Goal: Use online tool/utility: Utilize a website feature to perform a specific function

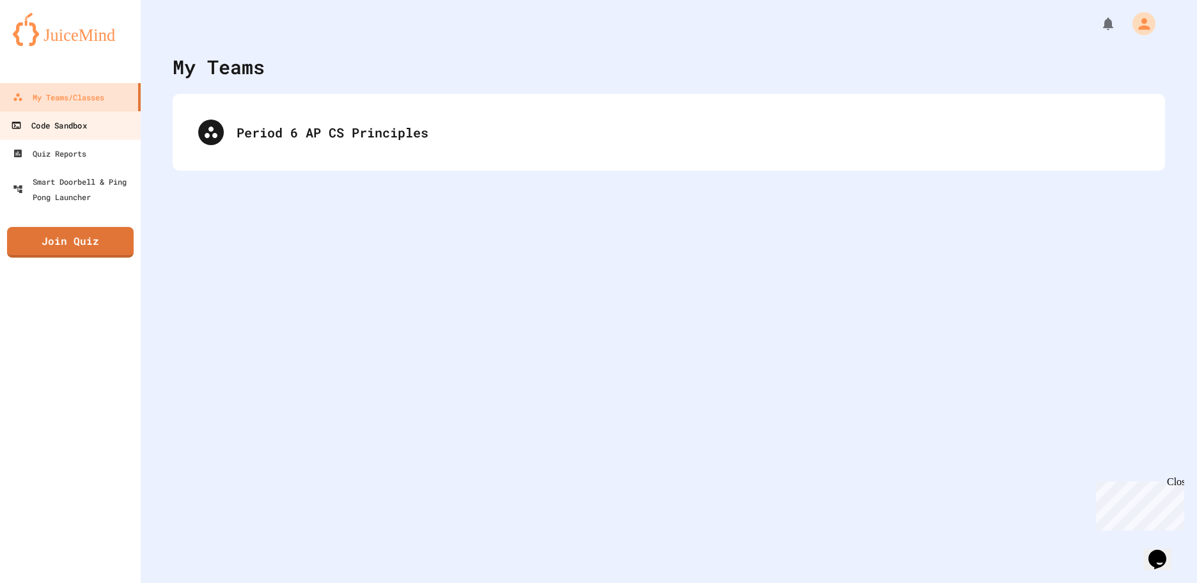
click at [110, 134] on link "Code Sandbox" at bounding box center [70, 125] width 145 height 29
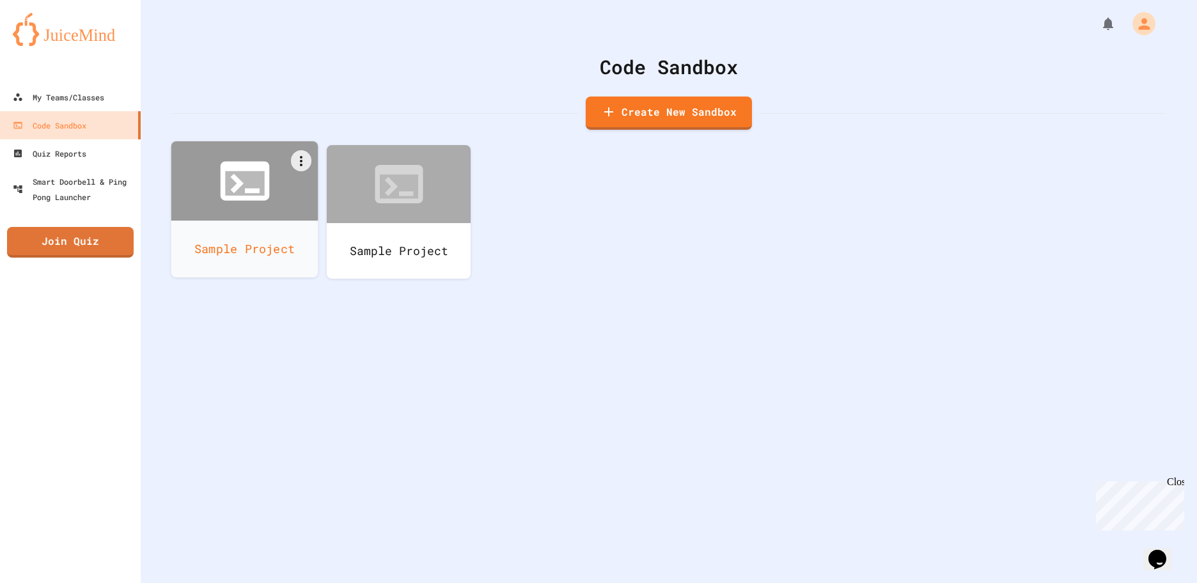
click at [237, 192] on icon at bounding box center [244, 183] width 39 height 24
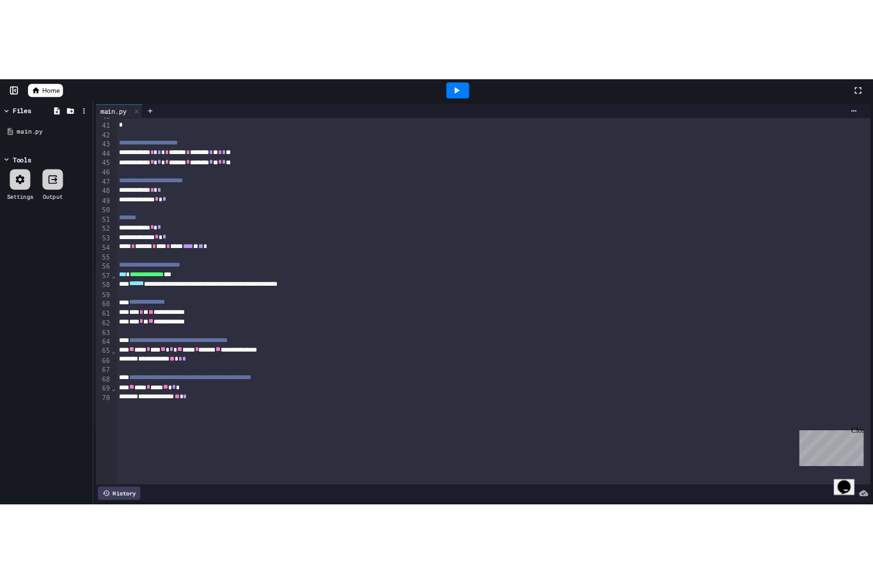
scroll to position [575, 0]
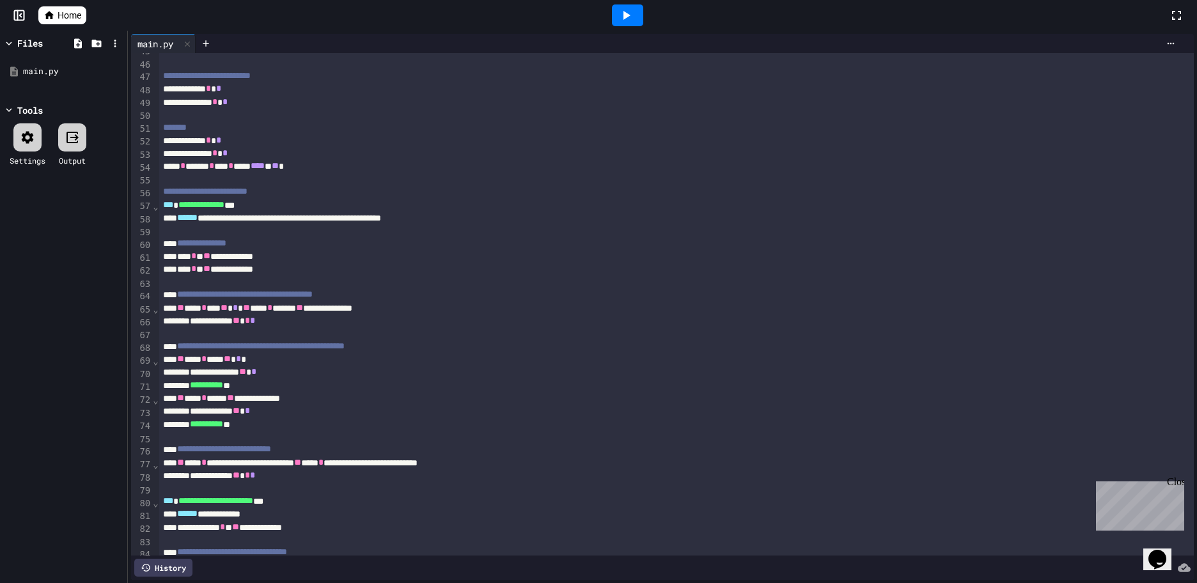
click at [620, 21] on icon at bounding box center [625, 15] width 15 height 15
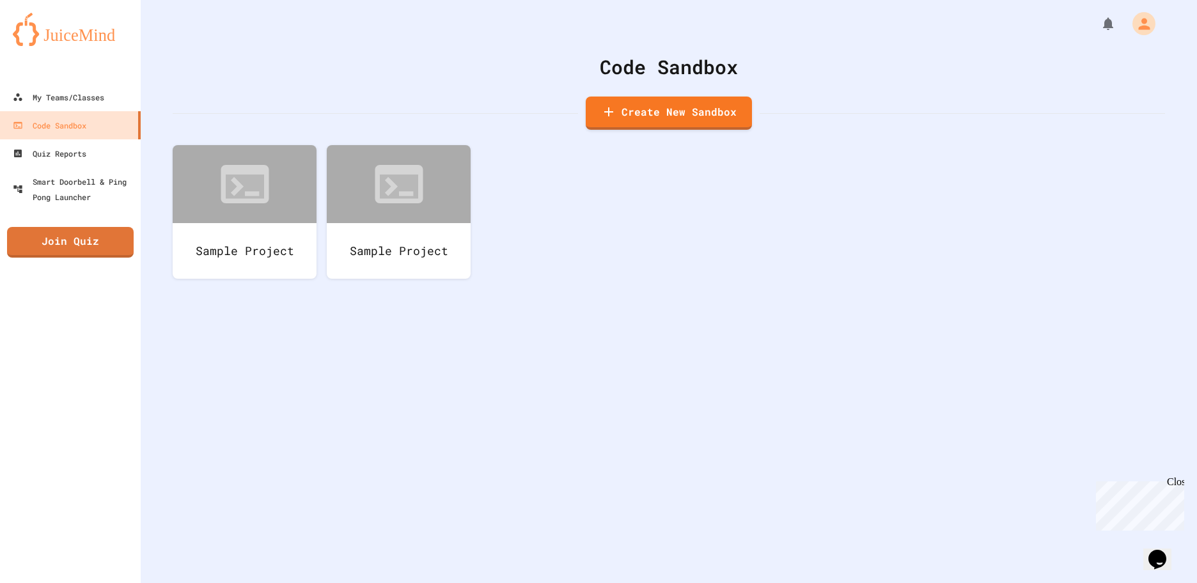
click at [417, 199] on div at bounding box center [598, 291] width 1197 height 583
click at [663, 109] on link "Create New Sandbox" at bounding box center [668, 111] width 160 height 35
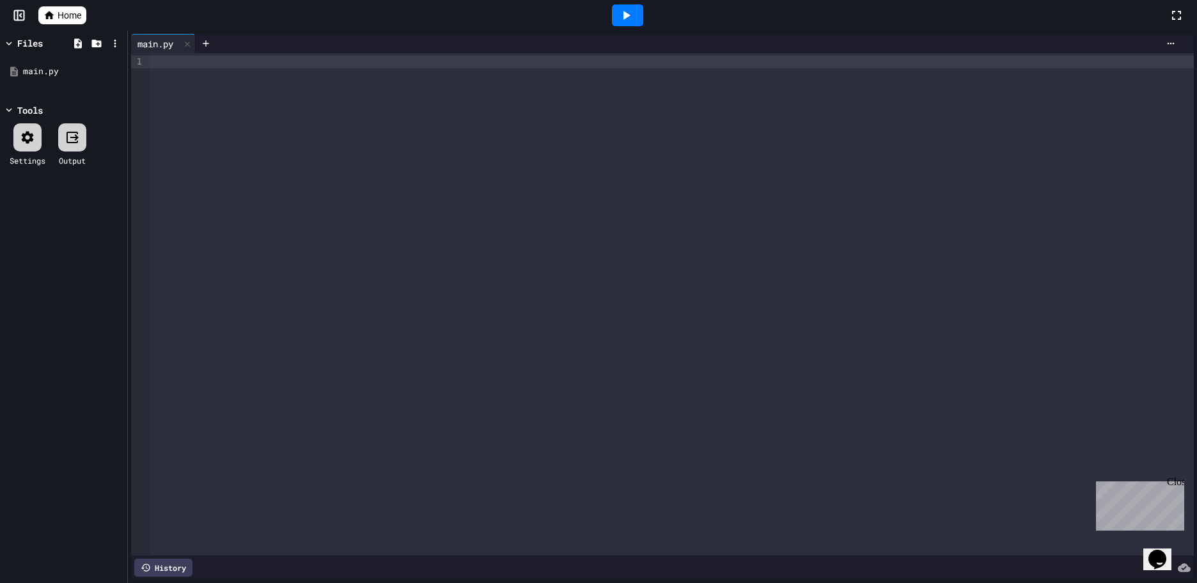
click at [196, 65] on div at bounding box center [671, 62] width 1043 height 13
click at [222, 150] on div at bounding box center [216, 156] width 23 height 13
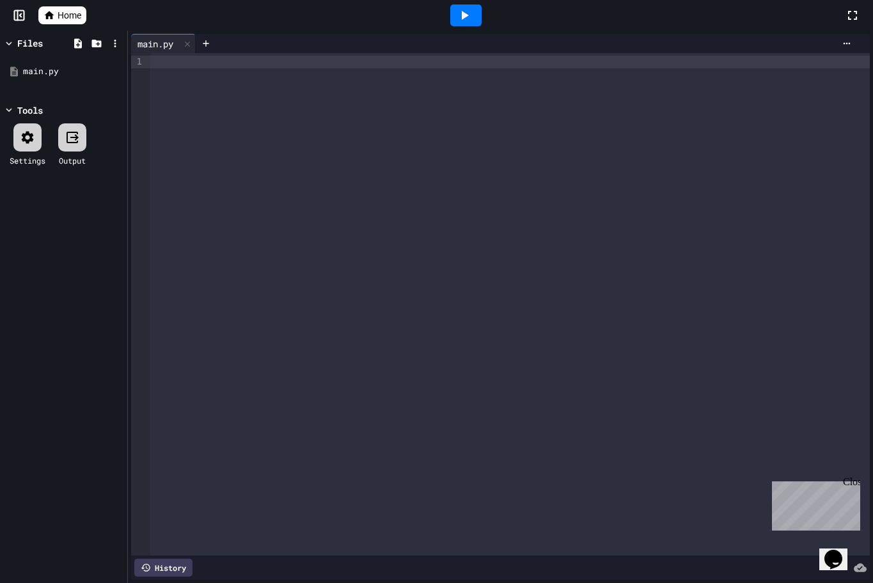
click at [186, 61] on div at bounding box center [509, 62] width 719 height 13
click at [352, 61] on div at bounding box center [436, 291] width 873 height 583
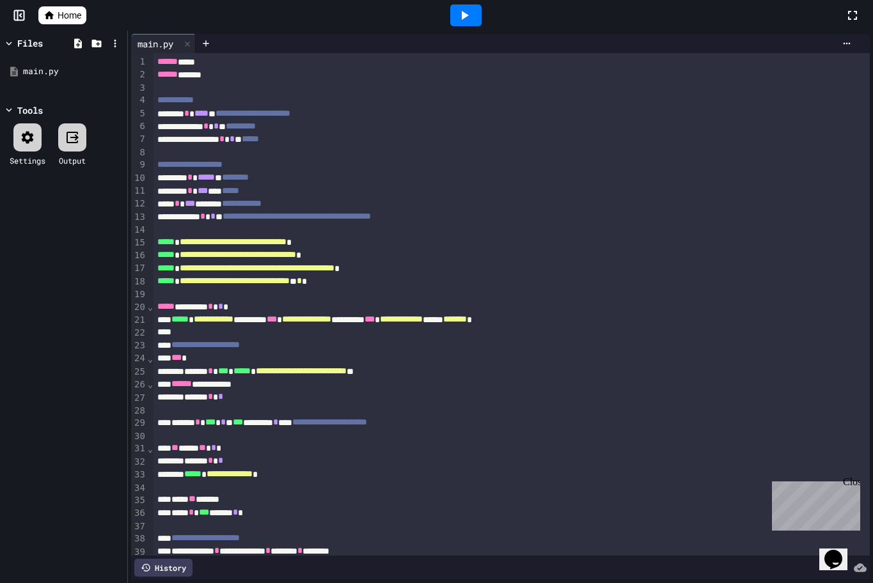
click at [459, 19] on icon at bounding box center [463, 15] width 15 height 15
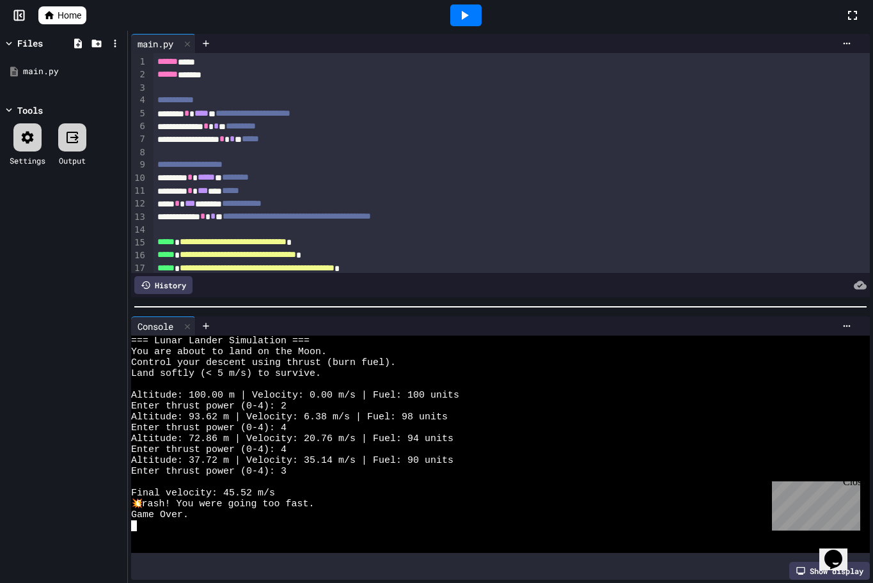
click at [282, 482] on div at bounding box center [490, 482] width 719 height 11
click at [471, 12] on icon at bounding box center [463, 15] width 15 height 15
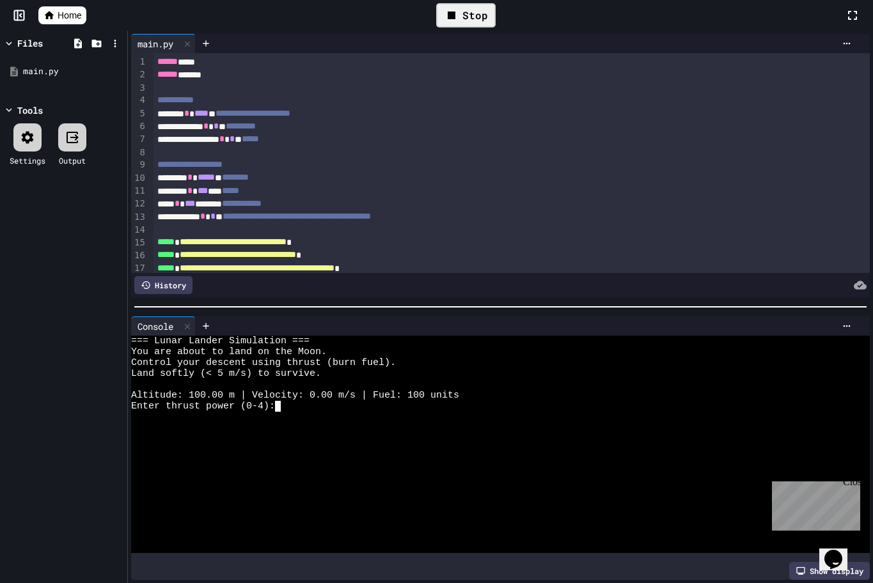
click at [298, 412] on div at bounding box center [490, 417] width 719 height 11
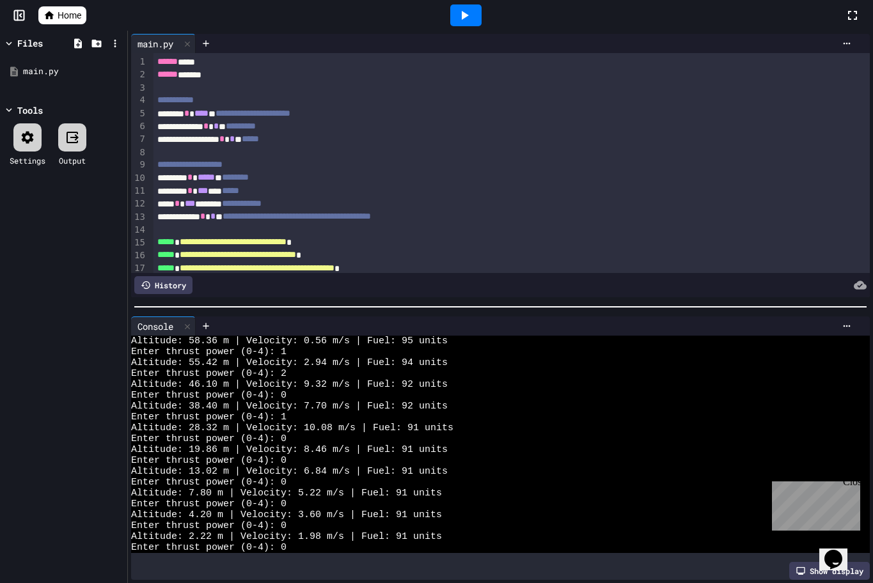
scroll to position [391, 0]
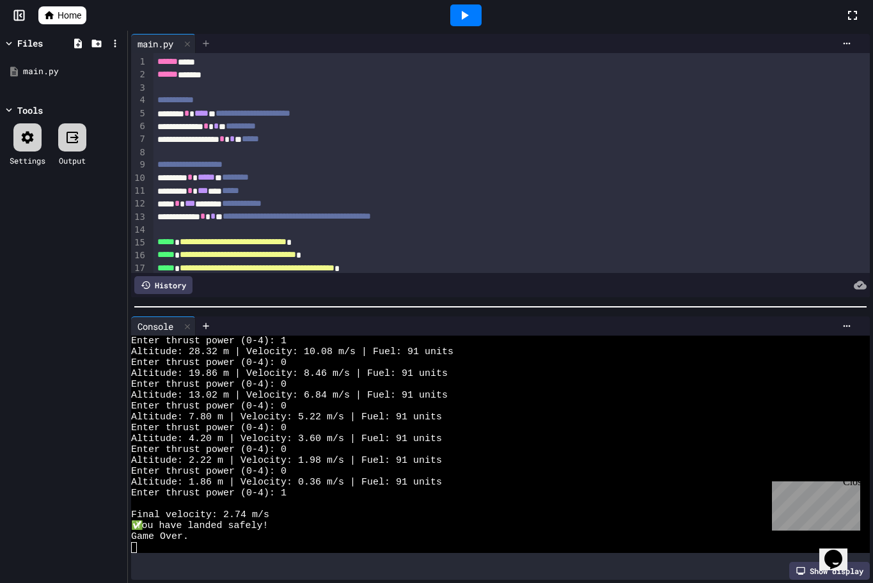
click at [210, 43] on icon at bounding box center [206, 43] width 10 height 10
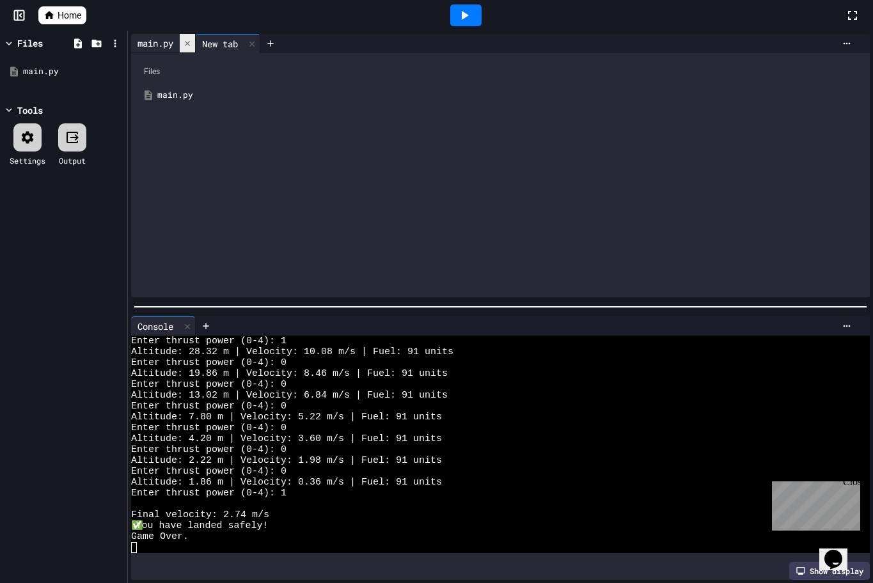
click at [194, 39] on div at bounding box center [187, 43] width 15 height 19
click at [187, 89] on div "main.py" at bounding box center [509, 95] width 705 height 13
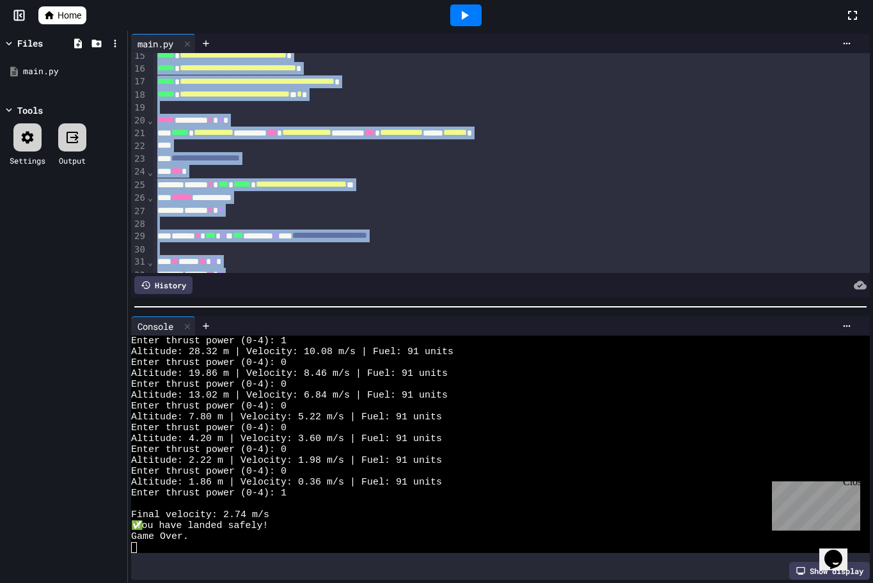
scroll to position [0, 0]
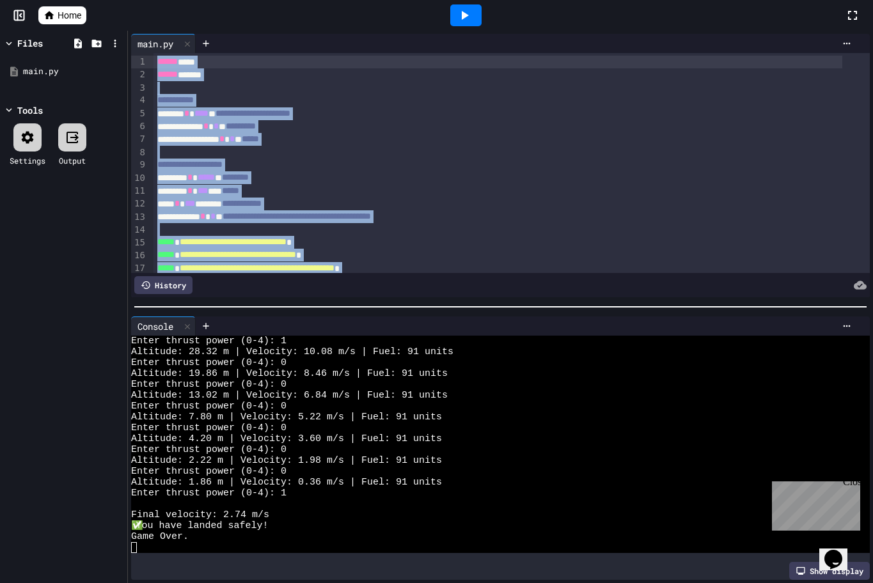
drag, startPoint x: 260, startPoint y: 240, endPoint x: 120, endPoint y: 20, distance: 259.8
click at [120, 20] on div "**********" at bounding box center [436, 291] width 873 height 583
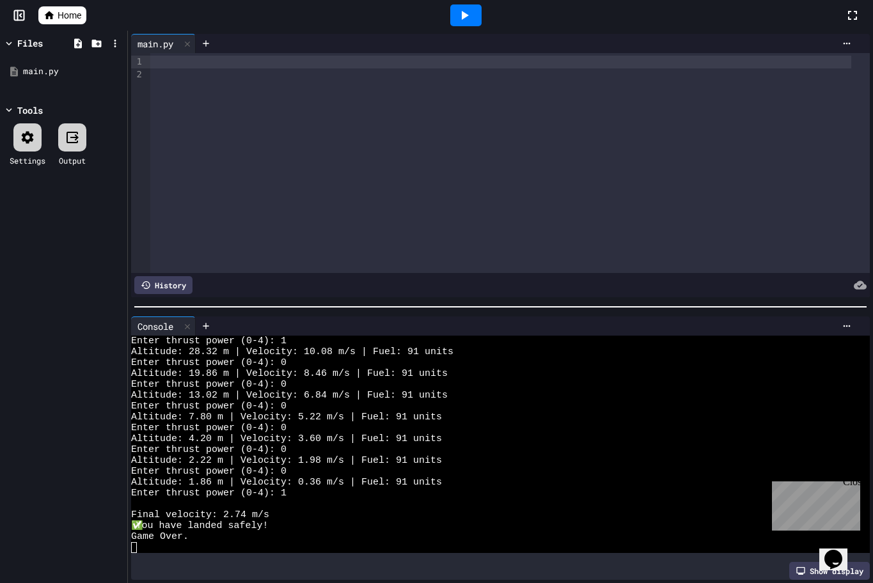
click at [168, 65] on div at bounding box center [500, 62] width 700 height 13
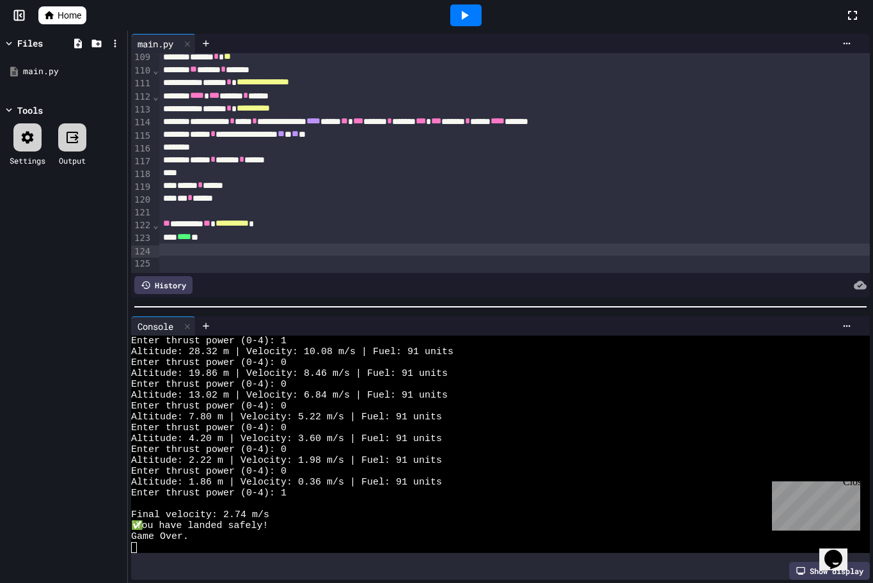
click at [462, 12] on icon at bounding box center [465, 15] width 7 height 9
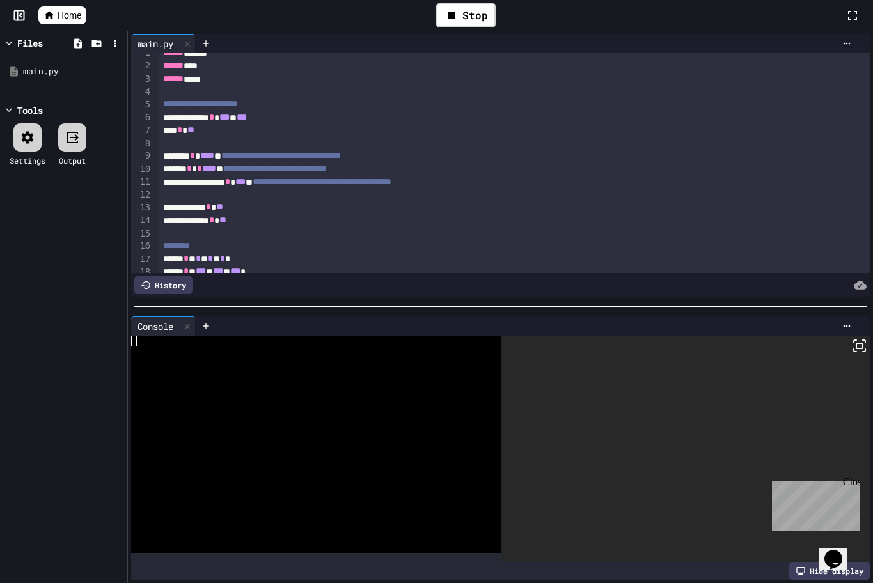
scroll to position [0, 0]
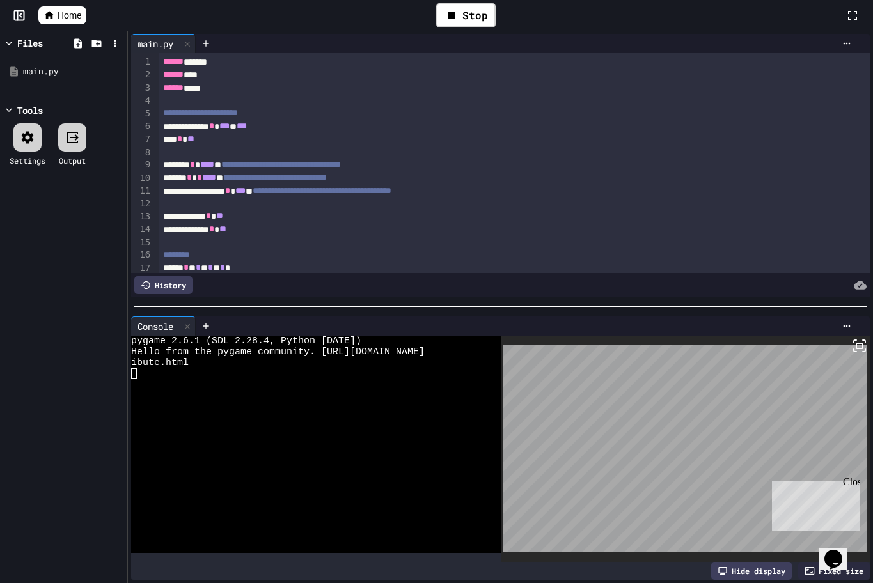
click at [852, 482] on div "Close" at bounding box center [851, 484] width 16 height 16
click at [476, 9] on div "Stop" at bounding box center [465, 15] width 59 height 24
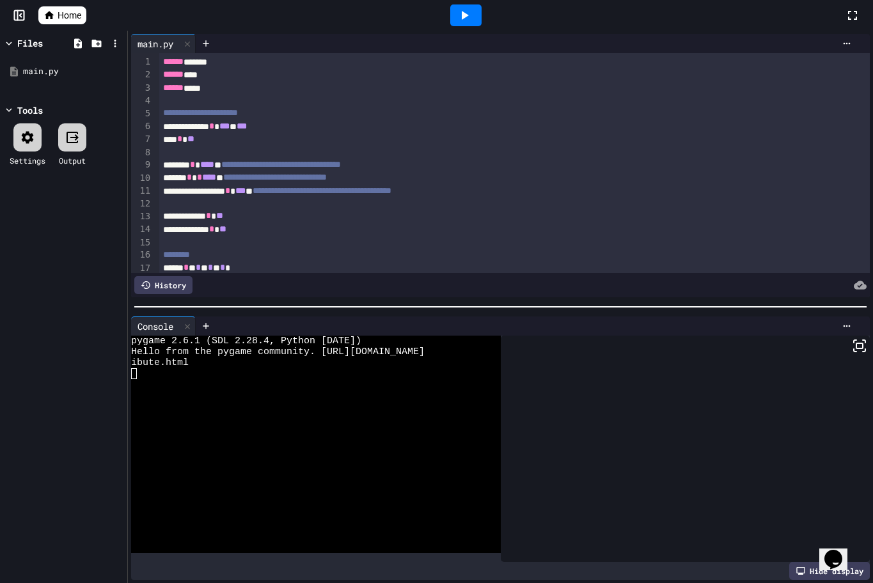
click at [143, 379] on div at bounding box center [306, 384] width 351 height 11
click at [464, 22] on icon at bounding box center [463, 15] width 15 height 15
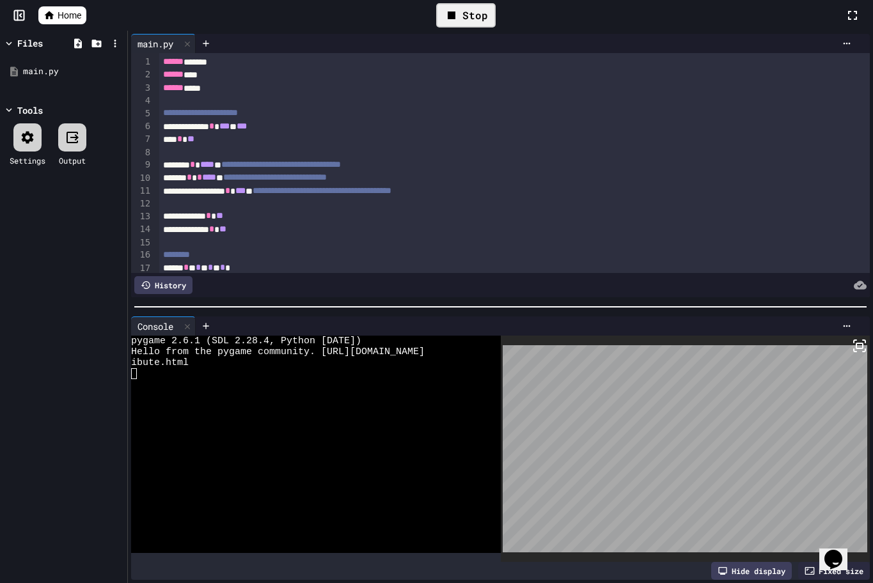
click at [149, 382] on div at bounding box center [306, 384] width 351 height 11
click at [472, 21] on div "Stop" at bounding box center [465, 15] width 59 height 24
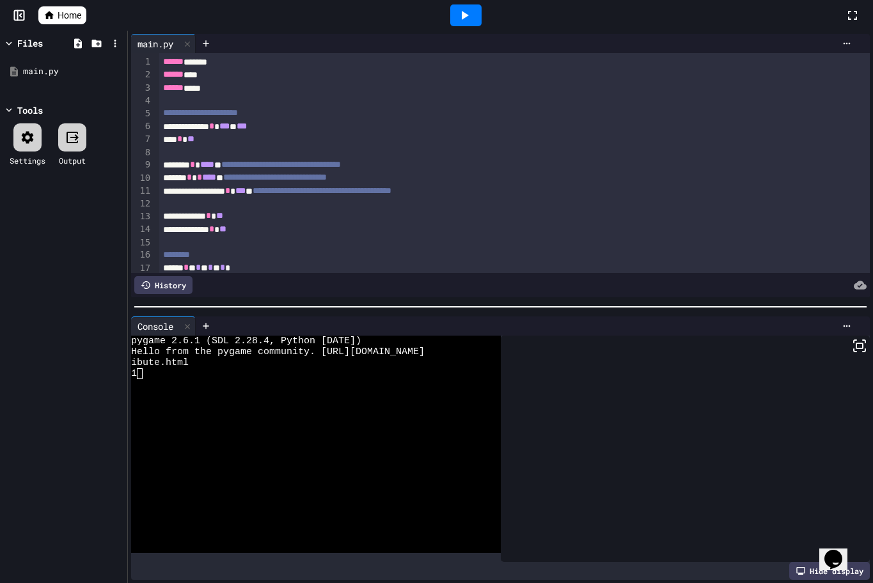
click at [467, 19] on icon at bounding box center [463, 15] width 15 height 15
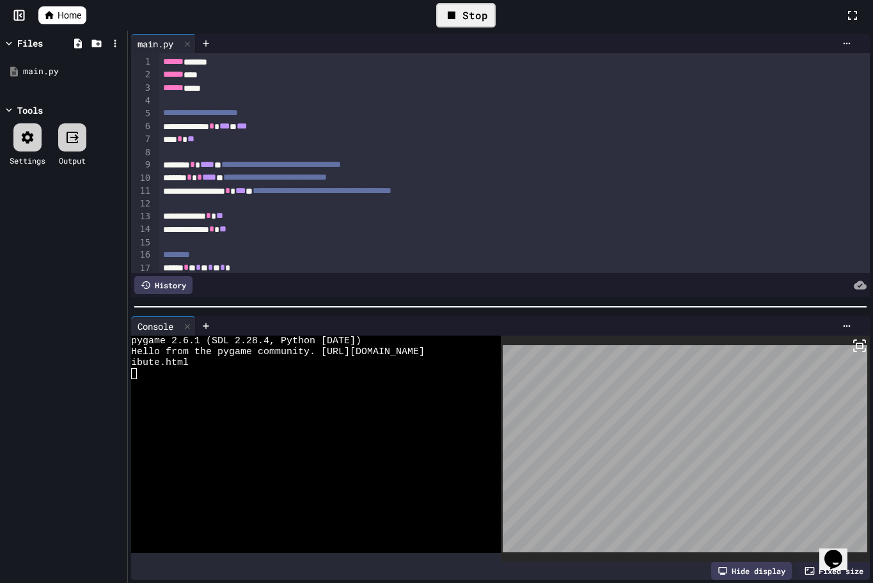
click at [472, 22] on div "Stop" at bounding box center [465, 15] width 59 height 24
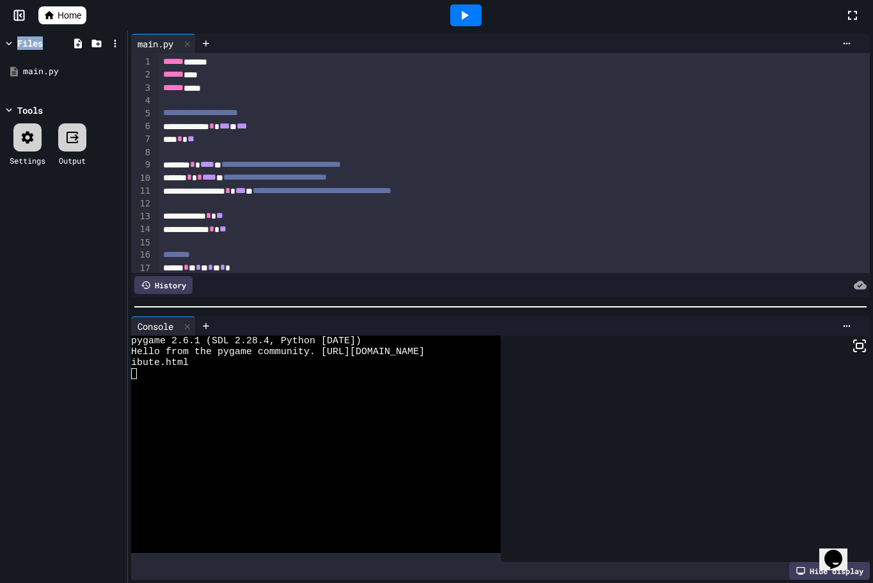
click at [472, 22] on div at bounding box center [465, 15] width 31 height 22
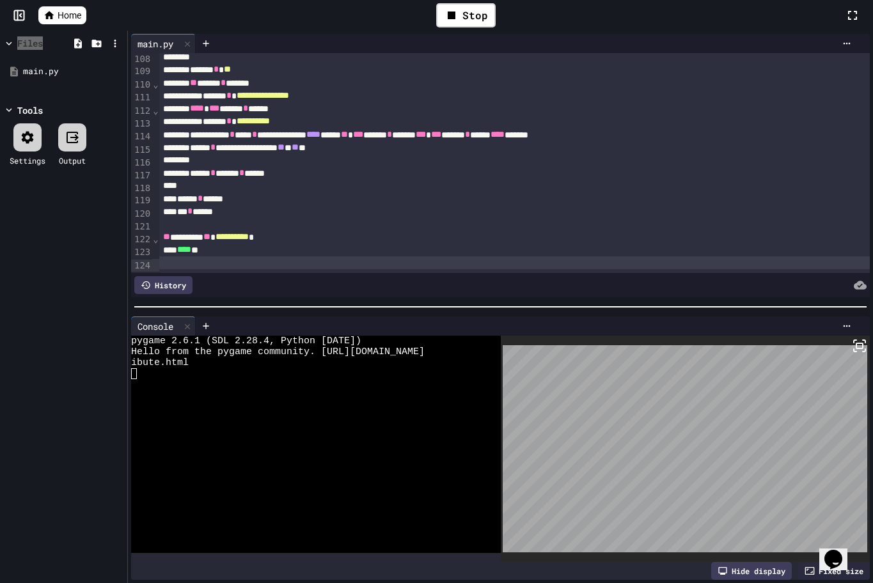
scroll to position [1412, 0]
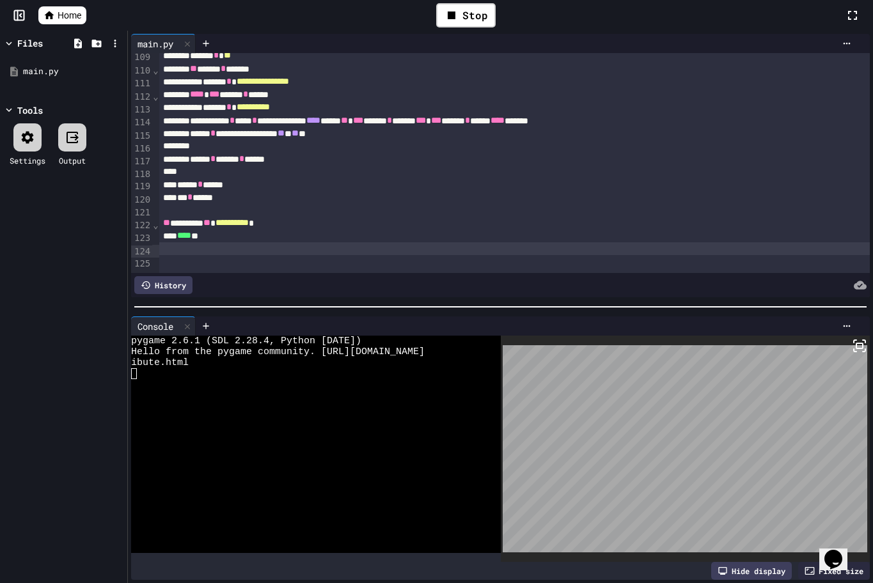
click at [286, 230] on div "**** **" at bounding box center [500, 236] width 683 height 13
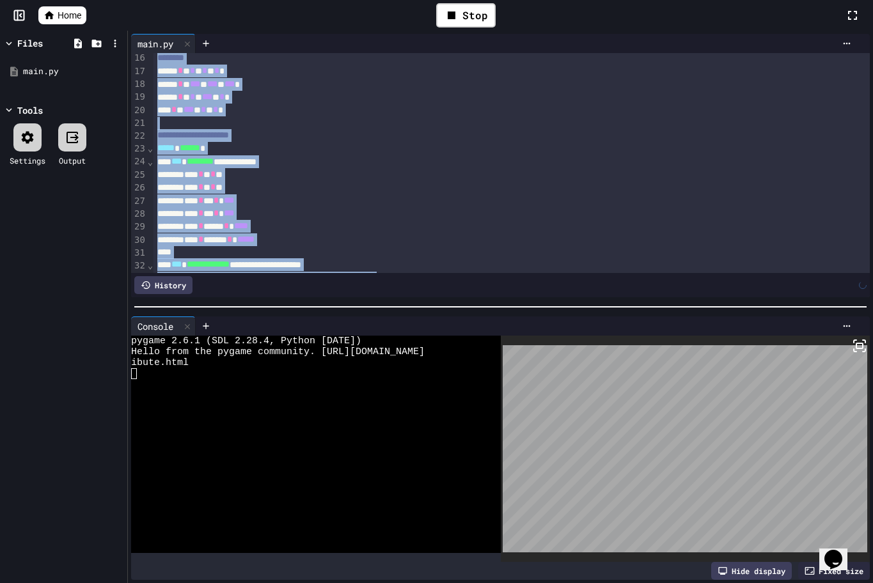
scroll to position [0, 0]
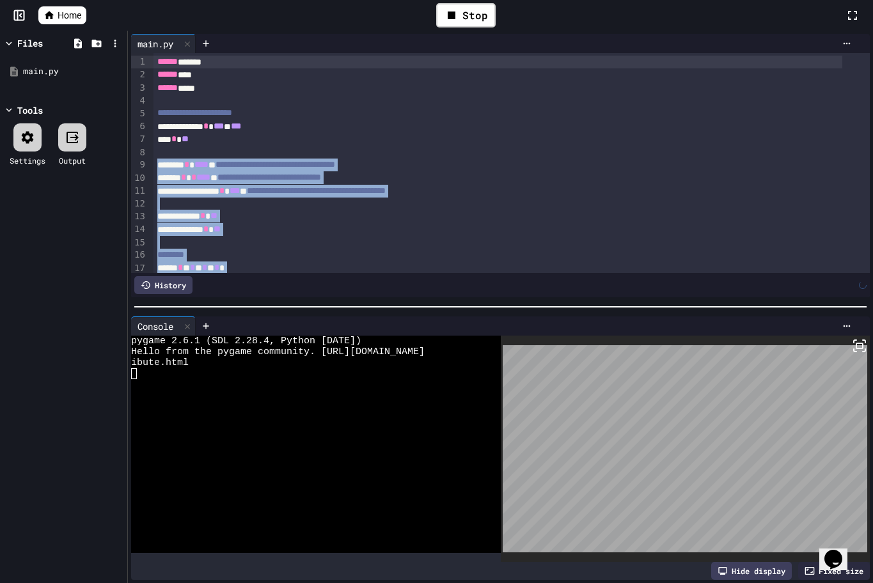
drag, startPoint x: 284, startPoint y: 219, endPoint x: 100, endPoint y: -74, distance: 345.9
click at [100, 0] on html "**********" at bounding box center [436, 291] width 873 height 583
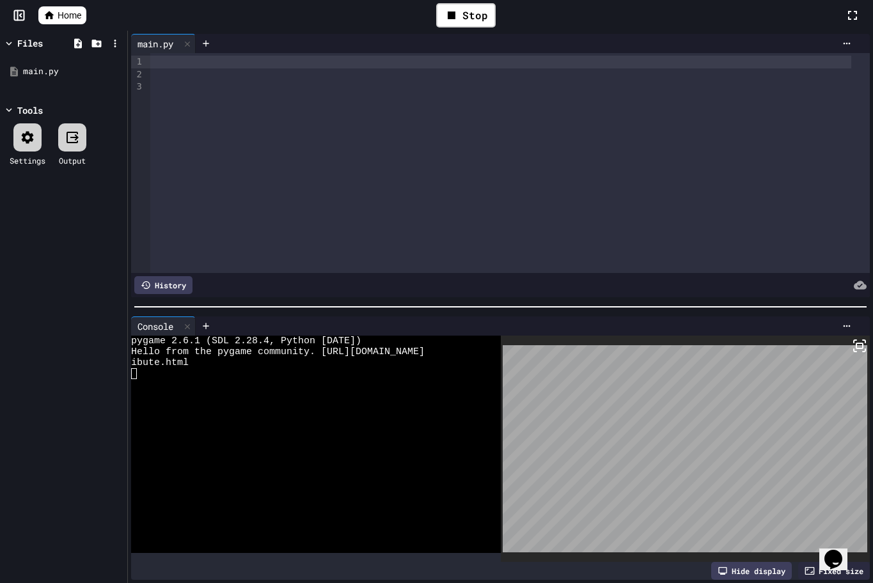
click at [171, 70] on div at bounding box center [500, 74] width 700 height 13
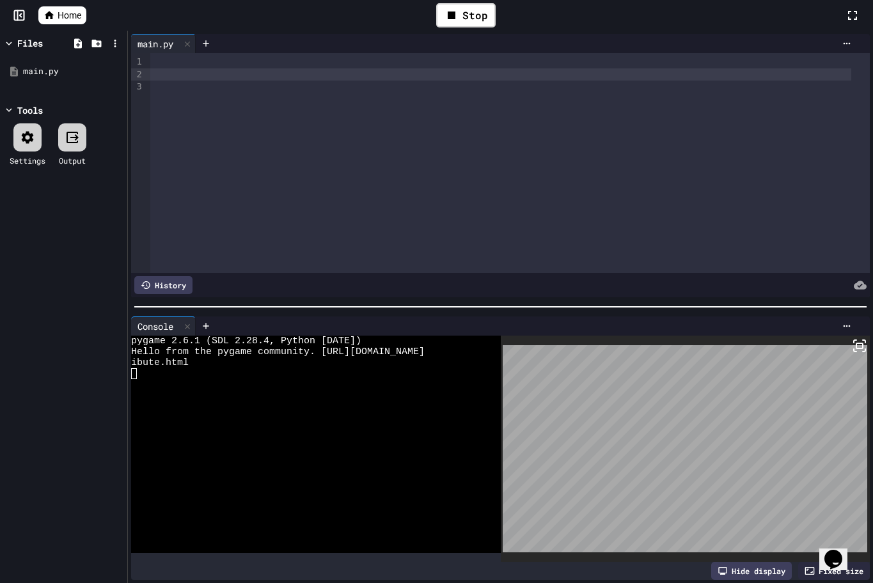
click at [176, 61] on div at bounding box center [500, 62] width 700 height 13
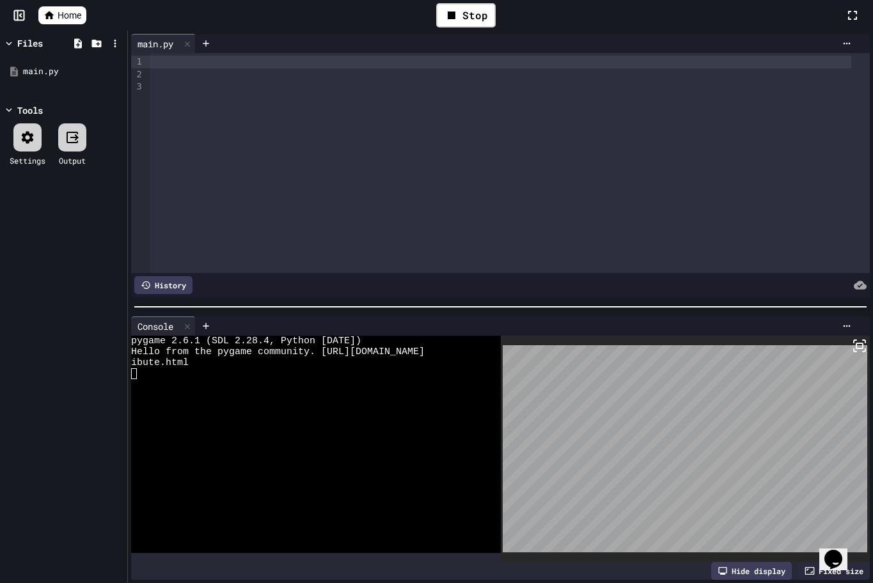
scroll to position [1681, 0]
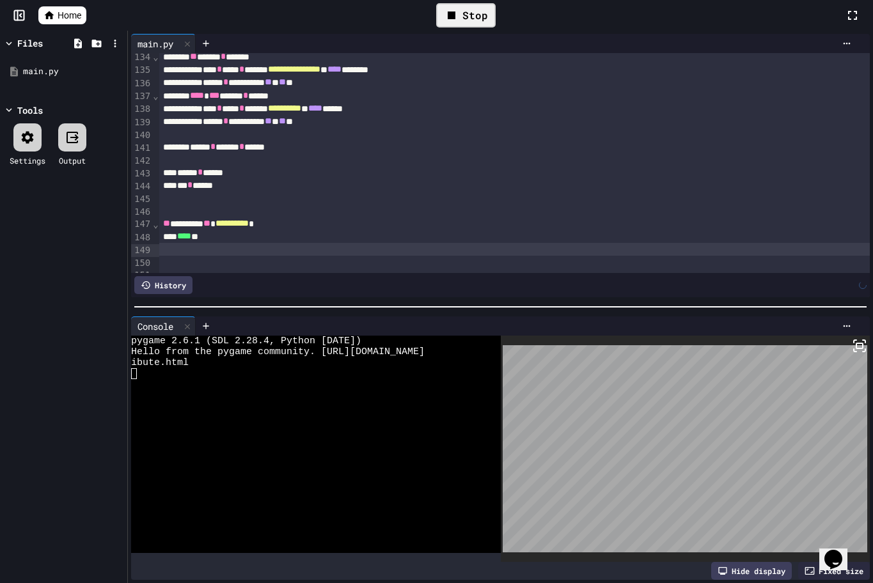
click at [467, 8] on div "Stop" at bounding box center [465, 15] width 59 height 24
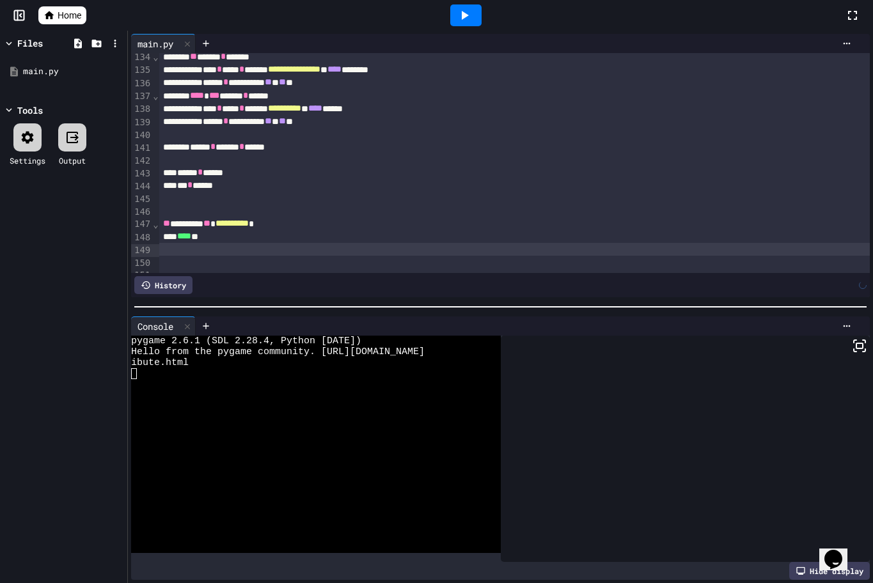
click at [464, 14] on icon at bounding box center [465, 15] width 7 height 9
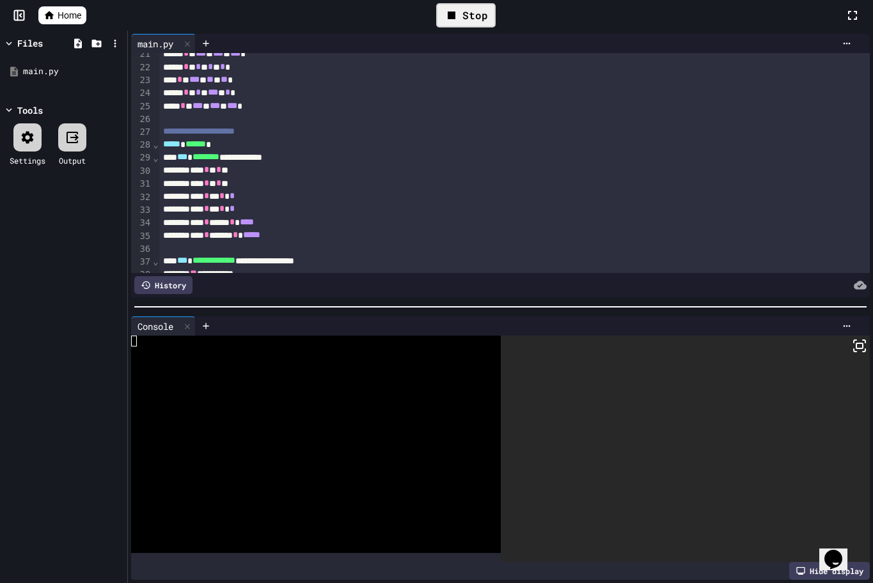
scroll to position [0, 0]
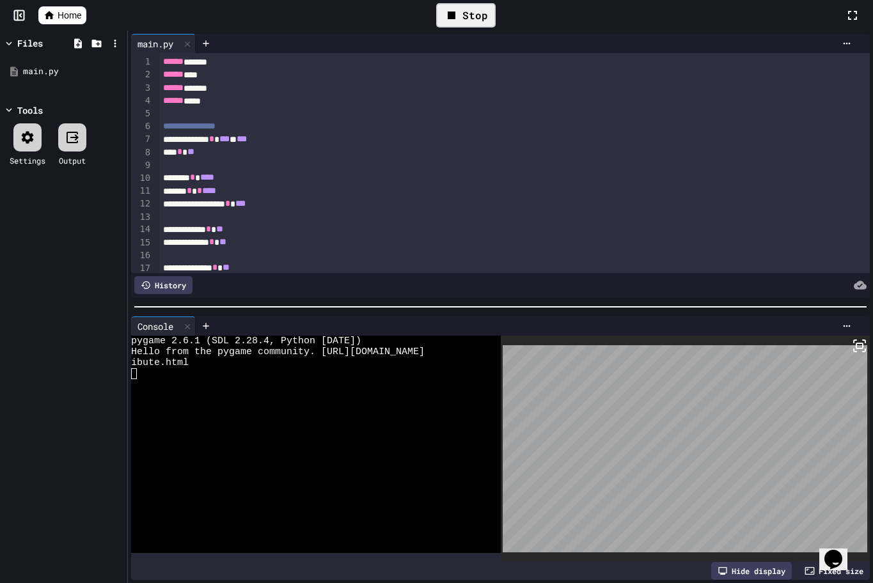
click at [469, 20] on div "Stop" at bounding box center [465, 15] width 59 height 24
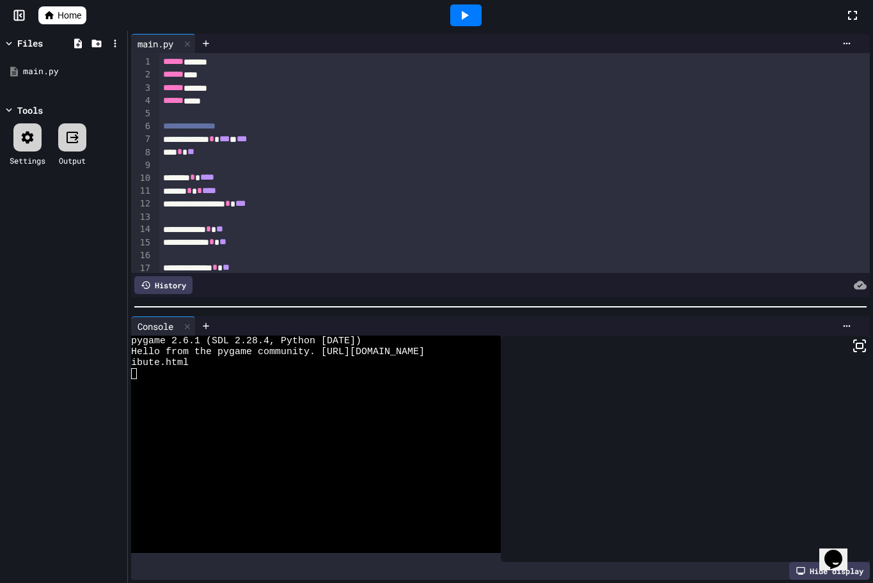
click at [469, 20] on icon at bounding box center [463, 15] width 15 height 15
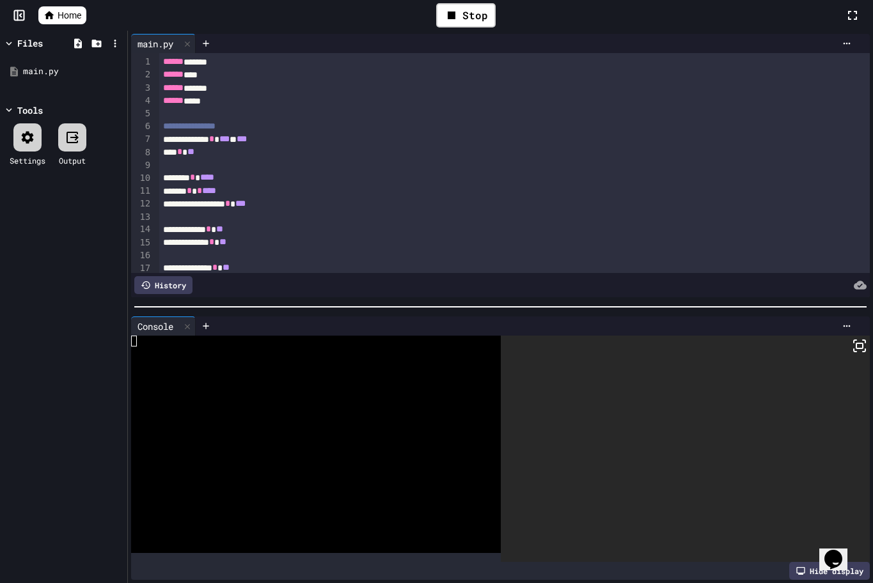
click at [613, 443] on div at bounding box center [686, 449] width 370 height 226
click at [614, 442] on div at bounding box center [686, 449] width 370 height 226
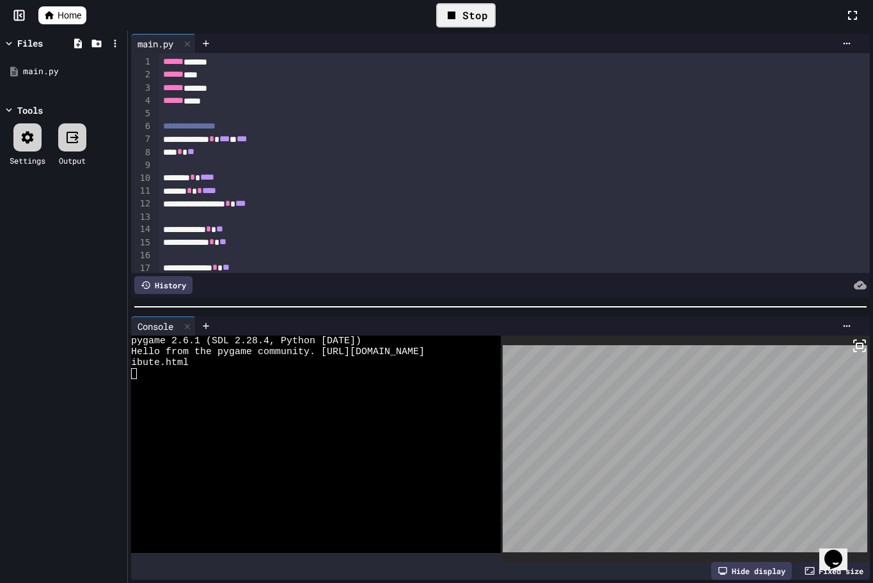
click at [463, 20] on div "Stop" at bounding box center [465, 15] width 59 height 24
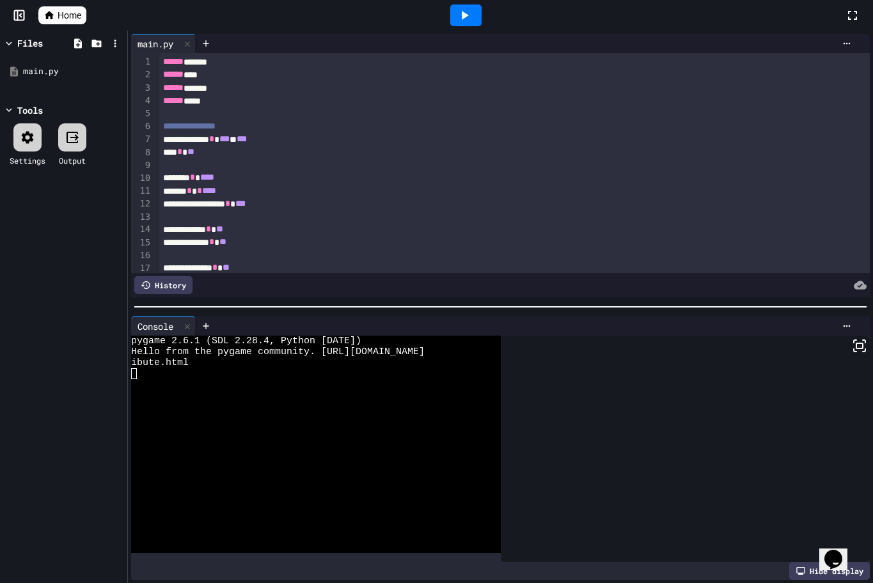
click at [463, 20] on icon at bounding box center [463, 15] width 15 height 15
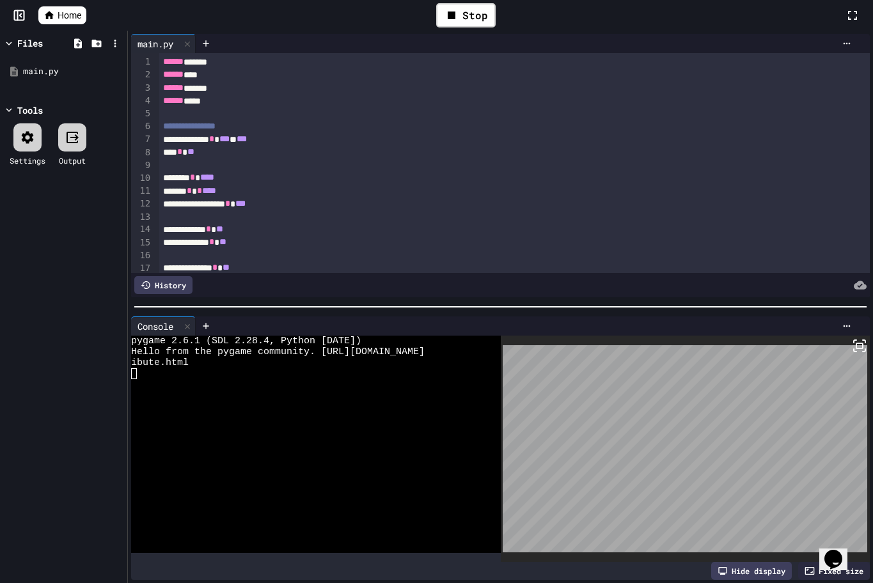
click at [488, 29] on div "Stop" at bounding box center [466, 15] width 72 height 37
click at [475, 18] on div "Stop" at bounding box center [465, 15] width 59 height 24
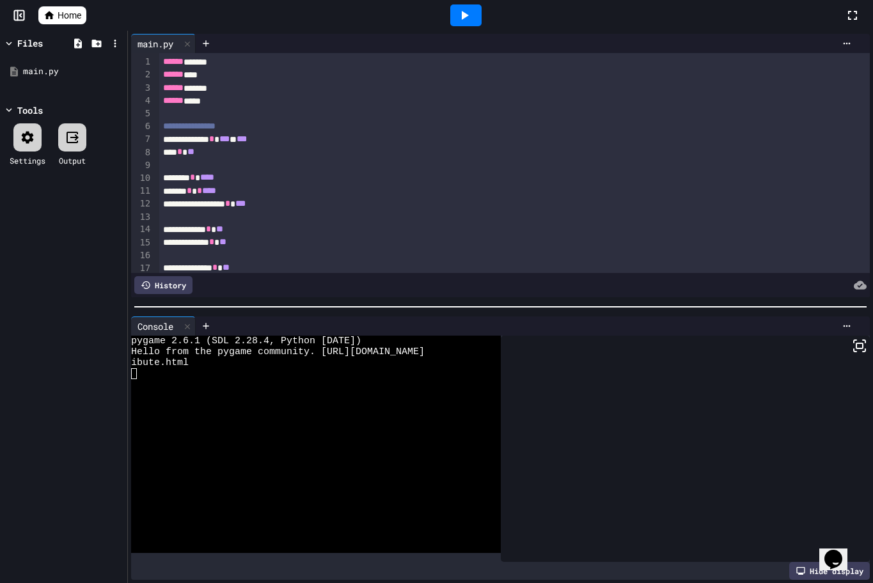
click at [464, 17] on icon at bounding box center [465, 15] width 7 height 9
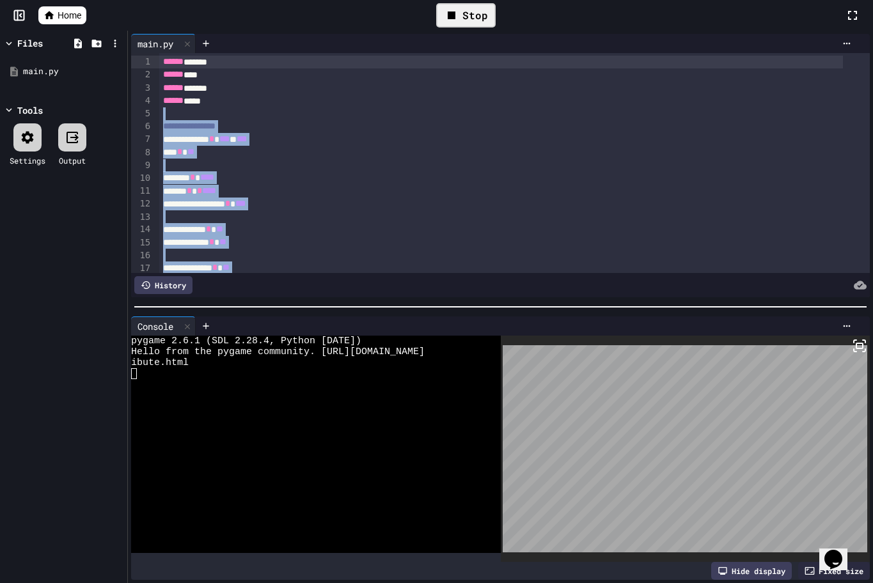
drag, startPoint x: 231, startPoint y: 200, endPoint x: 133, endPoint y: -70, distance: 287.8
click at [133, 0] on html "**********" at bounding box center [436, 291] width 873 height 583
click at [422, 159] on div at bounding box center [514, 165] width 710 height 13
drag, startPoint x: 246, startPoint y: 222, endPoint x: 114, endPoint y: -74, distance: 324.0
click at [114, 0] on html "**********" at bounding box center [436, 291] width 873 height 583
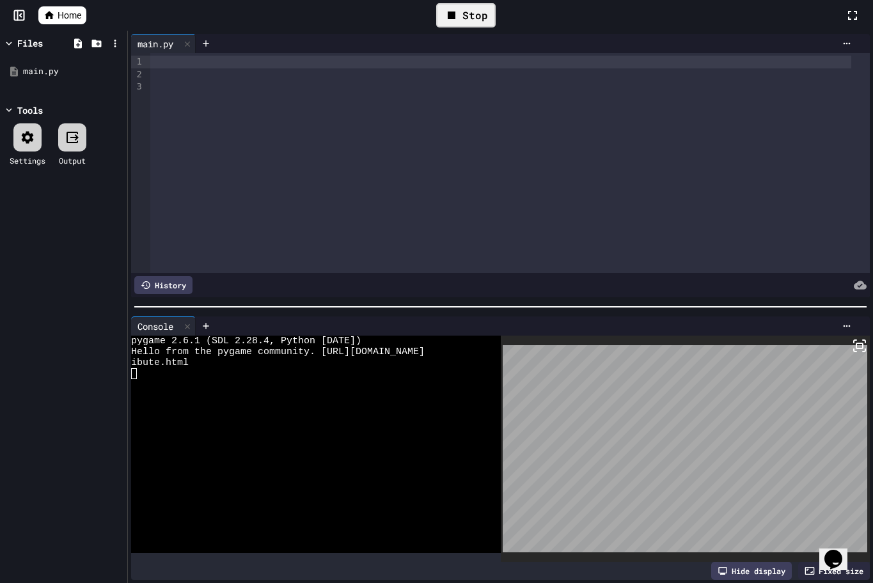
click at [185, 61] on div at bounding box center [500, 62] width 700 height 13
click at [171, 58] on div at bounding box center [436, 291] width 873 height 583
click at [173, 65] on div at bounding box center [500, 62] width 700 height 13
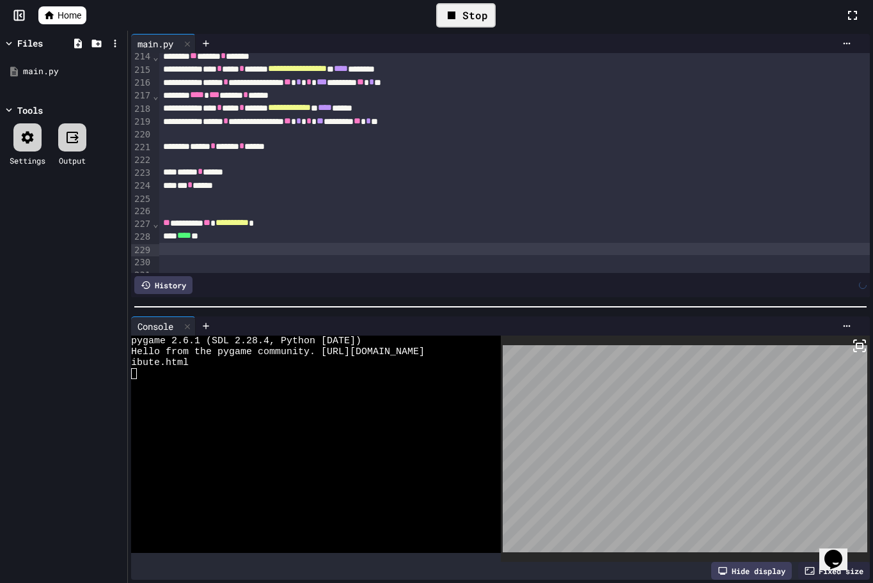
click at [462, 14] on div "Stop" at bounding box center [465, 15] width 59 height 24
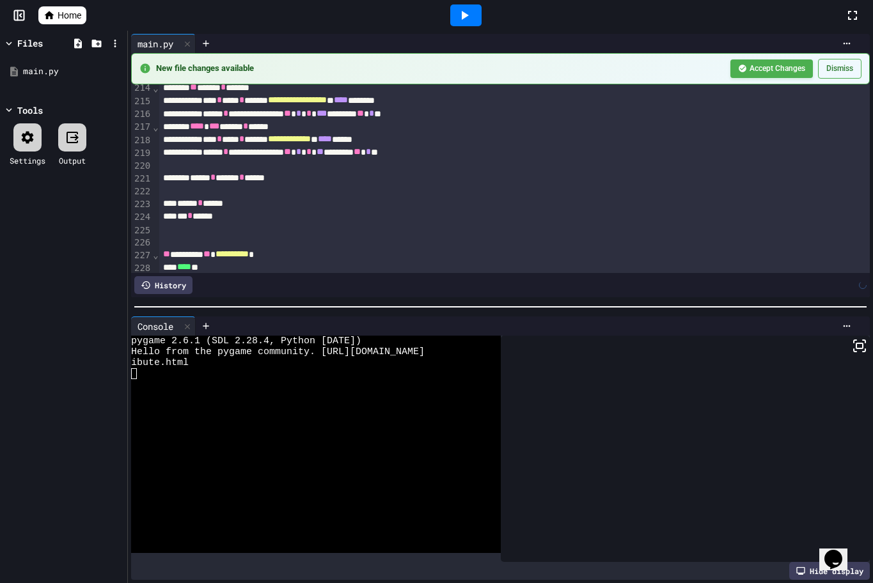
click at [460, 16] on icon at bounding box center [463, 15] width 15 height 15
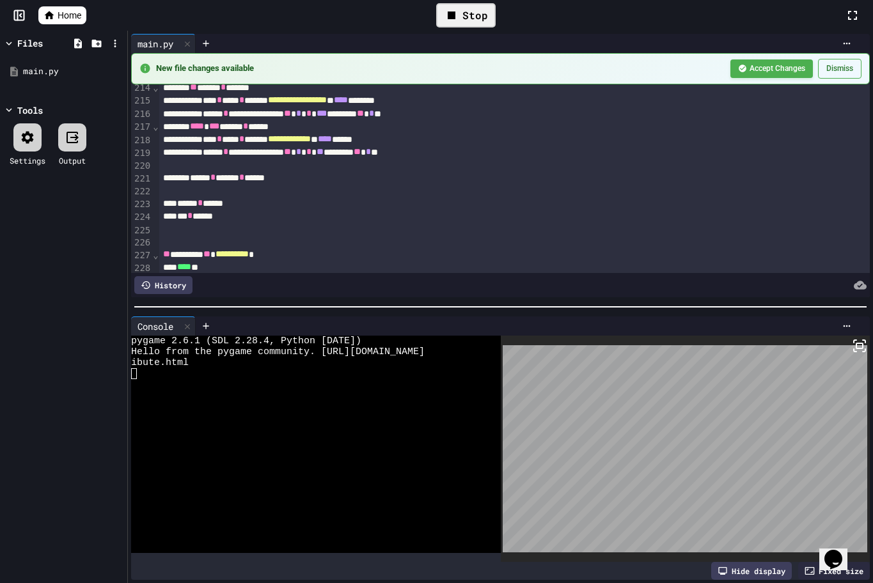
click at [456, 17] on icon at bounding box center [451, 15] width 15 height 15
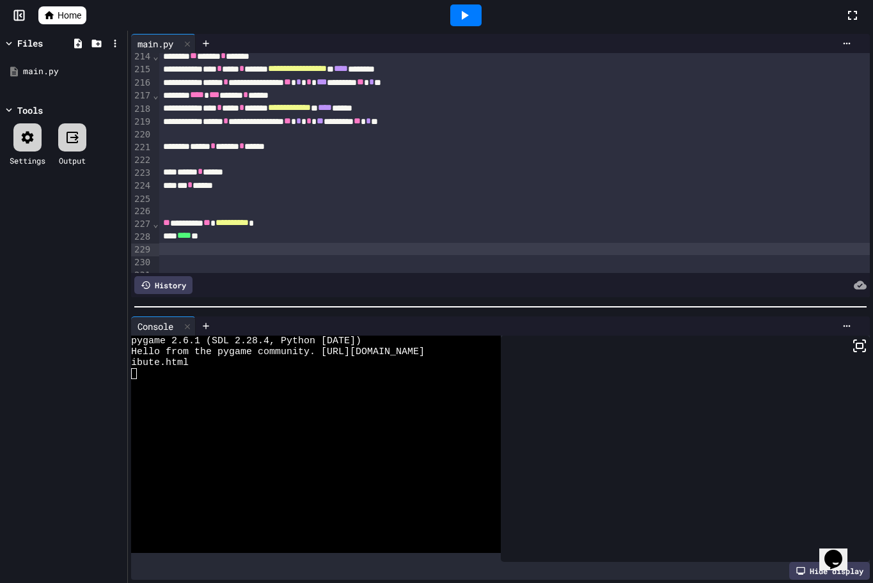
click at [456, 17] on icon at bounding box center [463, 15] width 15 height 15
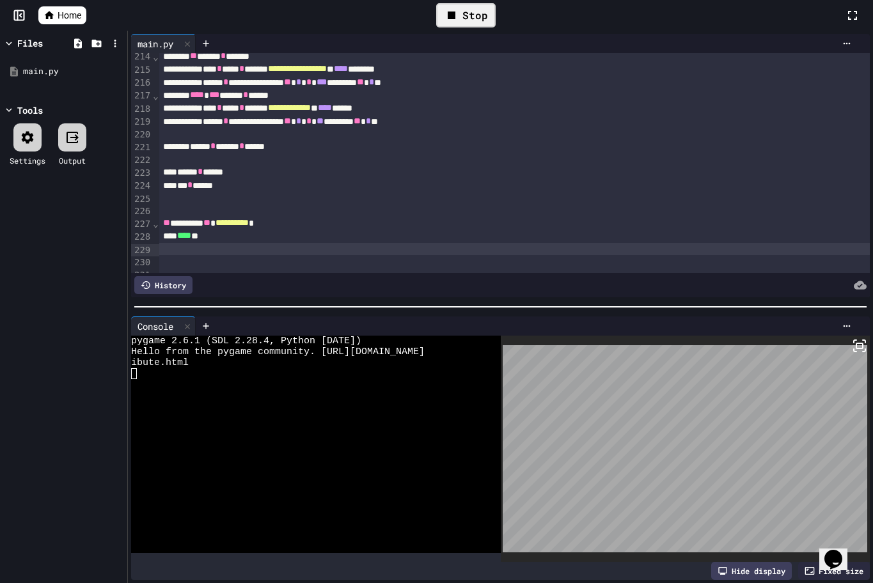
click at [451, 27] on div "Stop" at bounding box center [465, 15] width 59 height 24
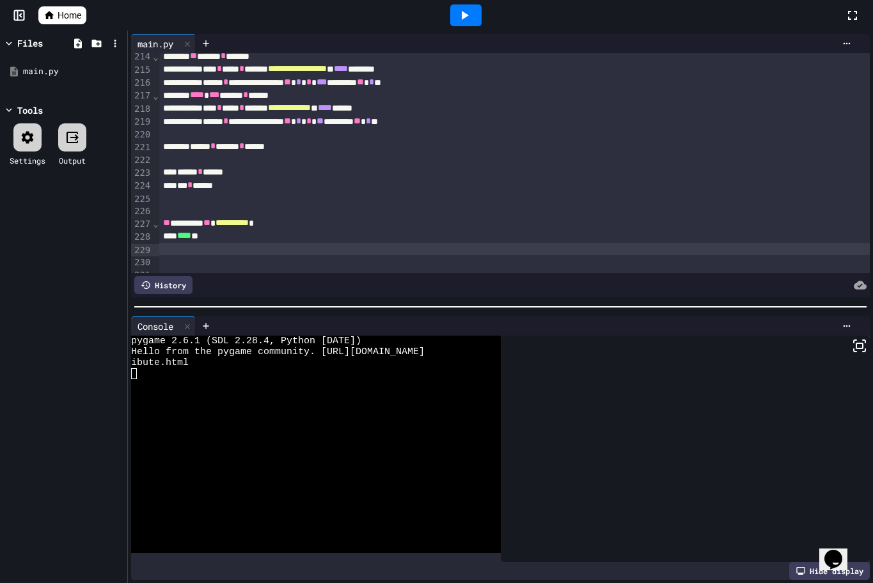
click at [469, 3] on div at bounding box center [466, 15] width 44 height 35
click at [470, 15] on icon at bounding box center [463, 15] width 15 height 15
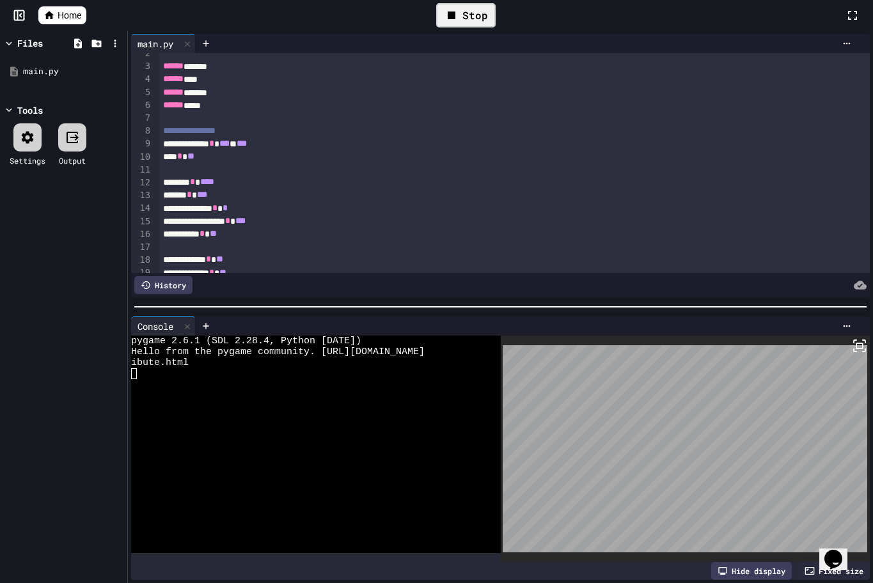
scroll to position [64, 0]
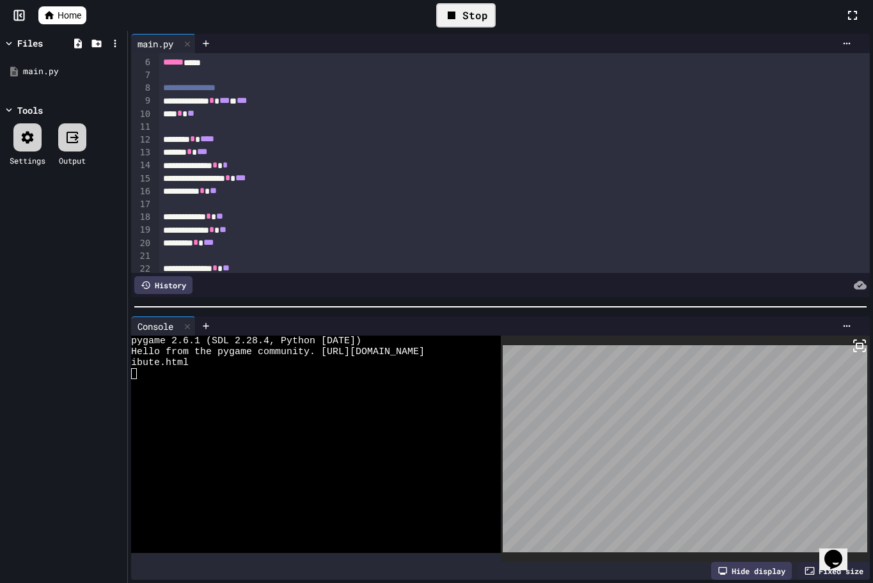
click at [214, 240] on span "***" at bounding box center [208, 242] width 10 height 9
click at [231, 244] on div "******** * ***" at bounding box center [500, 243] width 683 height 13
click at [460, 16] on div "Stop" at bounding box center [465, 15] width 59 height 24
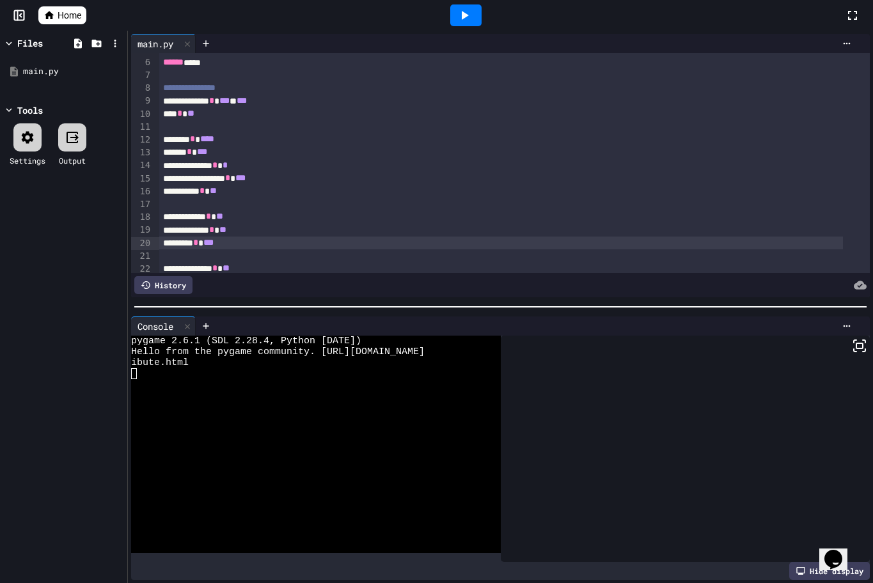
click at [460, 16] on icon at bounding box center [463, 15] width 15 height 15
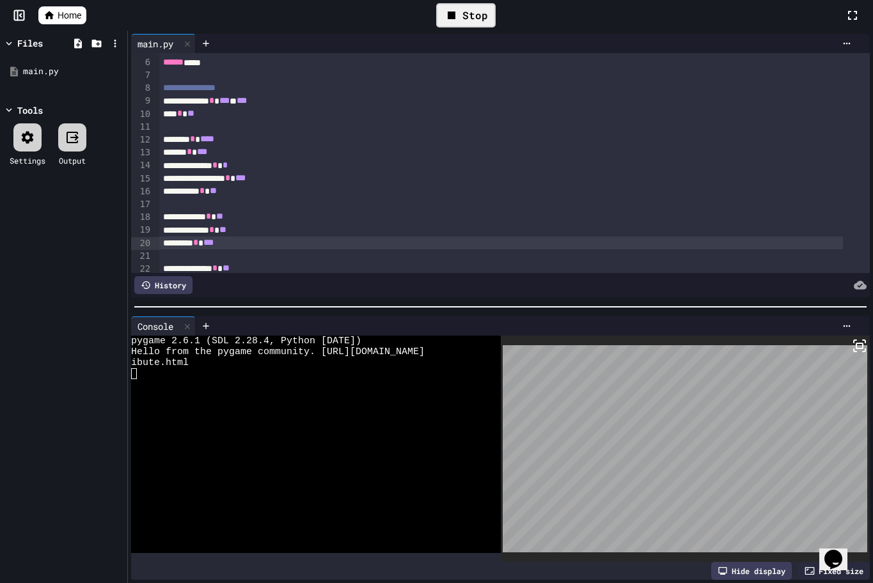
click at [455, 13] on icon at bounding box center [452, 16] width 8 height 8
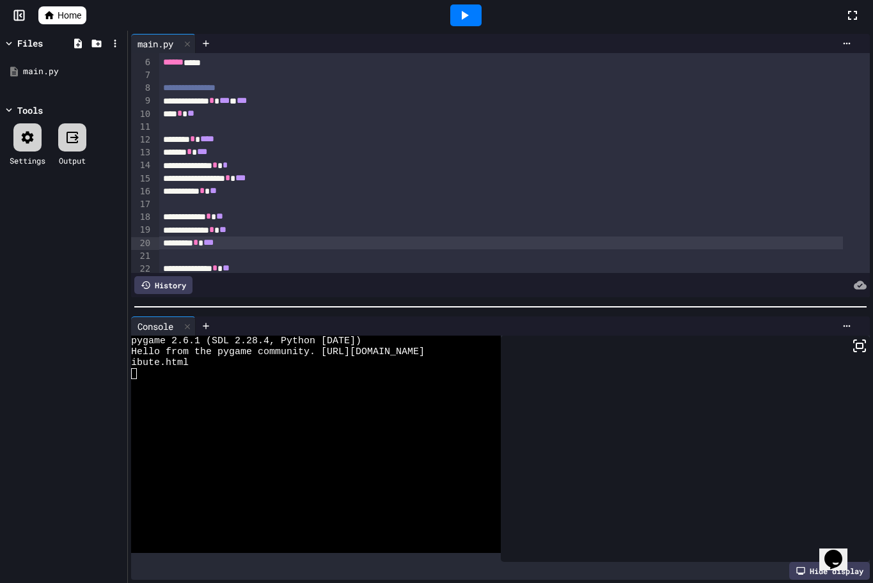
click at [456, 13] on icon at bounding box center [463, 15] width 15 height 15
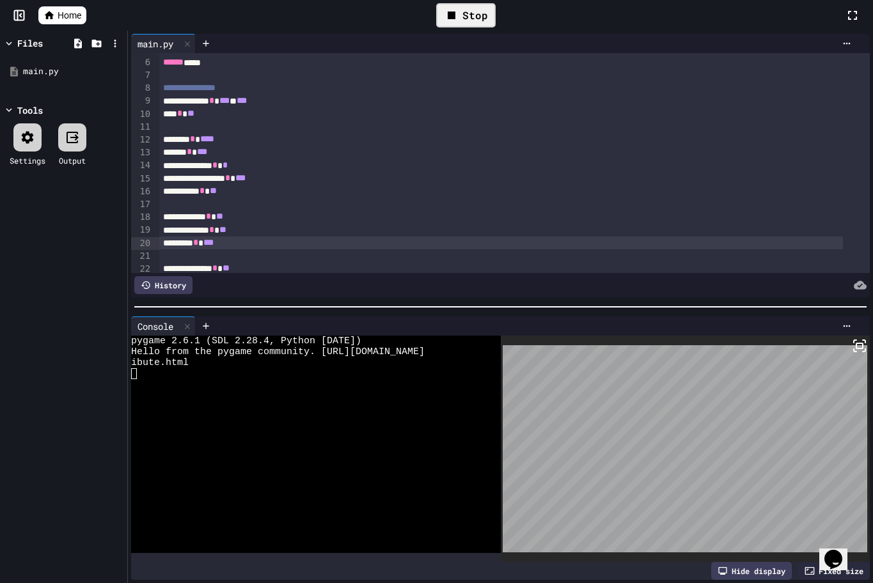
click at [458, 16] on icon at bounding box center [451, 15] width 15 height 15
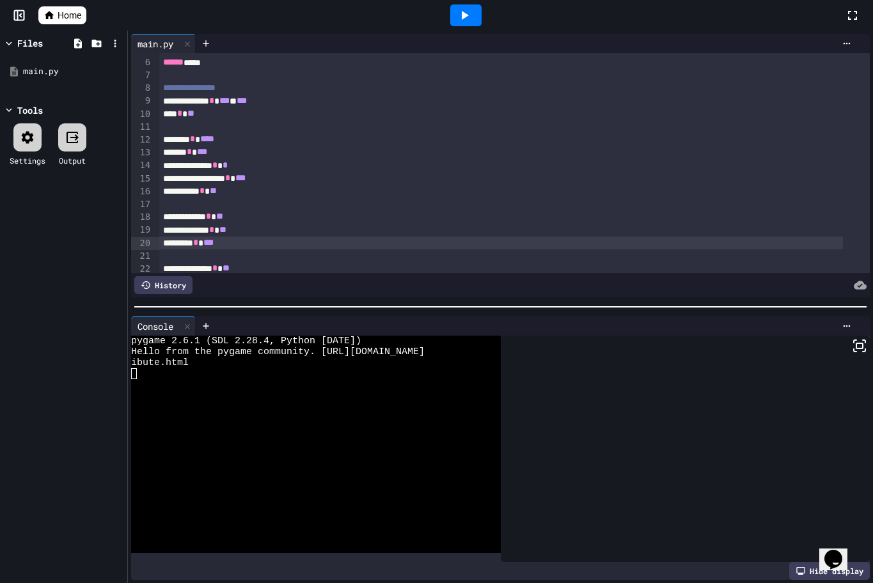
click at [458, 16] on icon at bounding box center [463, 15] width 15 height 15
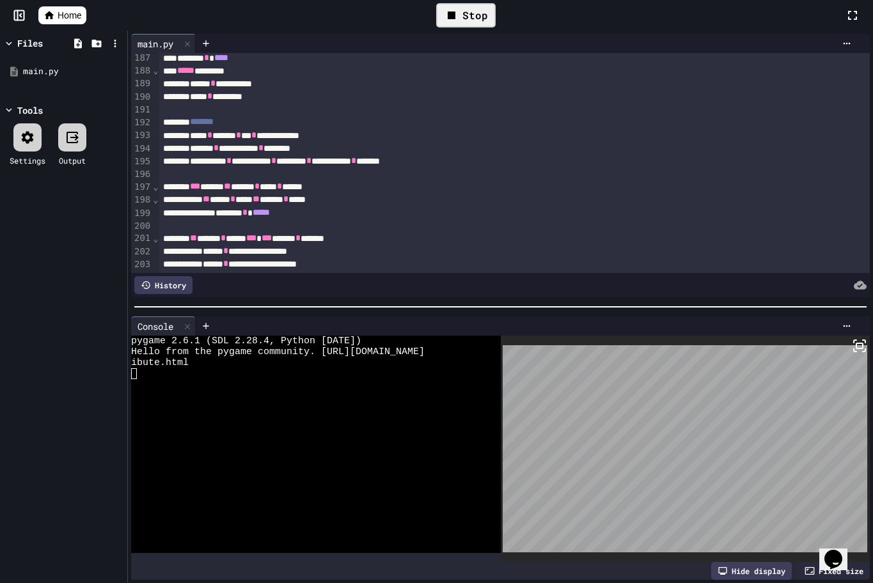
scroll to position [2398, 0]
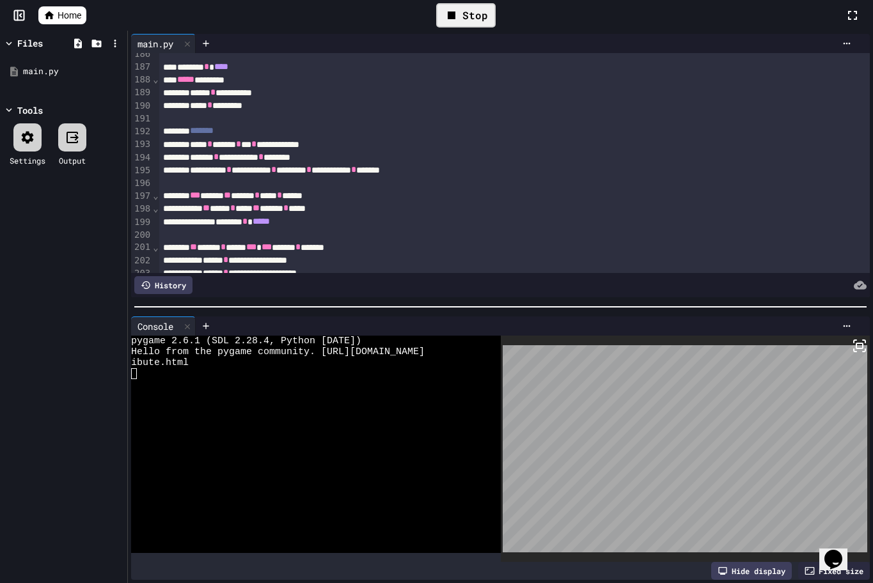
click at [337, 159] on div "**********" at bounding box center [500, 157] width 683 height 13
click at [324, 173] on div "**********" at bounding box center [500, 170] width 683 height 13
click at [357, 173] on div "**********" at bounding box center [500, 170] width 683 height 13
click at [446, 171] on div "**********" at bounding box center [500, 170] width 683 height 13
click at [472, 22] on div "Stop" at bounding box center [465, 15] width 59 height 24
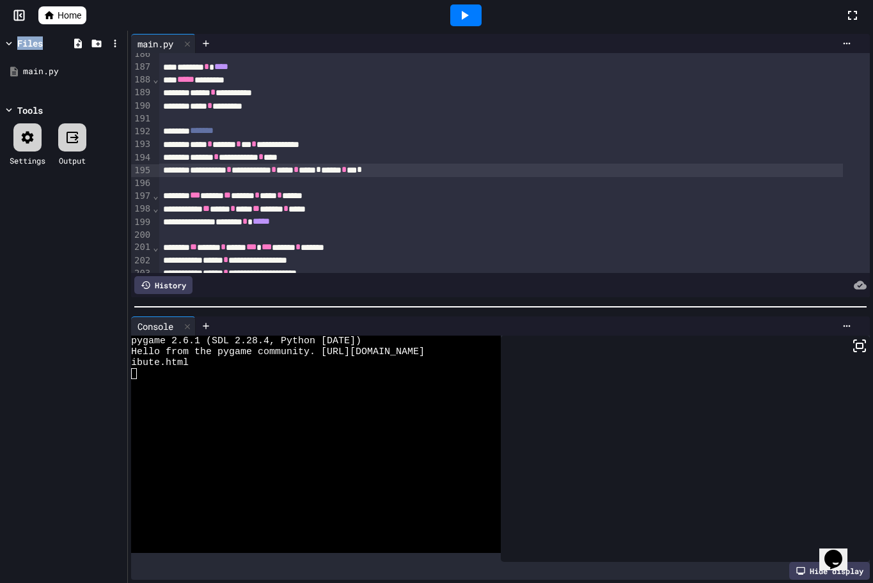
click at [472, 22] on div at bounding box center [465, 15] width 31 height 22
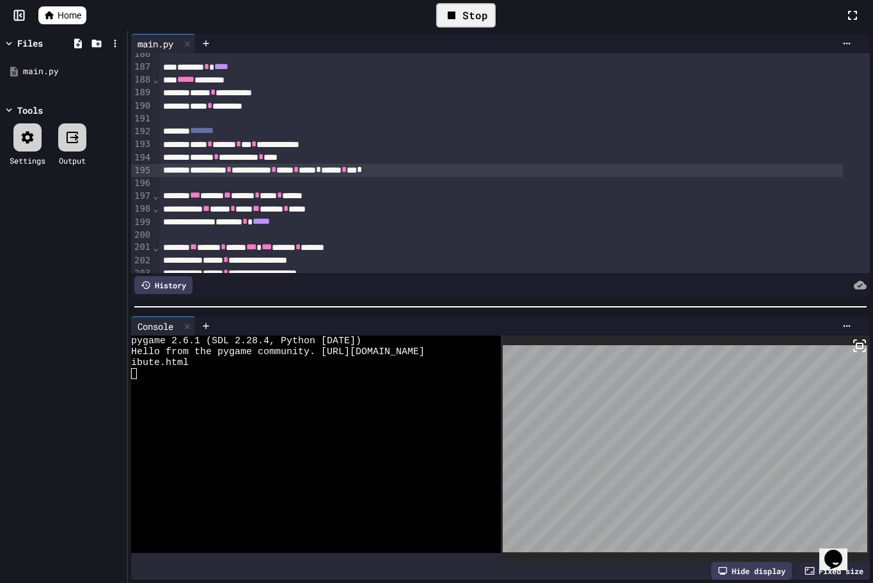
click at [472, 26] on div "Stop" at bounding box center [465, 15] width 59 height 24
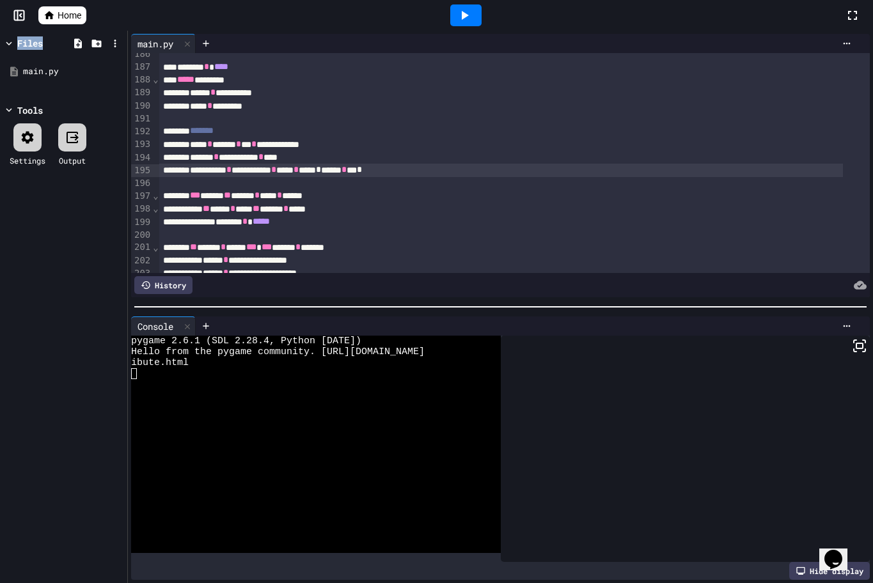
click at [472, 26] on div at bounding box center [466, 15] width 44 height 35
click at [464, 20] on icon at bounding box center [463, 15] width 15 height 15
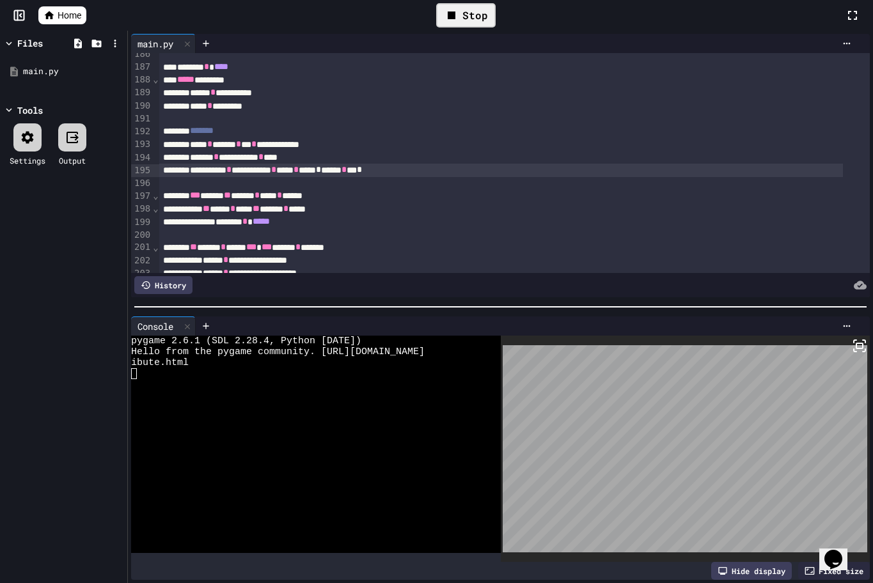
click at [465, 25] on div "Stop" at bounding box center [465, 15] width 59 height 24
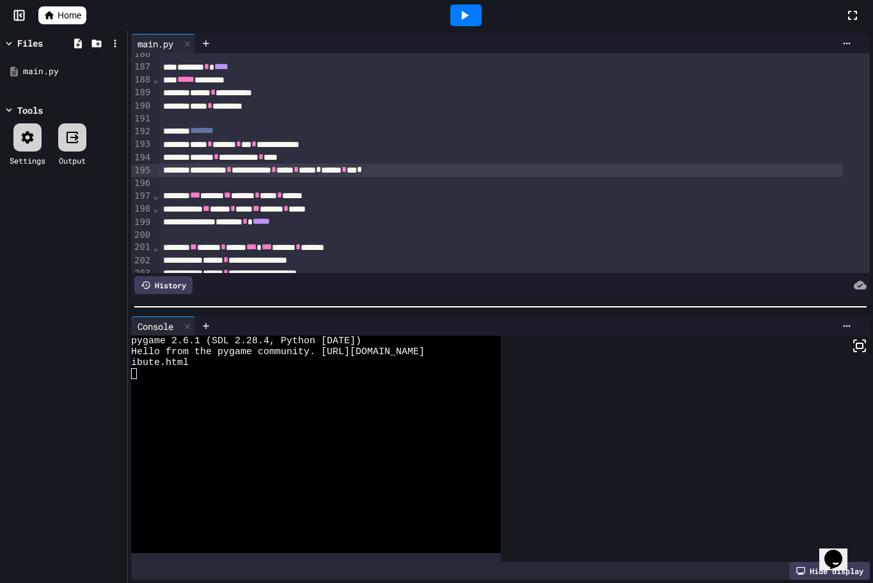
click at [465, 17] on icon at bounding box center [463, 15] width 15 height 15
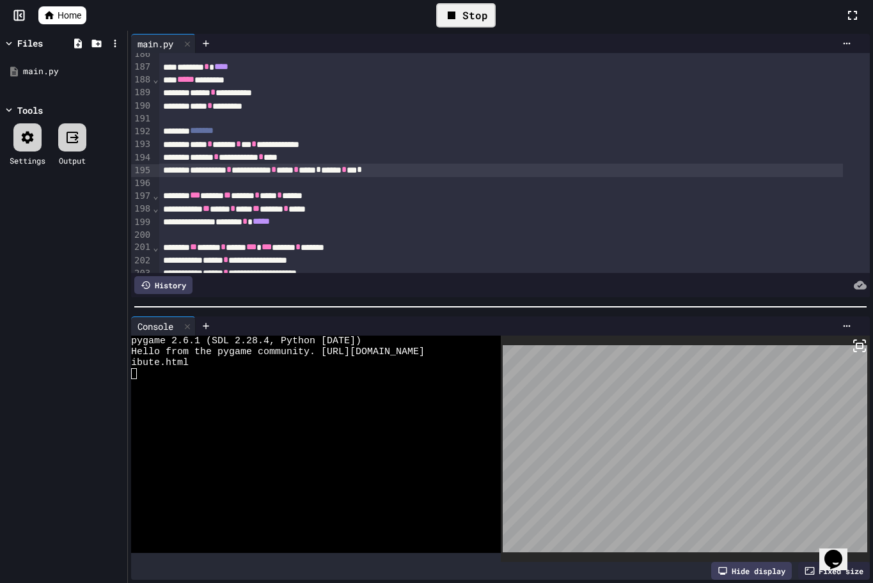
click at [472, 23] on div "Stop" at bounding box center [465, 15] width 59 height 24
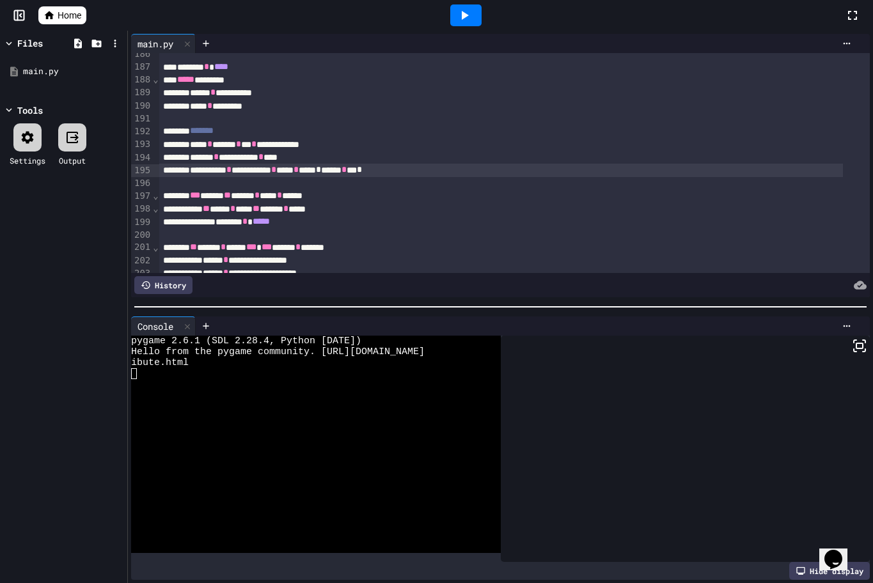
click at [472, 23] on div at bounding box center [465, 15] width 31 height 22
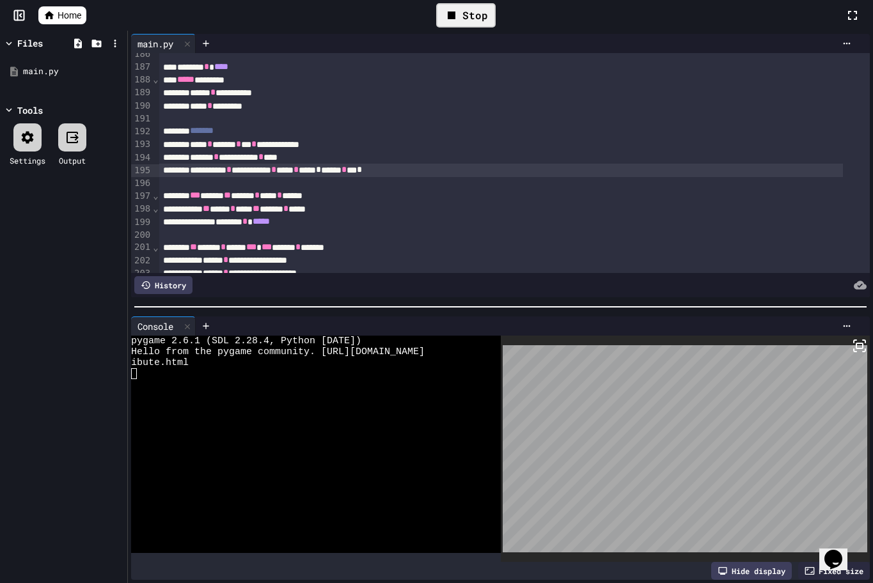
click at [478, 18] on div "Stop" at bounding box center [465, 15] width 59 height 24
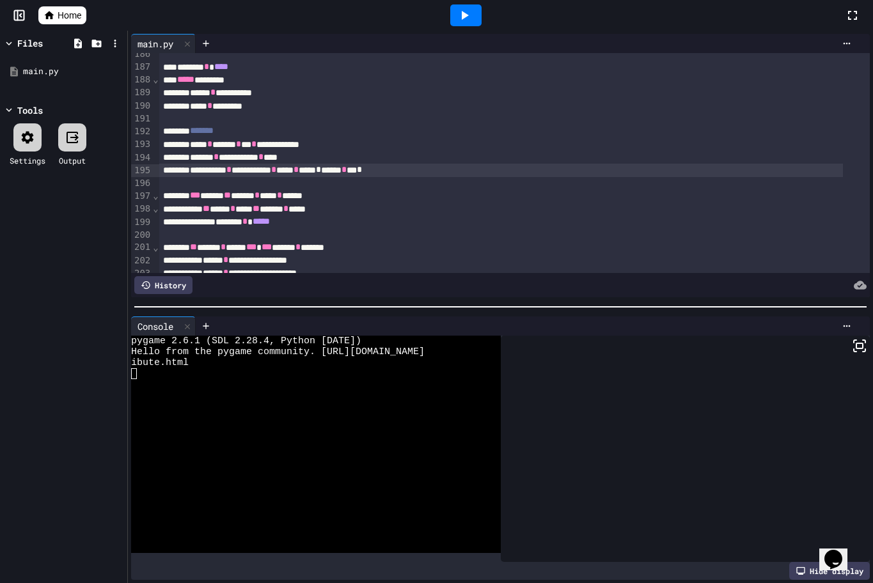
click at [469, 19] on icon at bounding box center [463, 15] width 15 height 15
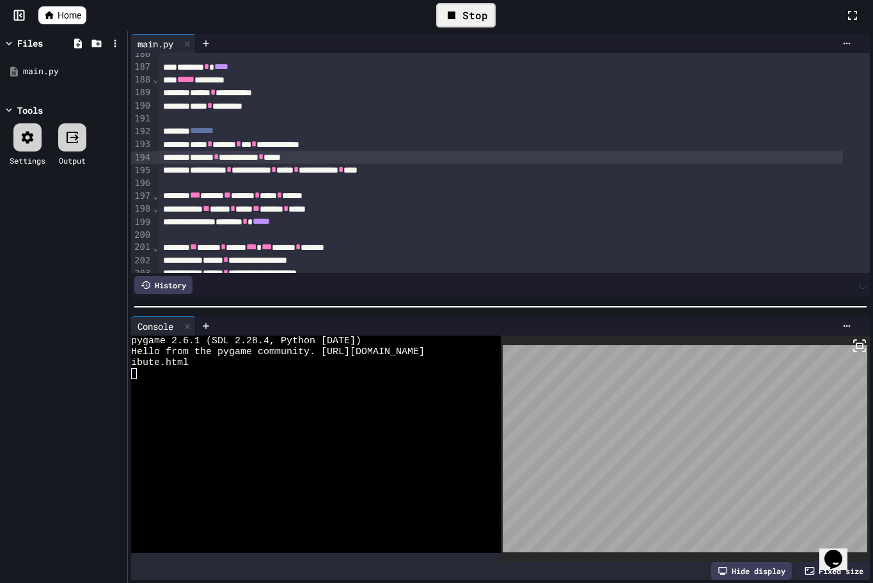
drag, startPoint x: 471, startPoint y: 160, endPoint x: 470, endPoint y: 151, distance: 9.6
click at [470, 154] on div "**********" at bounding box center [500, 157] width 683 height 13
click at [466, 12] on div "Stop" at bounding box center [465, 15] width 59 height 24
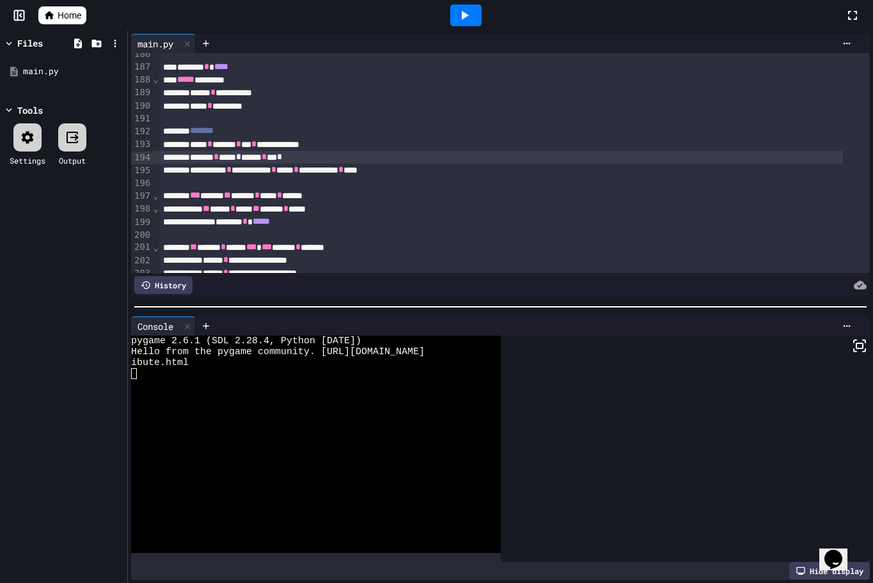
click at [605, 416] on div at bounding box center [686, 449] width 370 height 226
click at [852, 18] on icon at bounding box center [852, 15] width 15 height 15
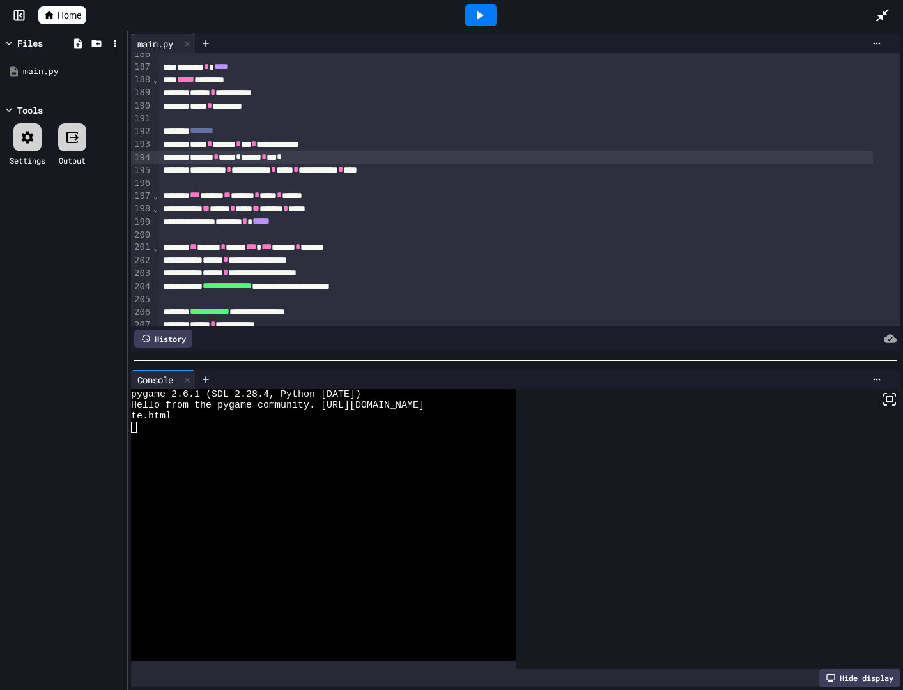
click at [679, 465] on div at bounding box center [708, 529] width 385 height 280
click at [486, 17] on icon at bounding box center [479, 15] width 15 height 15
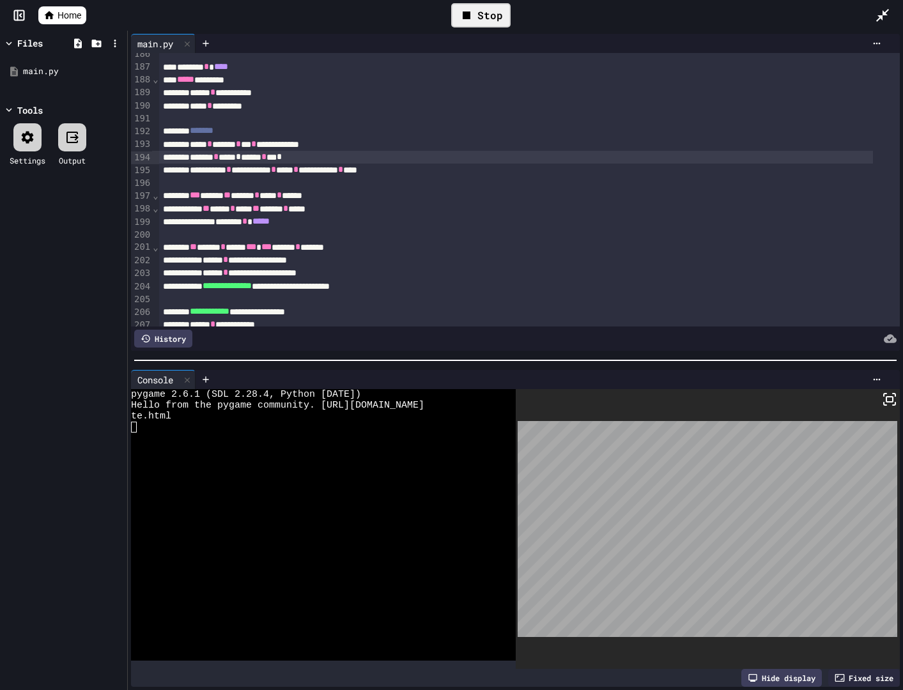
click at [478, 29] on div "Stop" at bounding box center [481, 15] width 72 height 37
click at [478, 17] on div "Stop" at bounding box center [480, 15] width 59 height 24
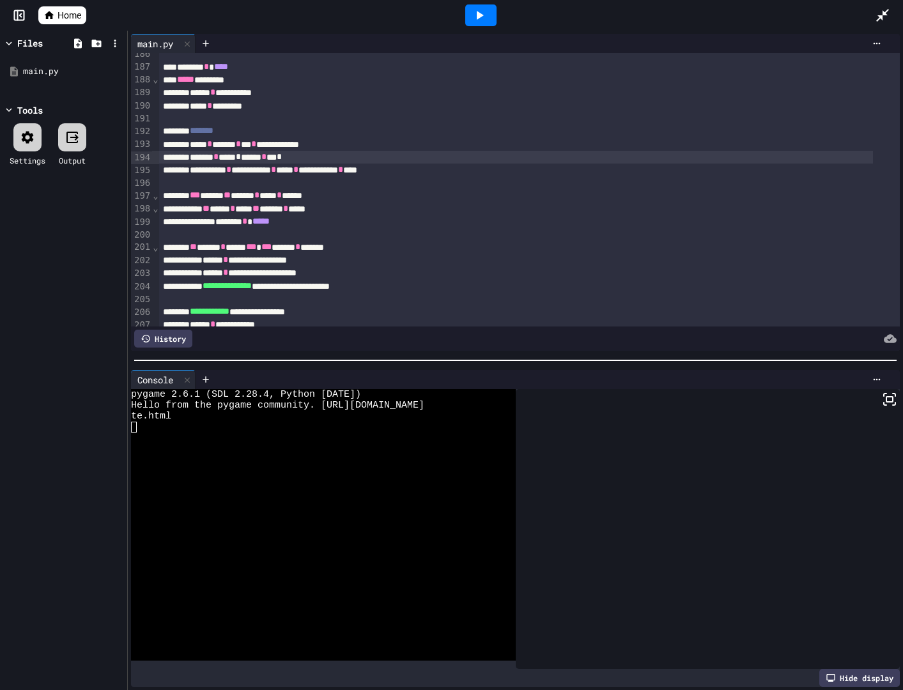
click at [492, 7] on div at bounding box center [480, 15] width 31 height 22
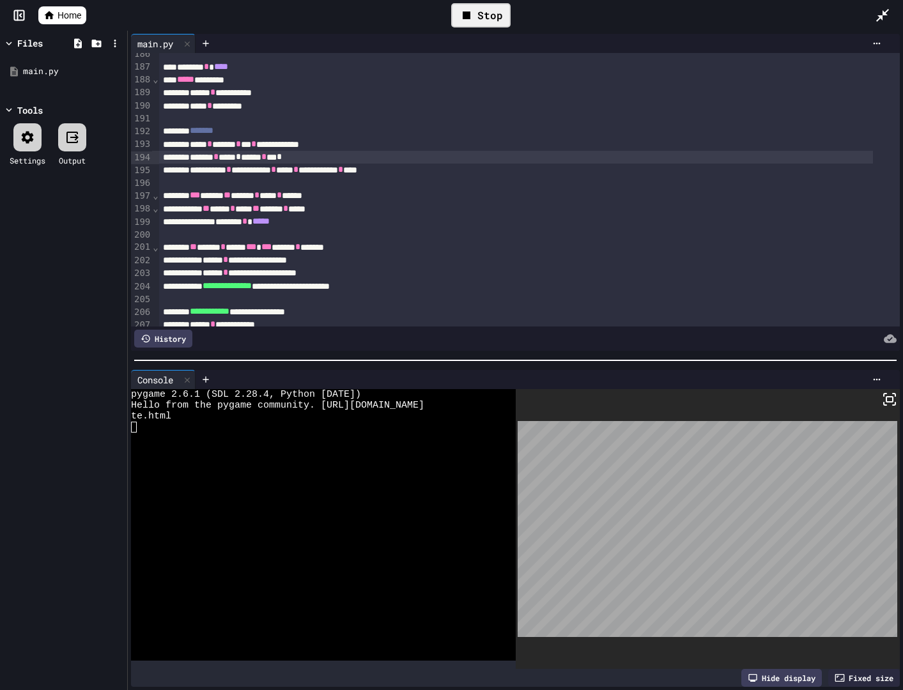
click at [471, 10] on icon at bounding box center [466, 15] width 15 height 15
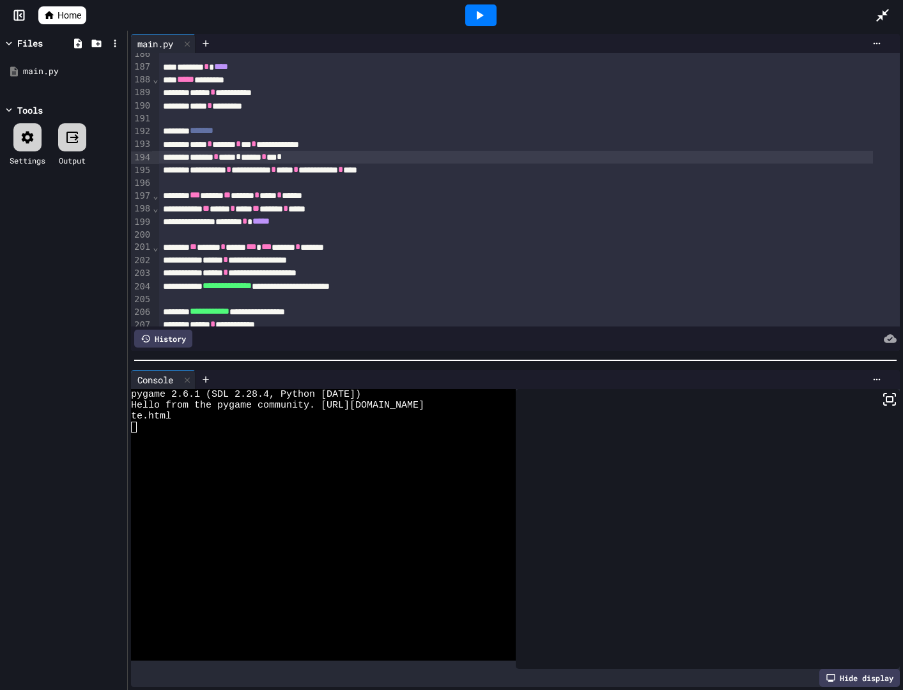
click at [472, 10] on icon at bounding box center [479, 15] width 15 height 15
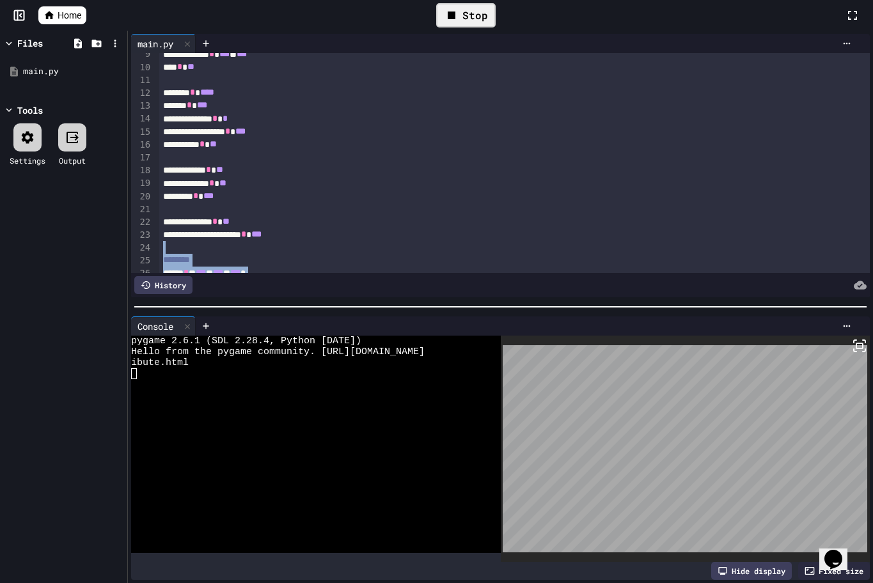
scroll to position [0, 0]
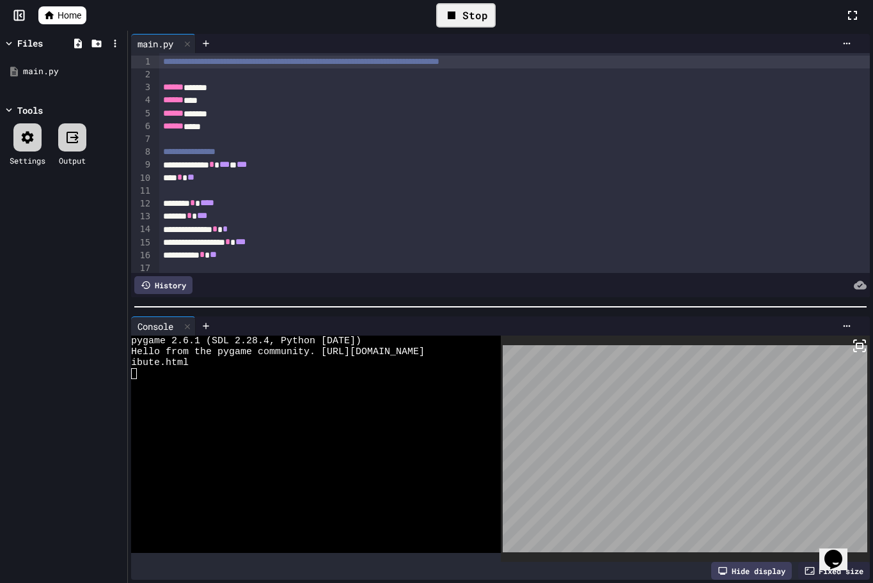
drag, startPoint x: 259, startPoint y: 226, endPoint x: 127, endPoint y: -74, distance: 327.8
click at [127, 0] on html "**********" at bounding box center [436, 291] width 873 height 583
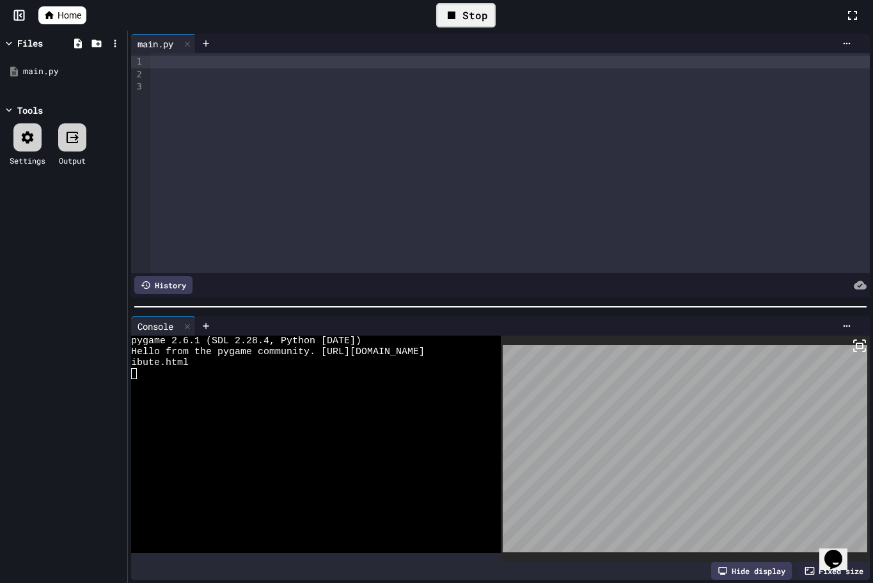
click at [162, 64] on div at bounding box center [509, 62] width 719 height 13
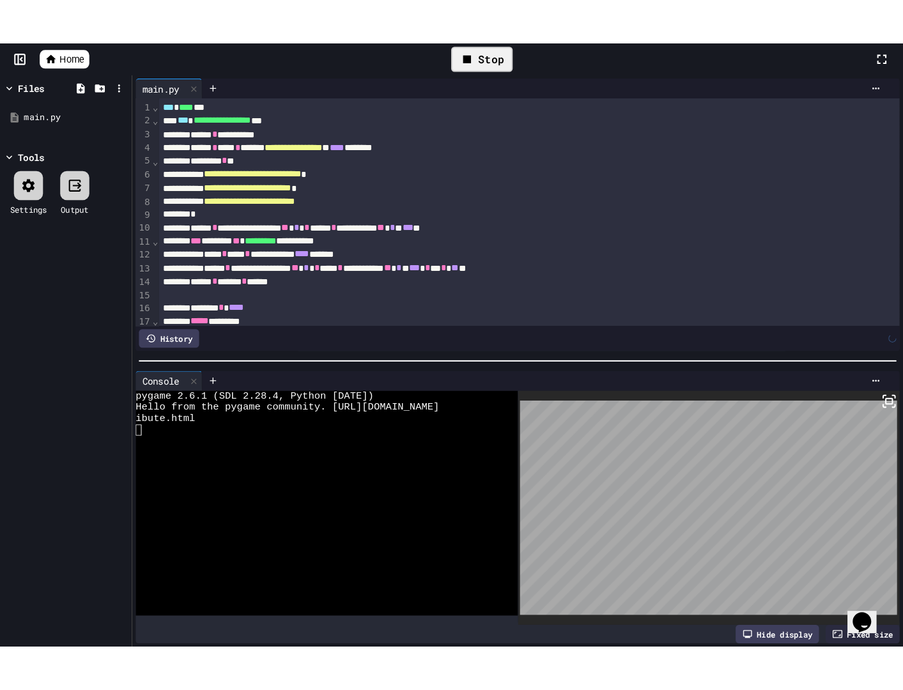
scroll to position [807, 0]
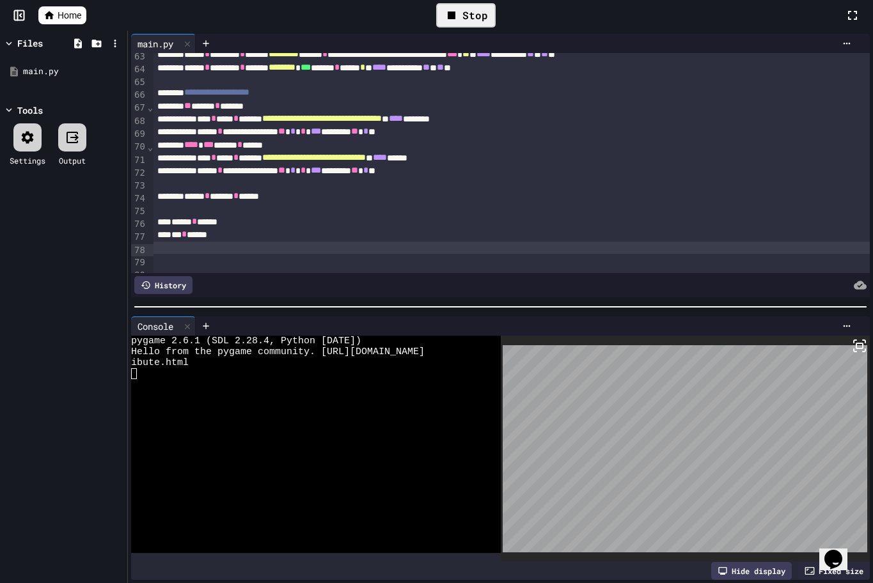
click at [462, 15] on div "Stop" at bounding box center [465, 15] width 59 height 24
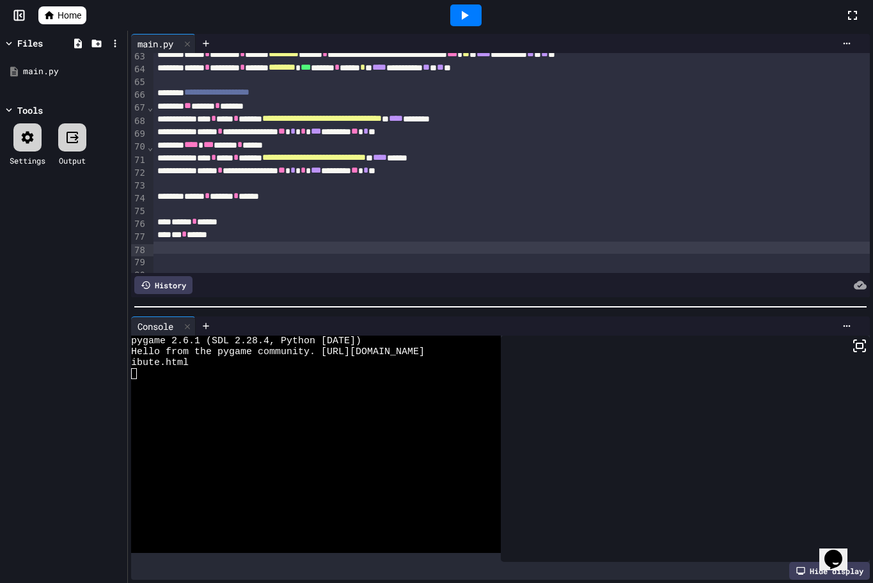
click at [468, 12] on icon at bounding box center [463, 15] width 15 height 15
click at [590, 414] on div at bounding box center [686, 449] width 370 height 226
click at [852, 338] on icon at bounding box center [859, 345] width 15 height 15
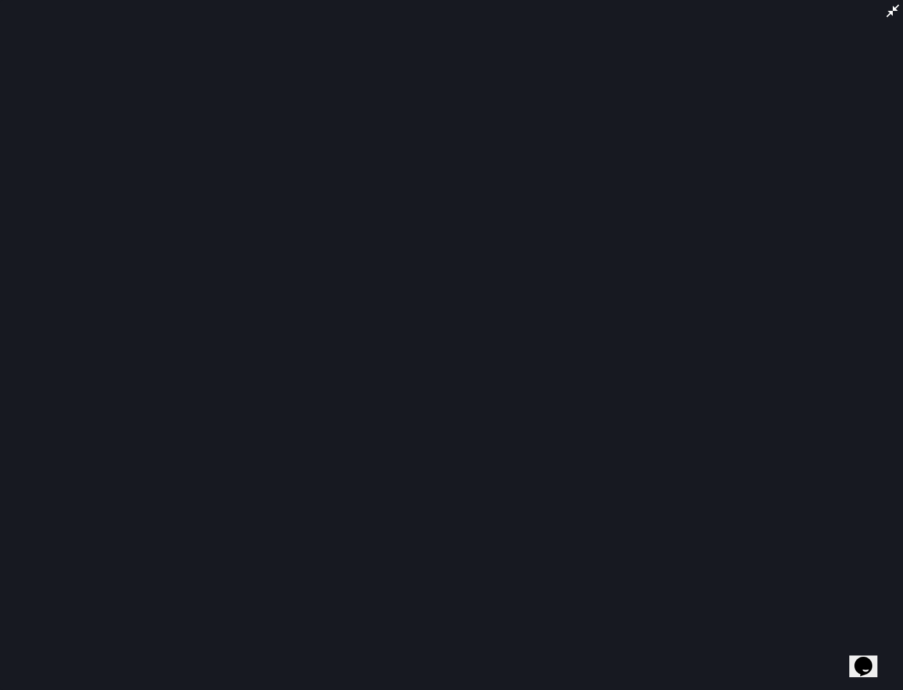
click at [895, 8] on icon at bounding box center [893, 10] width 13 height 13
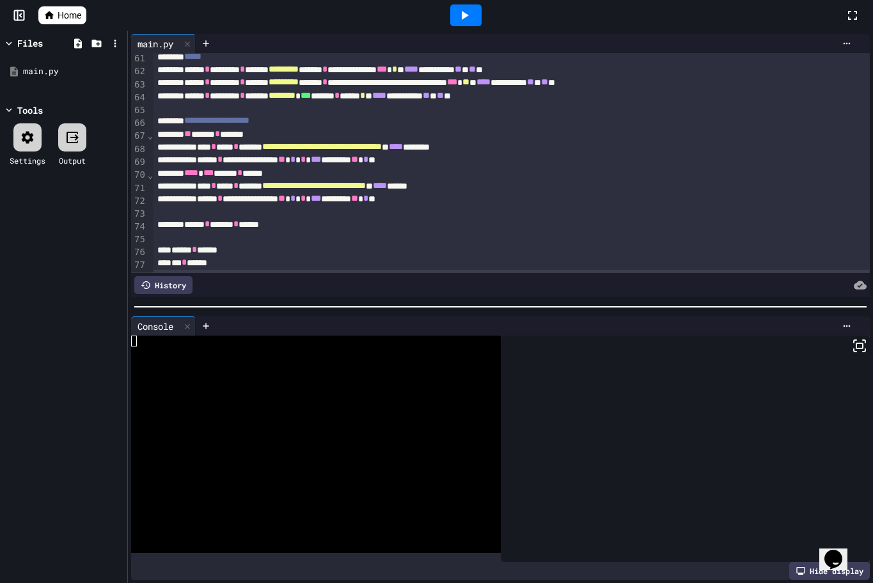
click at [467, 19] on icon at bounding box center [463, 15] width 15 height 15
click at [677, 463] on div at bounding box center [686, 449] width 370 height 226
click at [660, 432] on div at bounding box center [686, 449] width 370 height 226
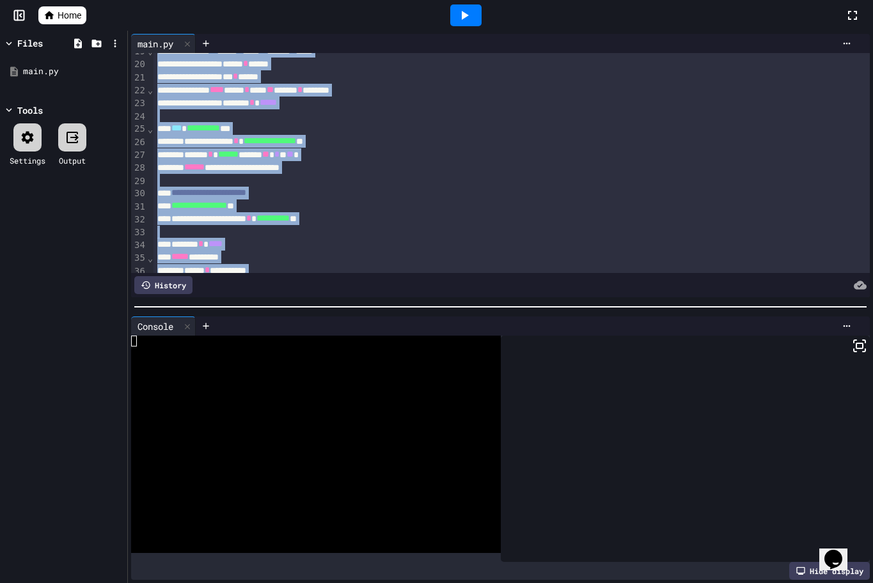
scroll to position [0, 0]
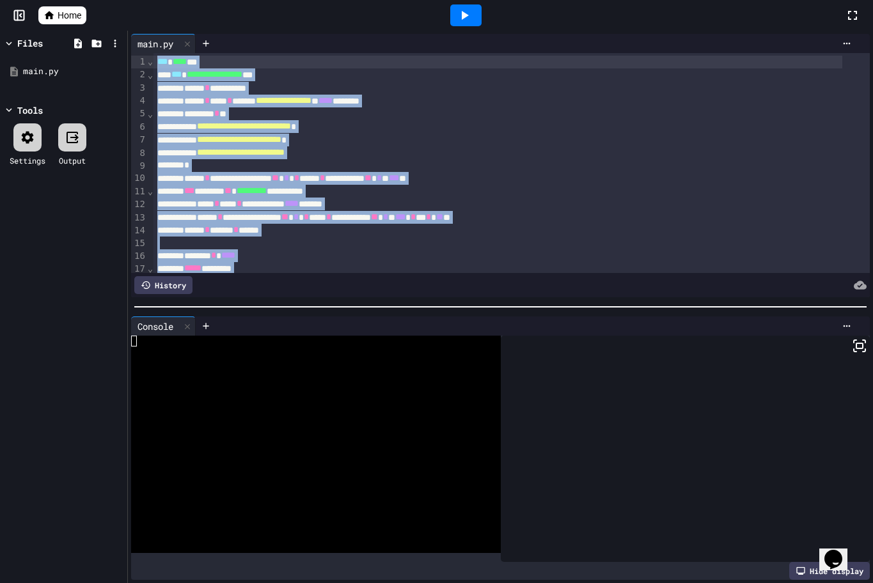
drag, startPoint x: 297, startPoint y: 217, endPoint x: 121, endPoint y: -74, distance: 340.5
click at [121, 0] on html "**********" at bounding box center [436, 291] width 873 height 583
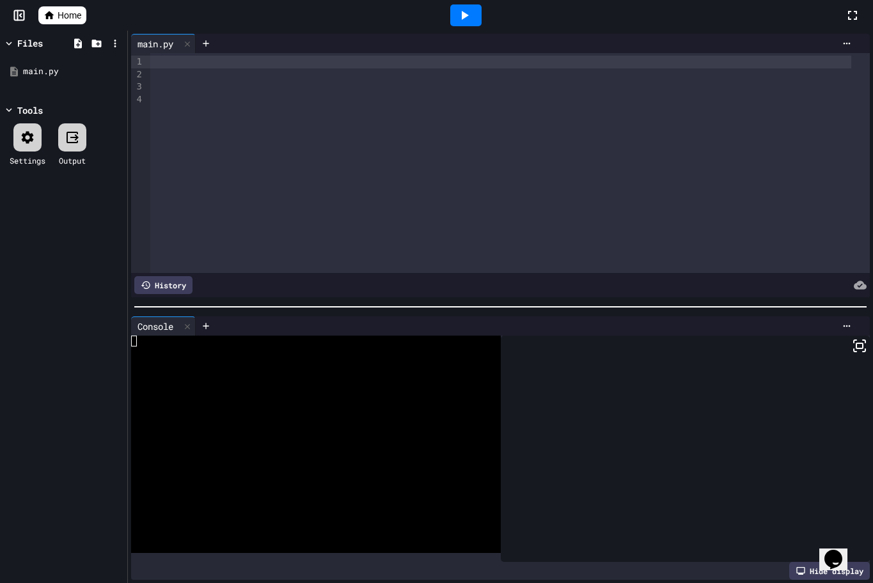
click at [207, 67] on div at bounding box center [500, 62] width 700 height 13
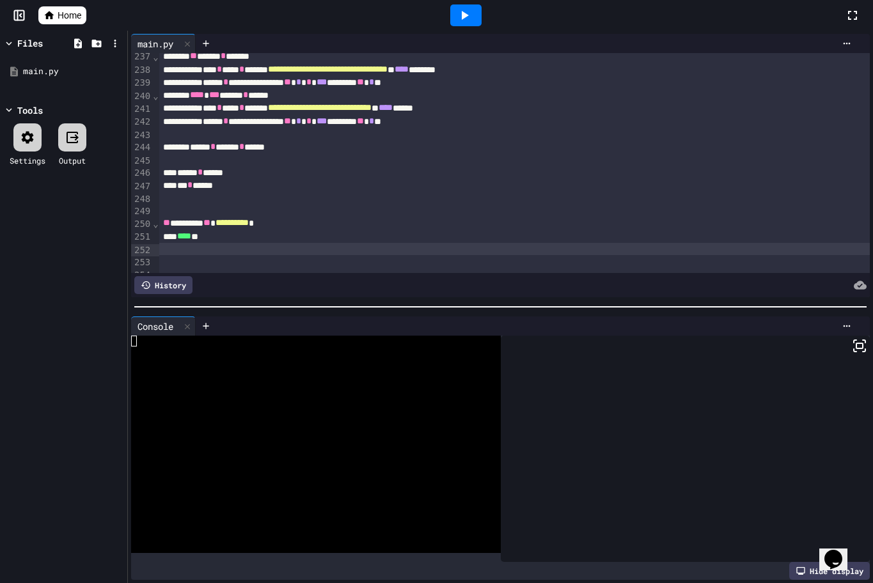
click at [472, 10] on div at bounding box center [465, 15] width 31 height 22
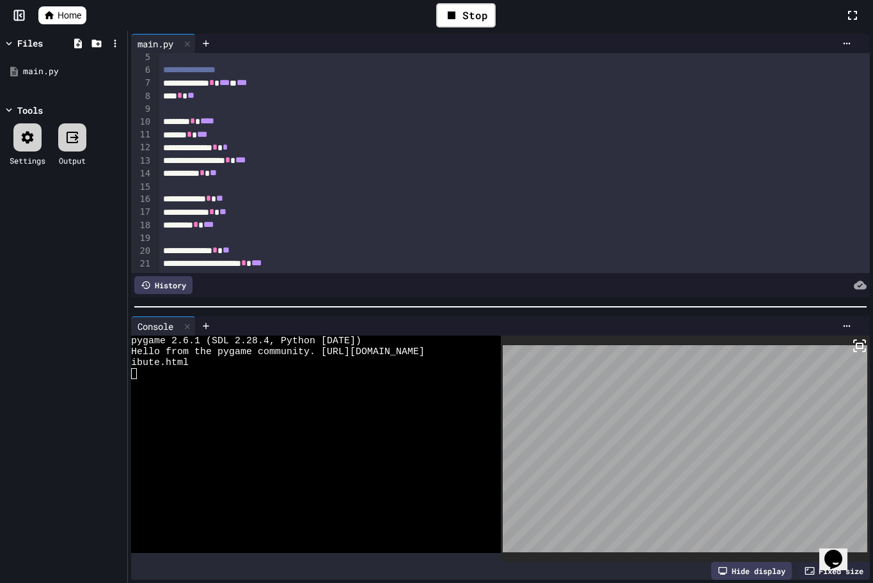
scroll to position [64, 0]
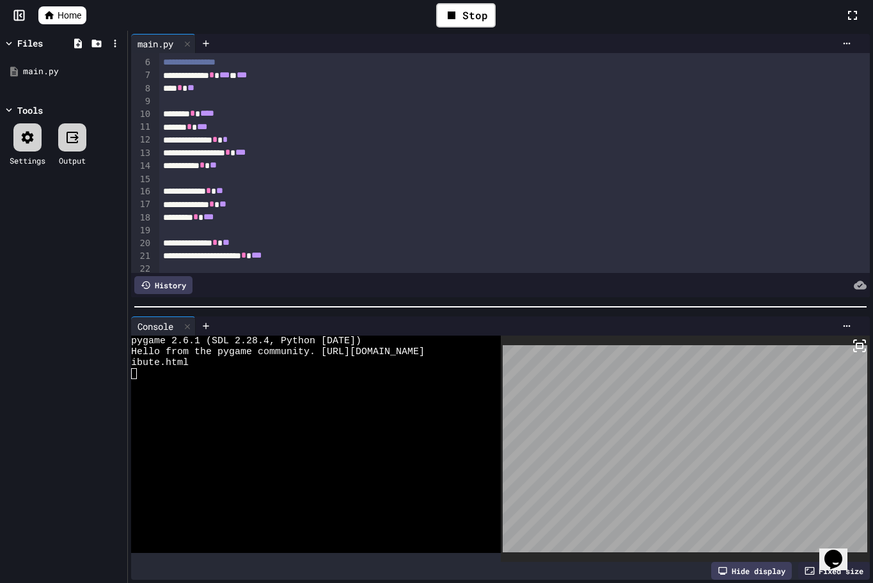
click at [246, 154] on span "***" at bounding box center [240, 152] width 10 height 9
click at [475, 26] on div "Stop" at bounding box center [465, 15] width 59 height 24
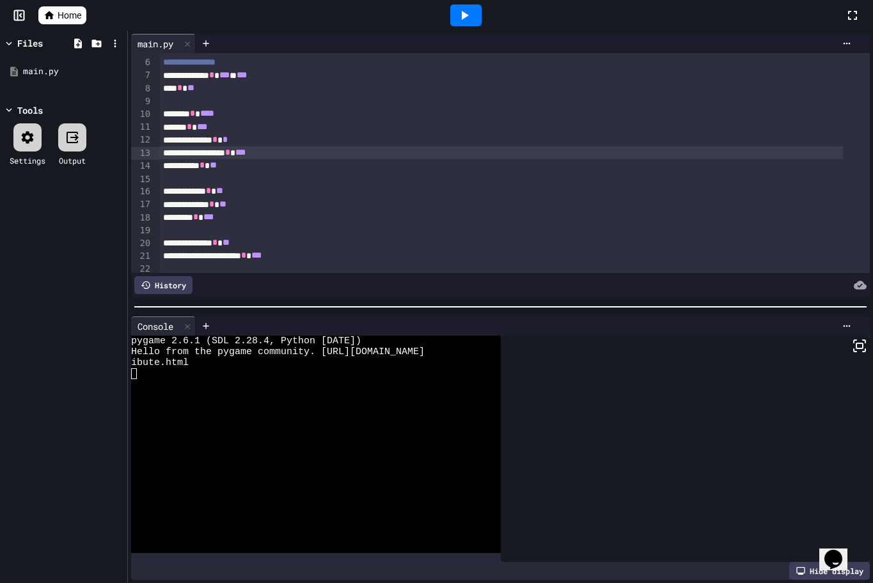
click at [466, 13] on icon at bounding box center [463, 15] width 15 height 15
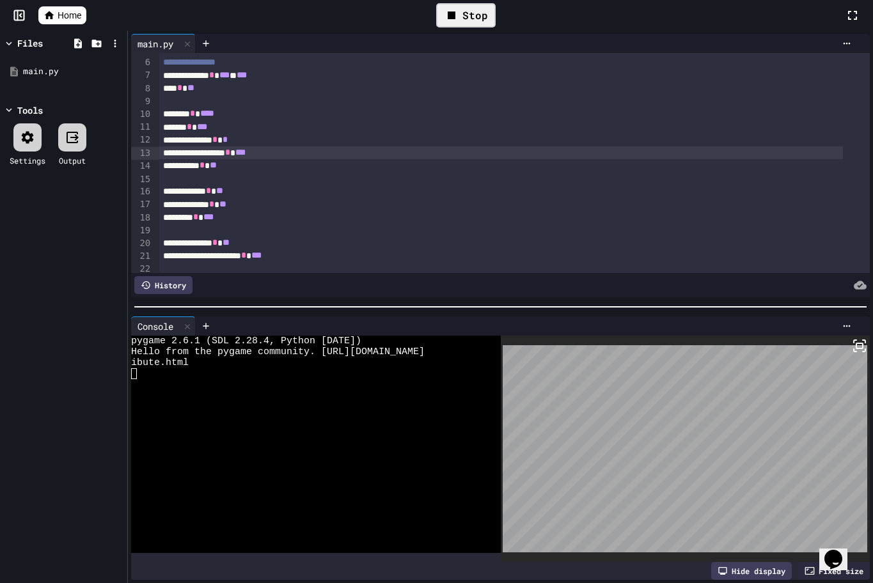
click at [856, 343] on rect at bounding box center [859, 345] width 6 height 5
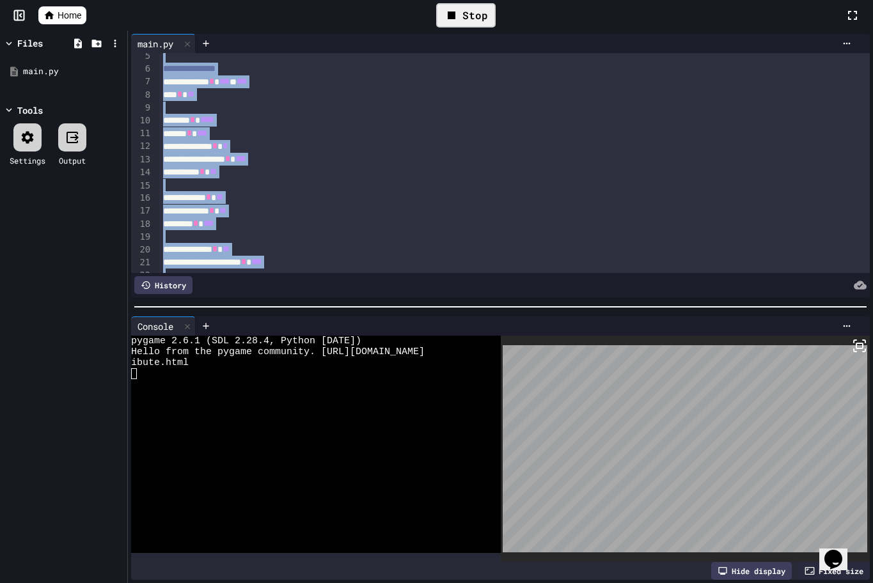
scroll to position [0, 0]
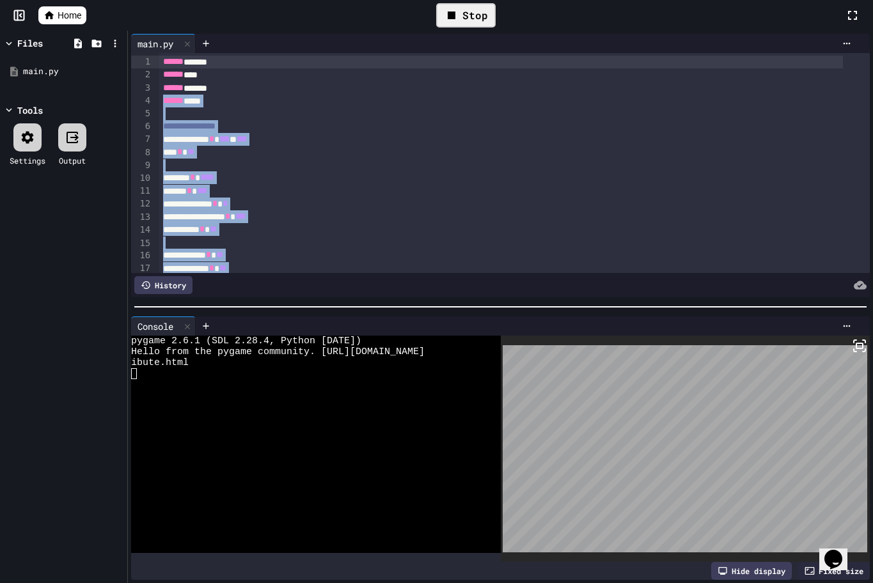
drag, startPoint x: 239, startPoint y: 213, endPoint x: 100, endPoint y: -74, distance: 318.5
click at [100, 0] on html "**********" at bounding box center [436, 291] width 873 height 583
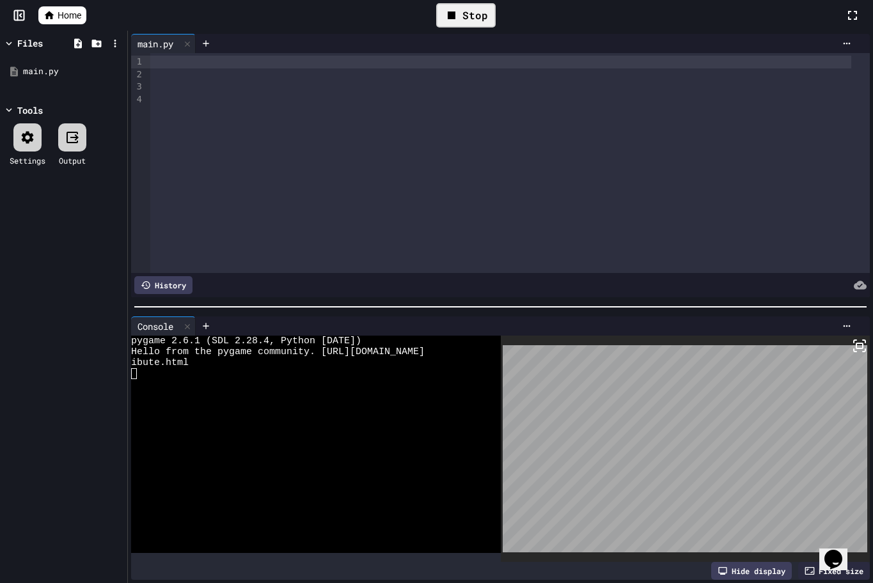
click at [190, 66] on div at bounding box center [500, 62] width 700 height 13
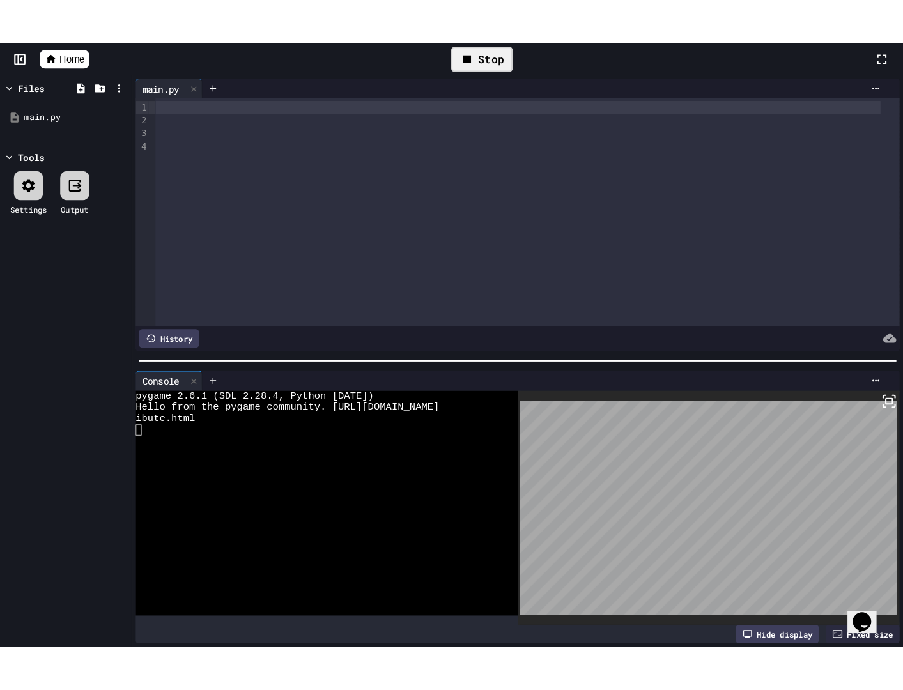
scroll to position [367, 0]
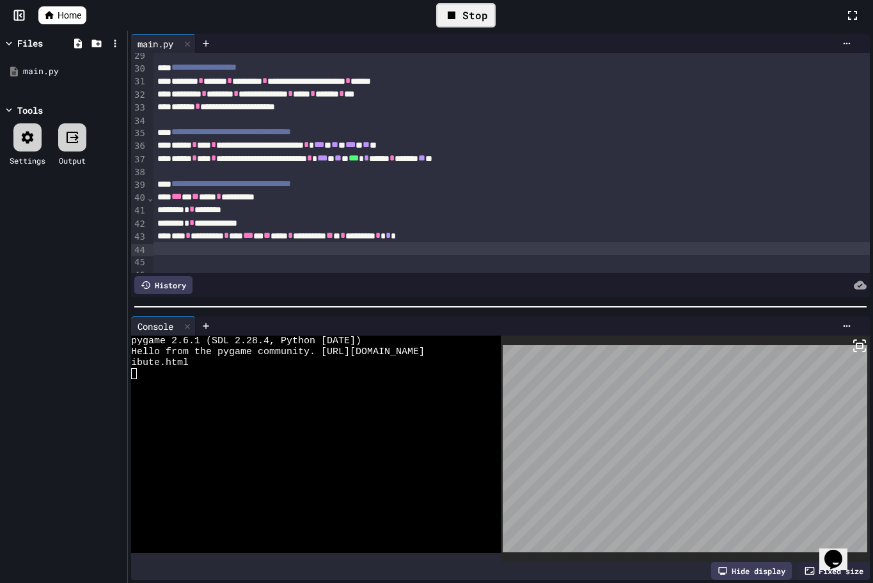
click at [456, 16] on icon at bounding box center [451, 15] width 15 height 15
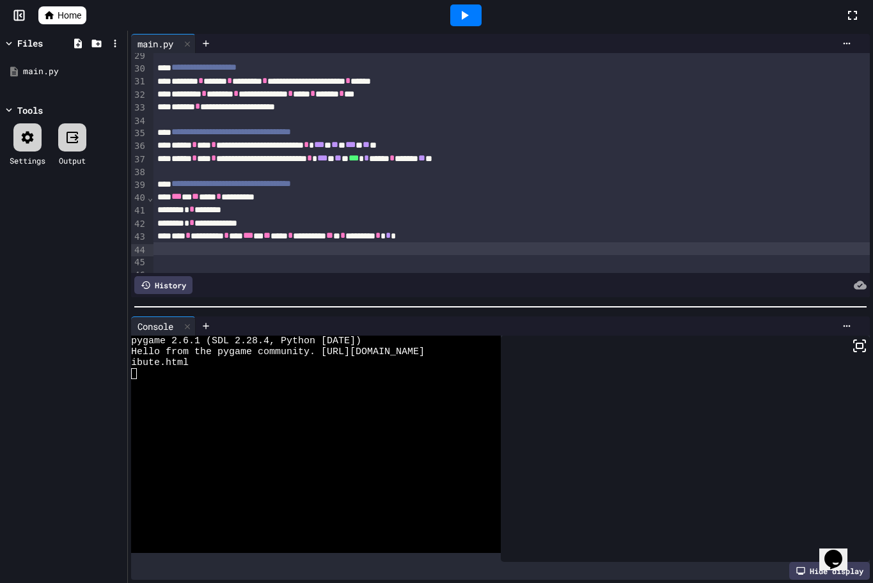
click at [456, 16] on icon at bounding box center [463, 15] width 15 height 15
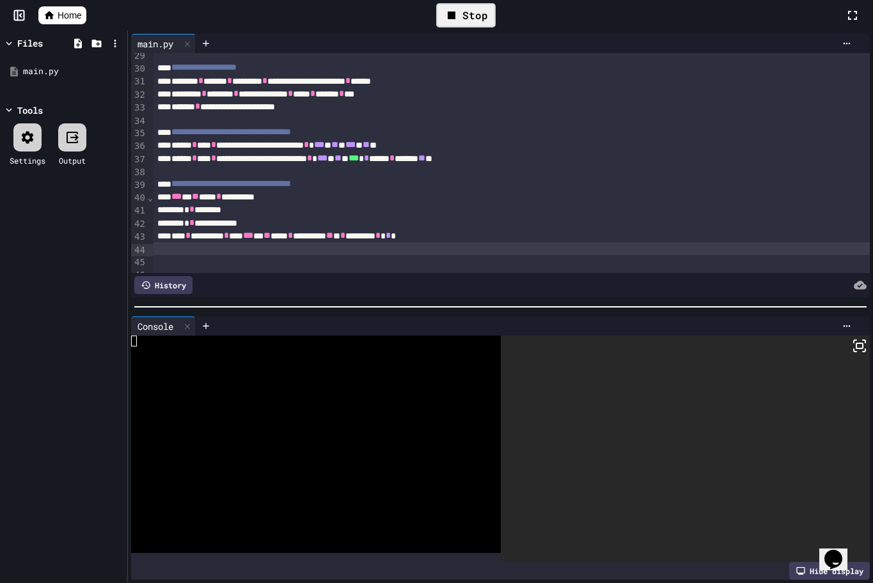
click at [852, 345] on icon at bounding box center [859, 345] width 15 height 15
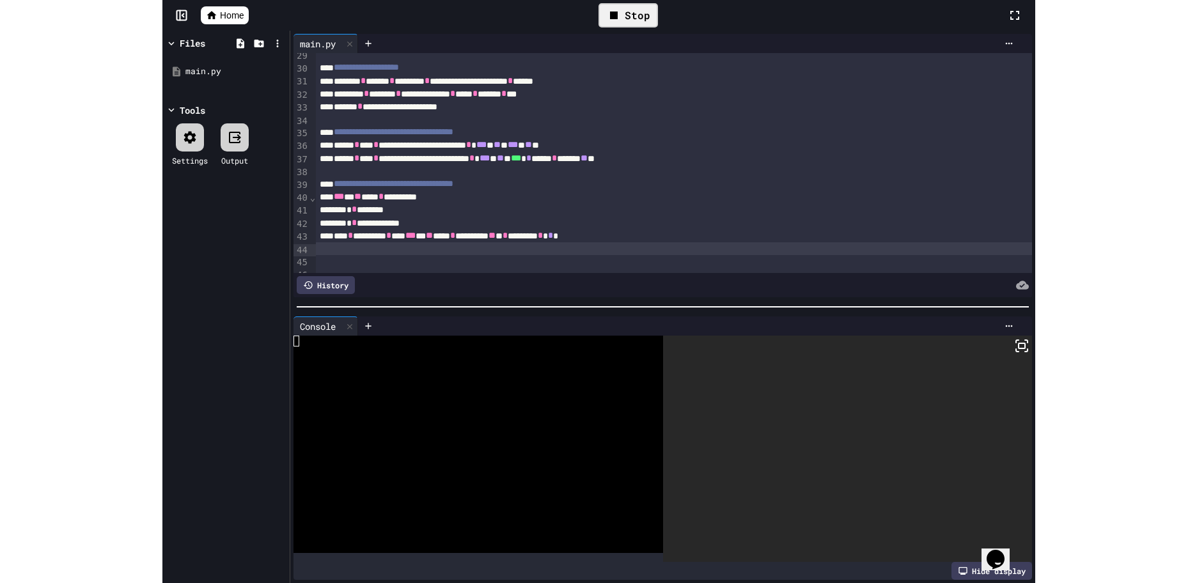
scroll to position [351, 0]
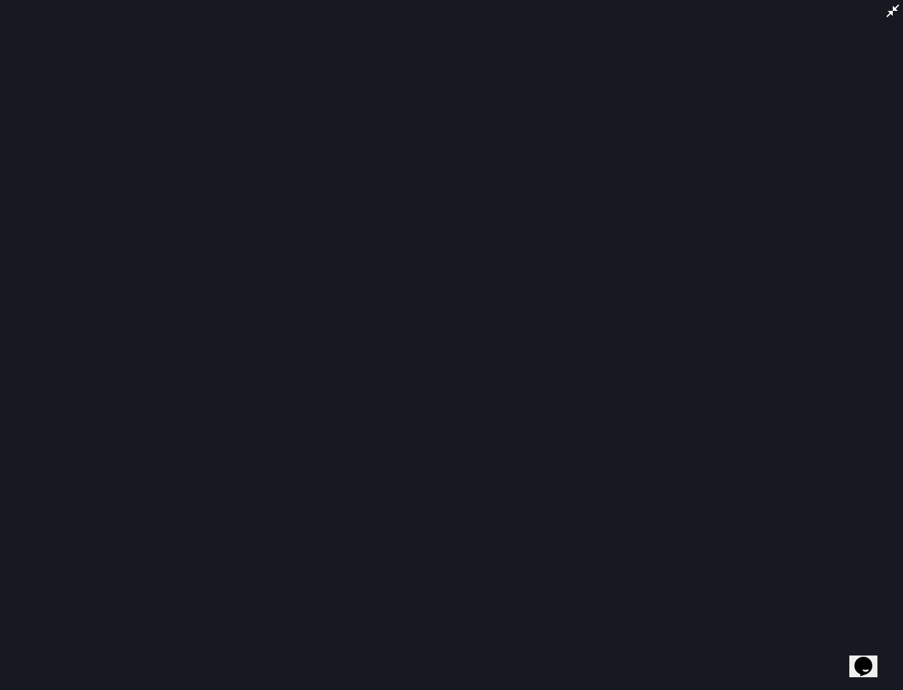
click at [384, 325] on div at bounding box center [451, 345] width 903 height 690
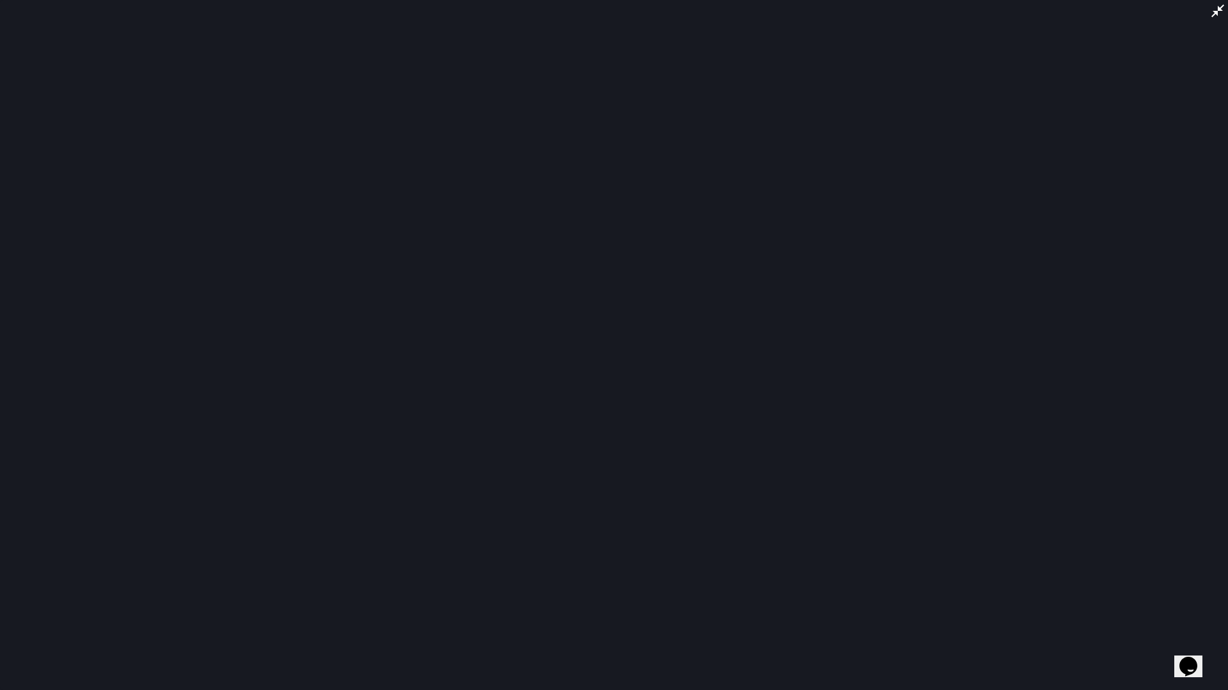
click at [556, 246] on div at bounding box center [614, 345] width 1228 height 690
click at [1196, 13] on icon at bounding box center [1217, 10] width 15 height 15
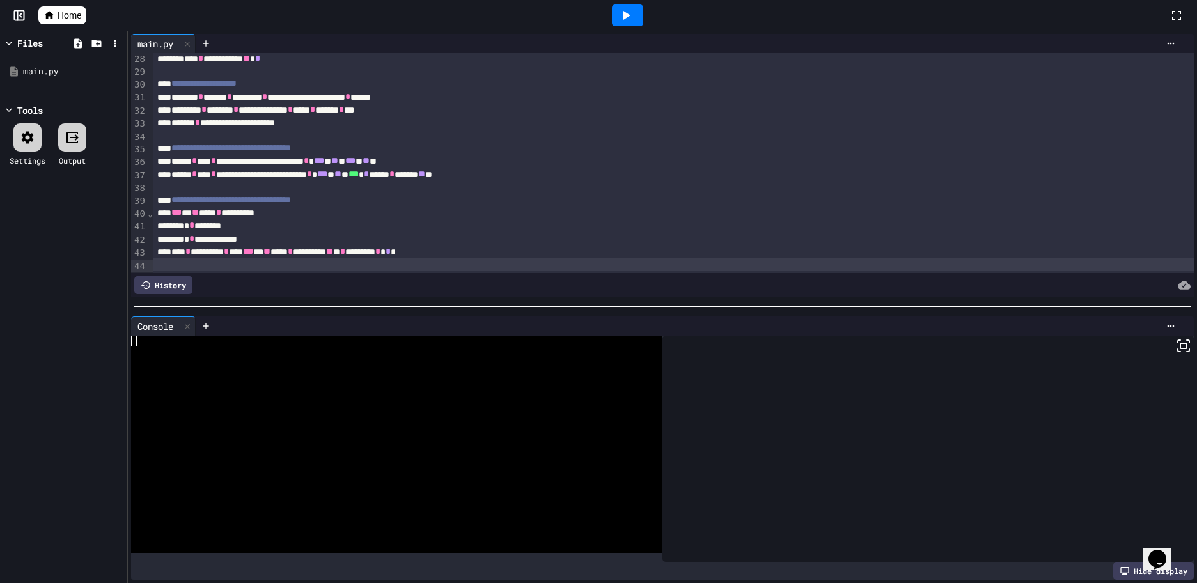
click at [901, 371] on div at bounding box center [927, 449] width 531 height 226
click at [619, 11] on icon at bounding box center [625, 15] width 15 height 15
click at [621, 11] on icon at bounding box center [625, 15] width 15 height 15
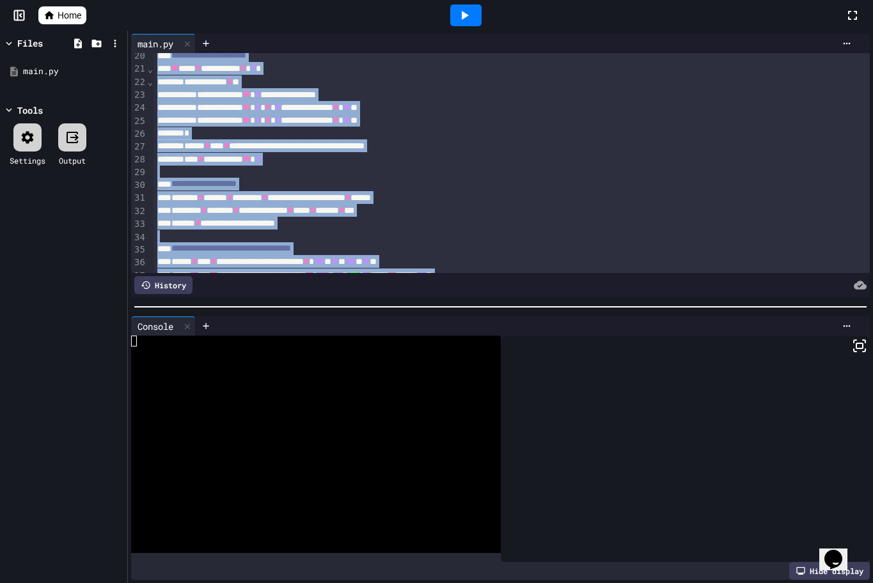
scroll to position [0, 0]
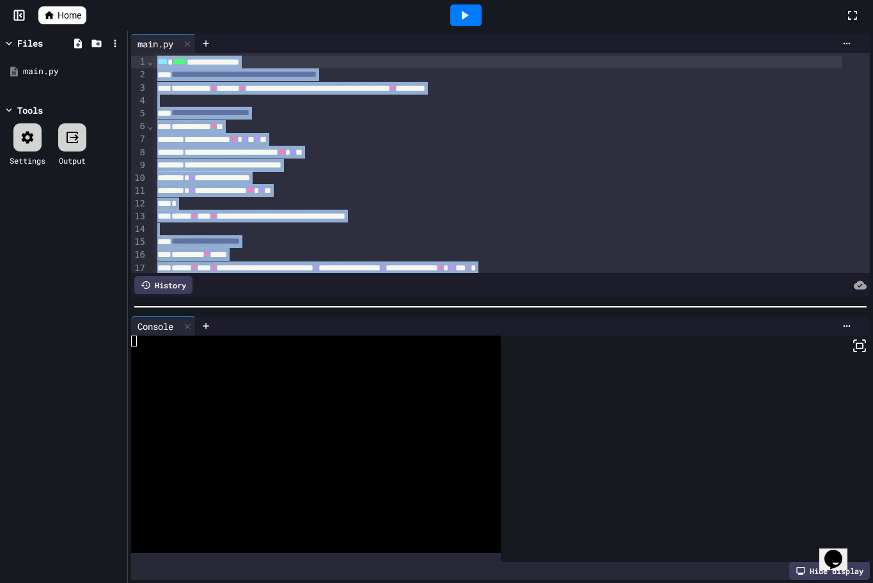
drag, startPoint x: 495, startPoint y: 207, endPoint x: 105, endPoint y: -66, distance: 476.6
click at [105, 0] on html "**********" at bounding box center [436, 291] width 873 height 583
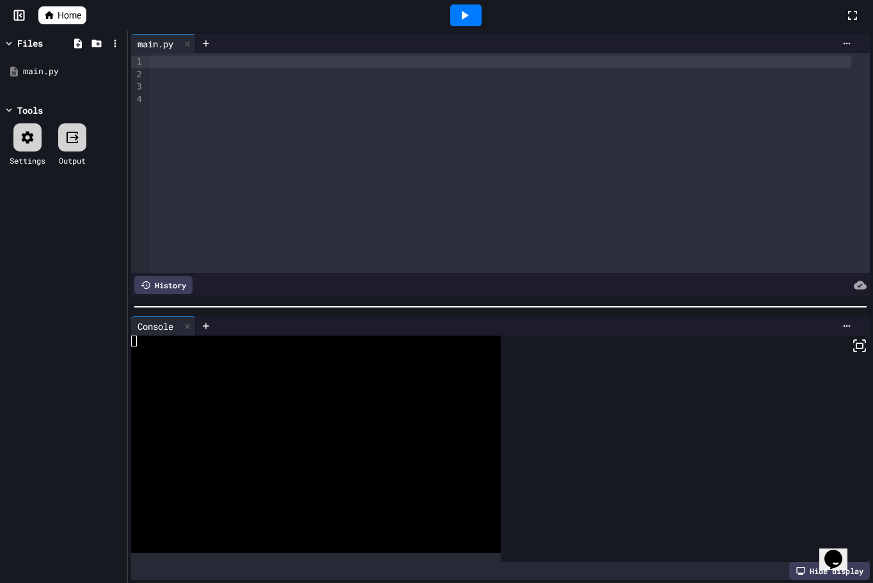
click at [192, 71] on div at bounding box center [500, 74] width 700 height 13
click at [192, 59] on div at bounding box center [500, 62] width 700 height 13
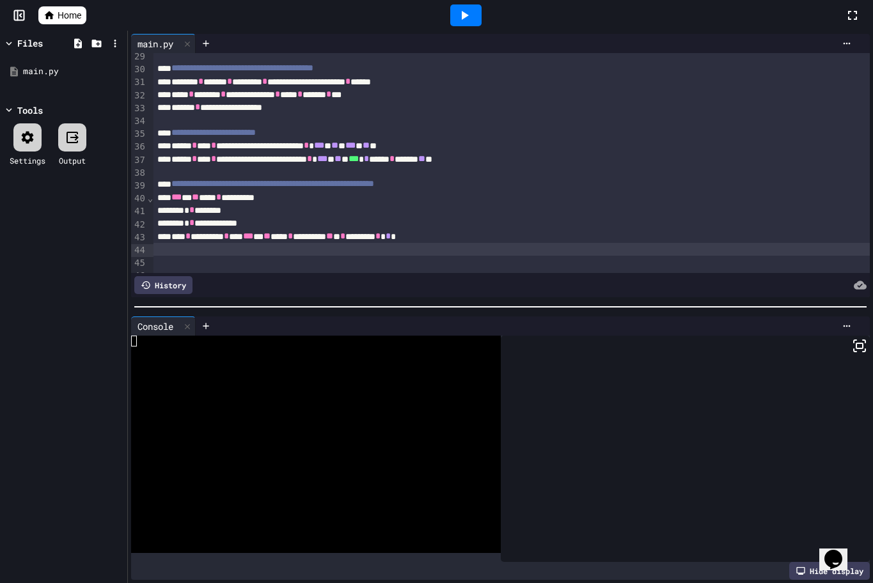
click at [459, 22] on icon at bounding box center [463, 15] width 15 height 15
click at [595, 407] on div at bounding box center [686, 449] width 370 height 226
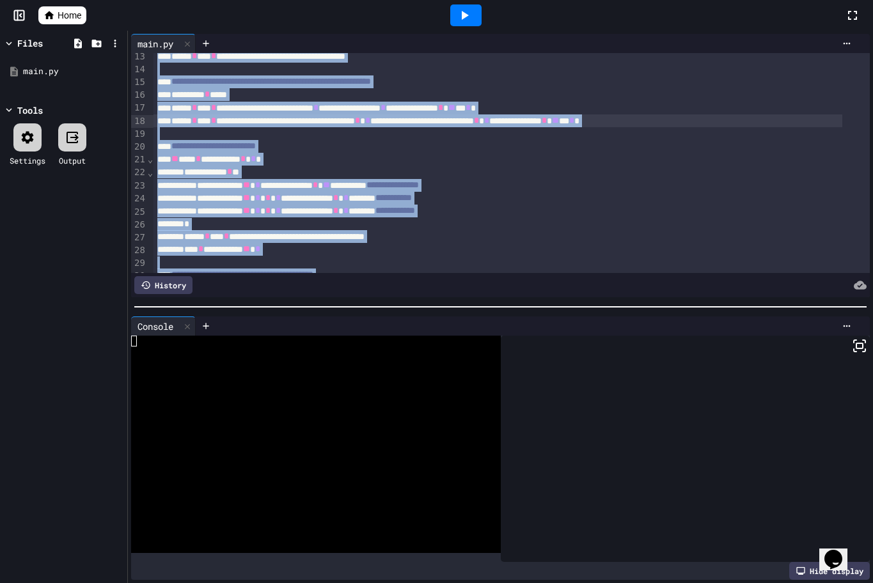
scroll to position [0, 0]
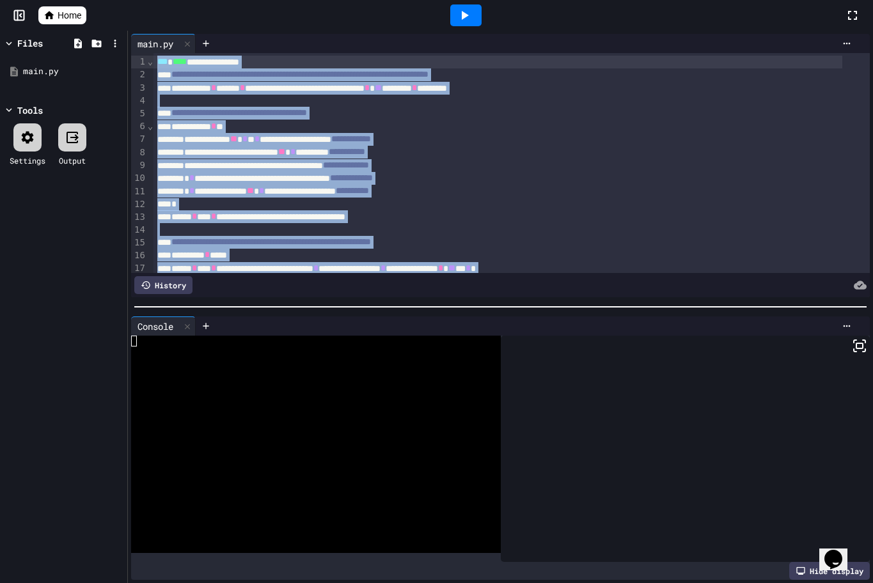
drag, startPoint x: 456, startPoint y: 190, endPoint x: 74, endPoint y: -72, distance: 464.1
click at [74, 0] on html "**********" at bounding box center [436, 291] width 873 height 583
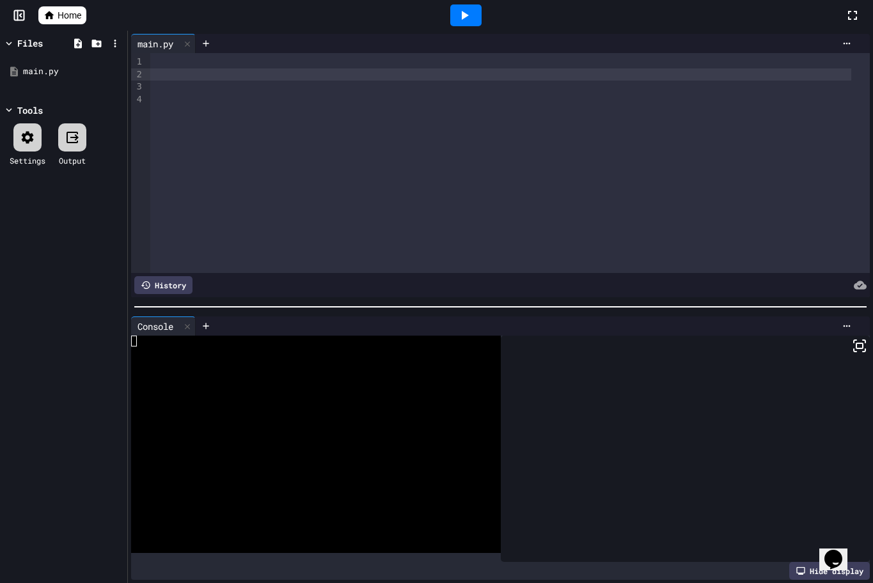
click at [180, 68] on div at bounding box center [500, 74] width 700 height 13
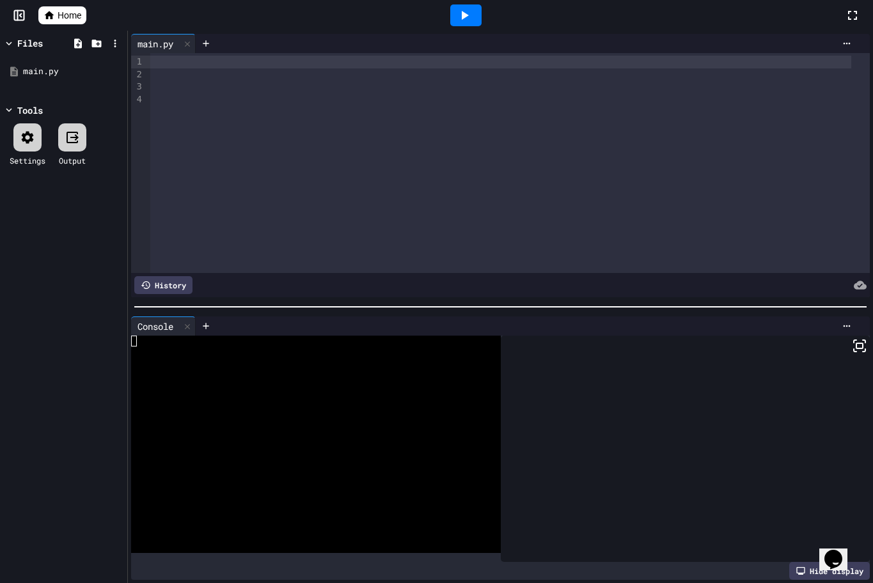
click at [193, 58] on div at bounding box center [500, 62] width 700 height 13
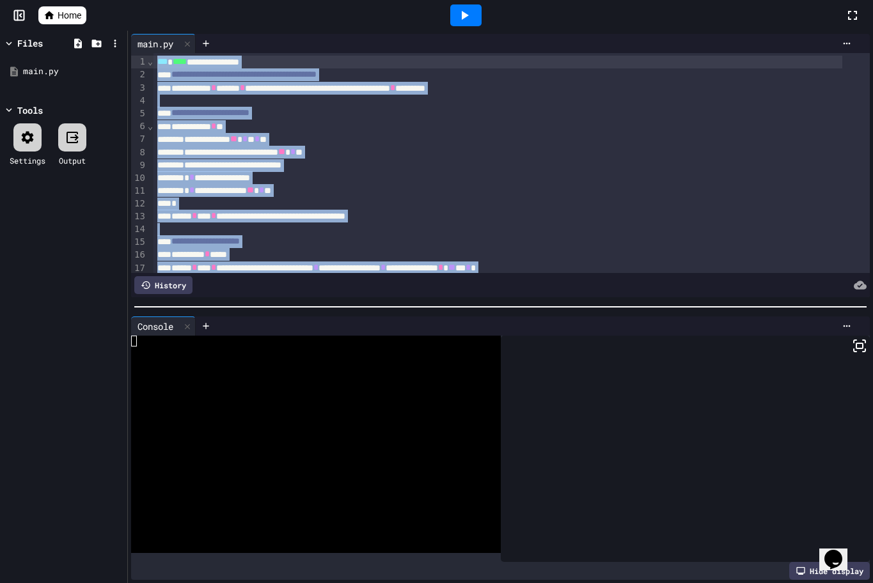
drag, startPoint x: 495, startPoint y: 207, endPoint x: 40, endPoint y: -74, distance: 534.2
click at [40, 0] on html "**********" at bounding box center [436, 291] width 873 height 583
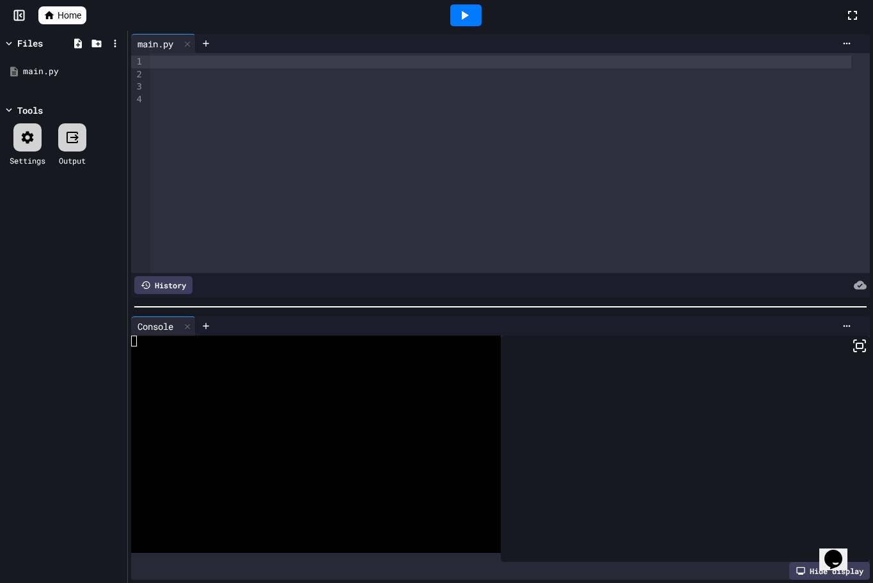
click at [168, 66] on div at bounding box center [500, 62] width 700 height 13
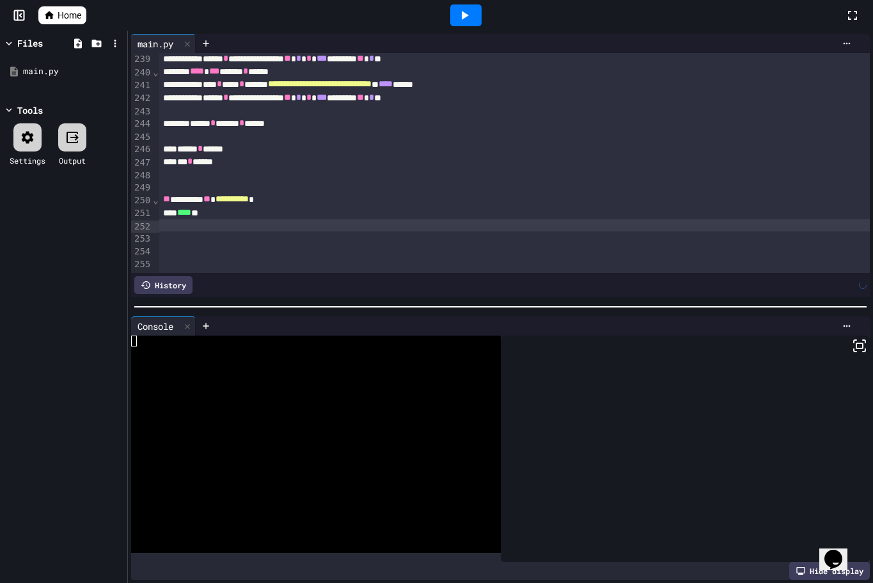
scroll to position [3009, 0]
click at [179, 219] on div at bounding box center [514, 225] width 710 height 13
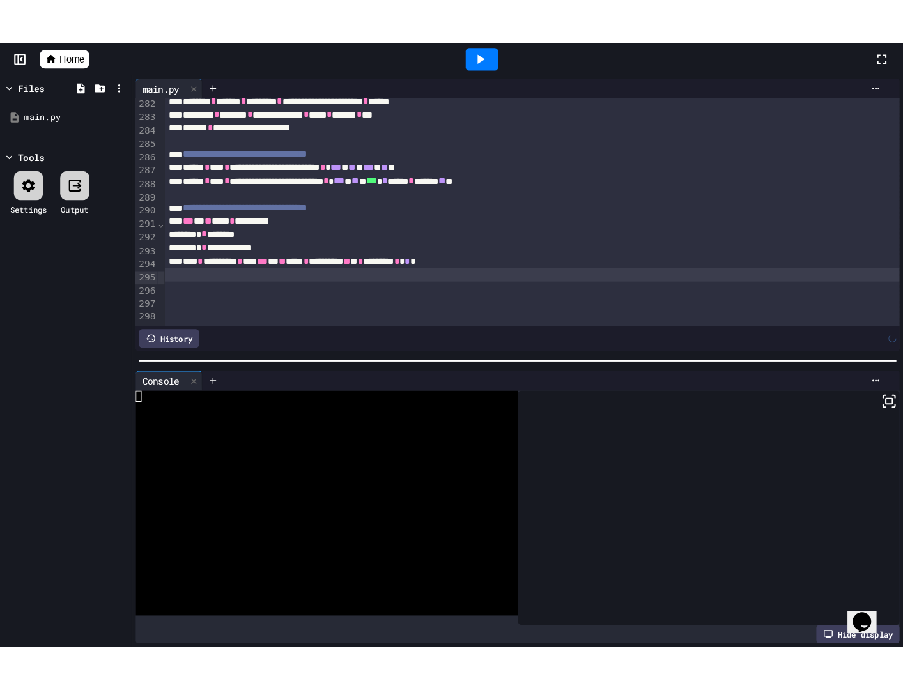
scroll to position [3564, 0]
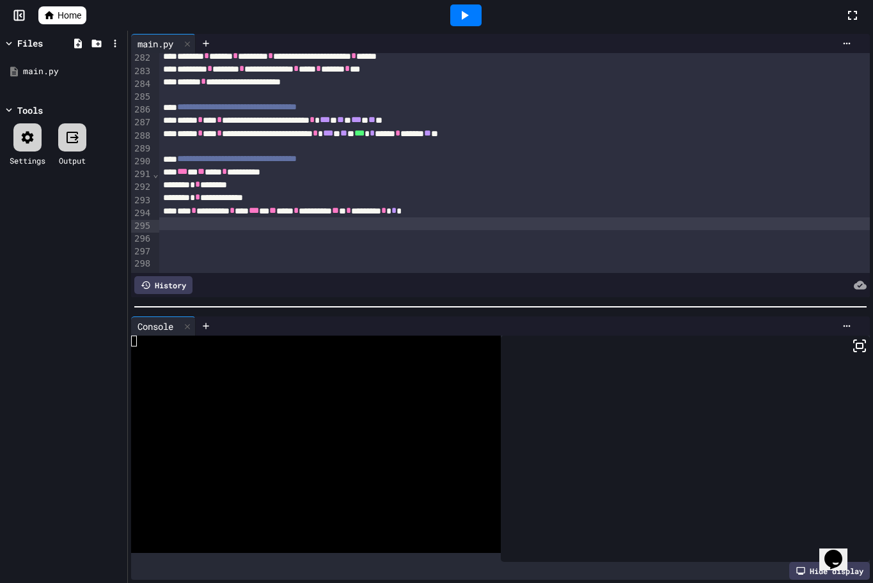
click at [460, 29] on div at bounding box center [466, 15] width 44 height 35
click at [464, 20] on icon at bounding box center [463, 15] width 15 height 15
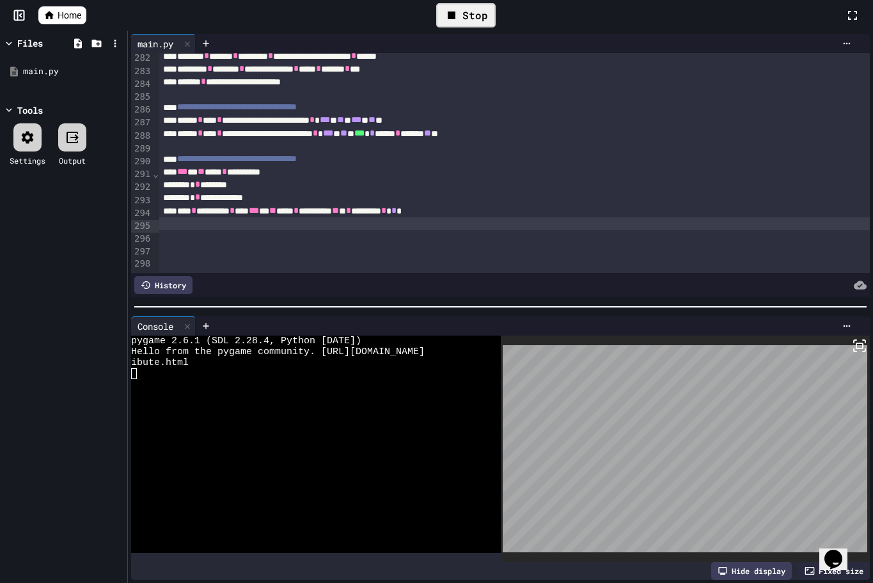
click at [852, 338] on icon at bounding box center [859, 345] width 15 height 15
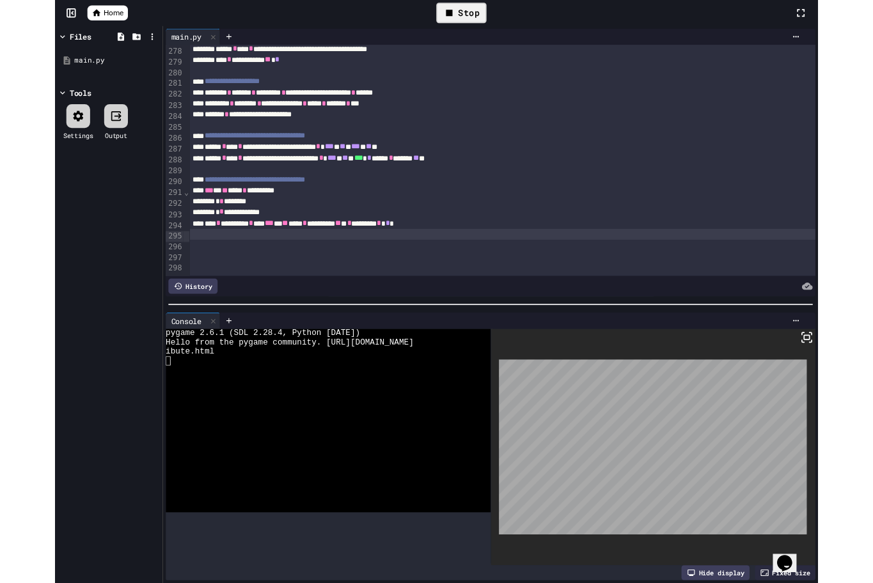
scroll to position [3511, 0]
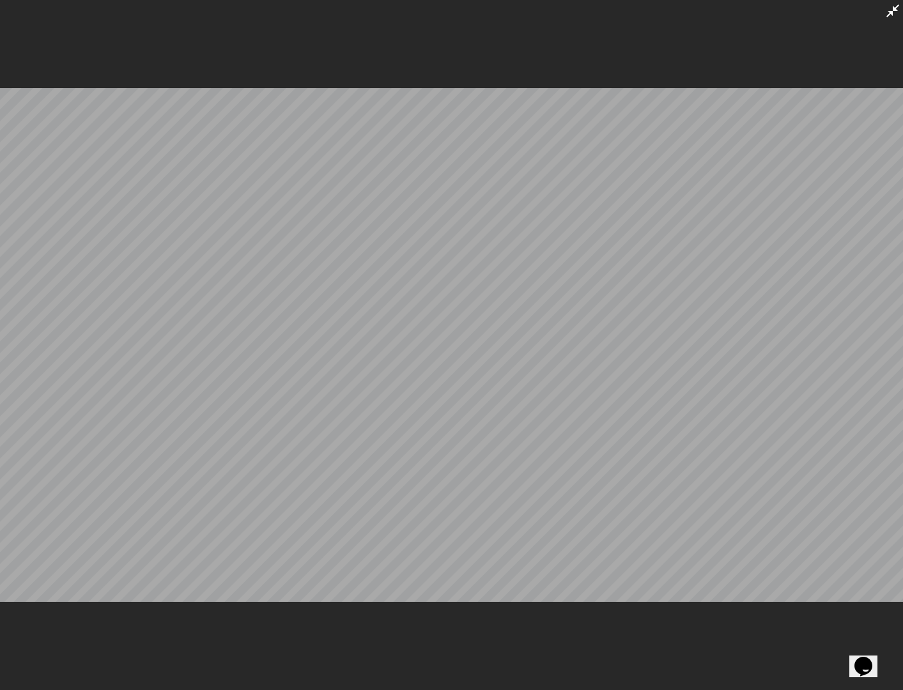
click at [893, 7] on icon at bounding box center [893, 10] width 13 height 13
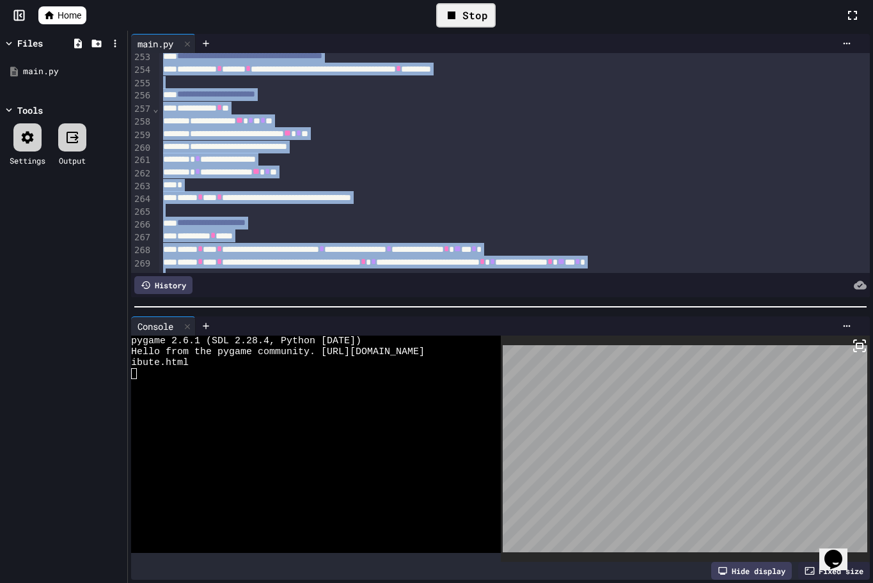
scroll to position [3113, 0]
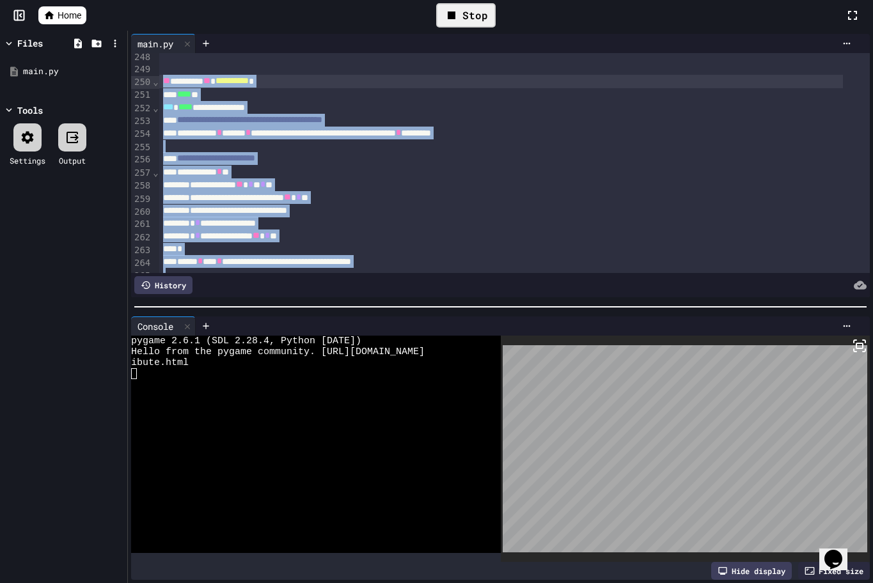
drag, startPoint x: 519, startPoint y: 197, endPoint x: 150, endPoint y: 81, distance: 386.8
click at [150, 81] on div "**********" at bounding box center [500, 163] width 738 height 220
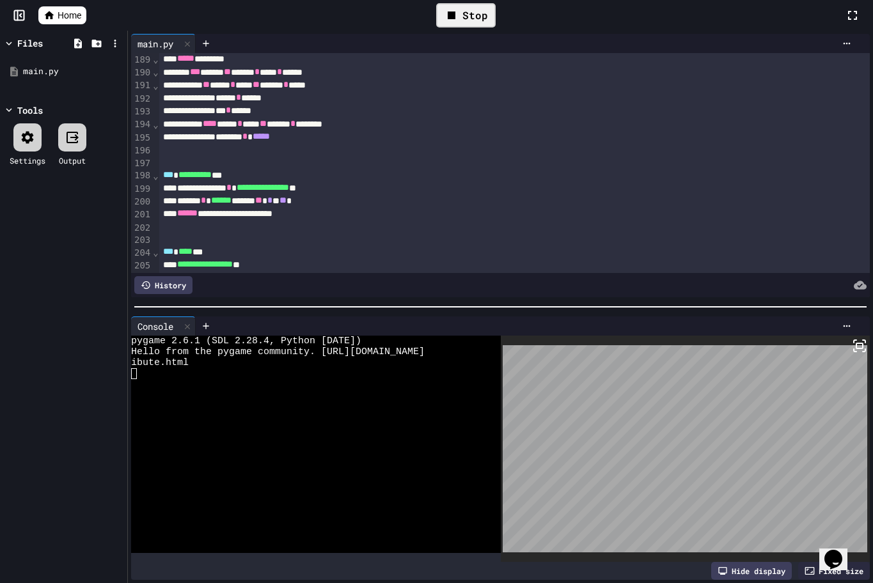
scroll to position [2375, 0]
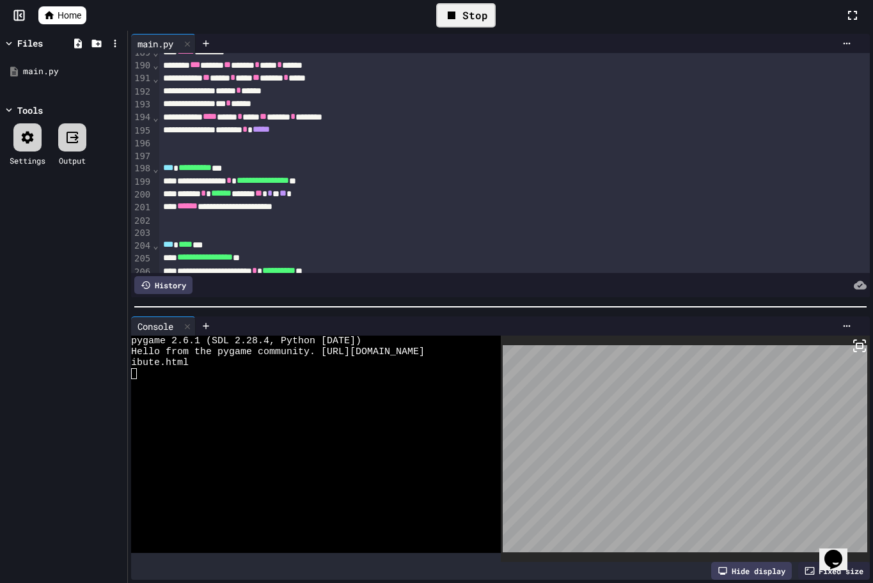
click at [309, 197] on div "****** * ****** ****** ** * * ** *" at bounding box center [500, 193] width 683 height 13
click at [329, 194] on div "****** * ****** ****** * ** * ** *" at bounding box center [500, 193] width 683 height 13
click at [390, 194] on div "****** * ****** * ***** * ** ******** ** * *" at bounding box center [500, 193] width 683 height 13
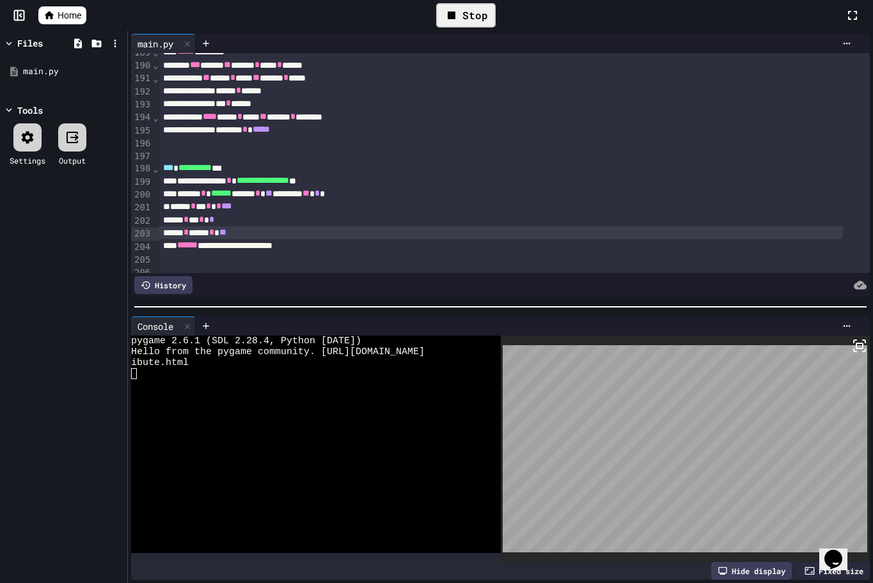
click at [462, 15] on div "Stop" at bounding box center [465, 15] width 59 height 24
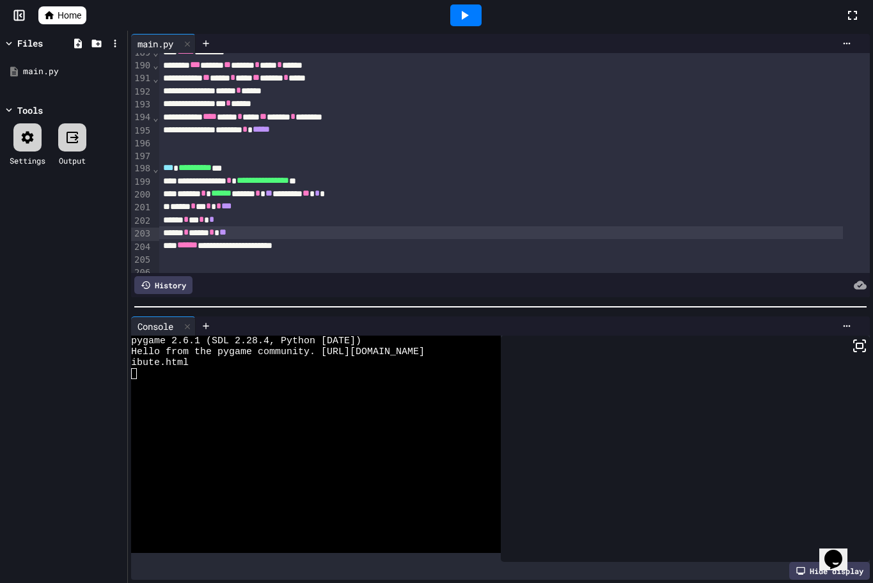
click at [461, 15] on icon at bounding box center [463, 15] width 15 height 15
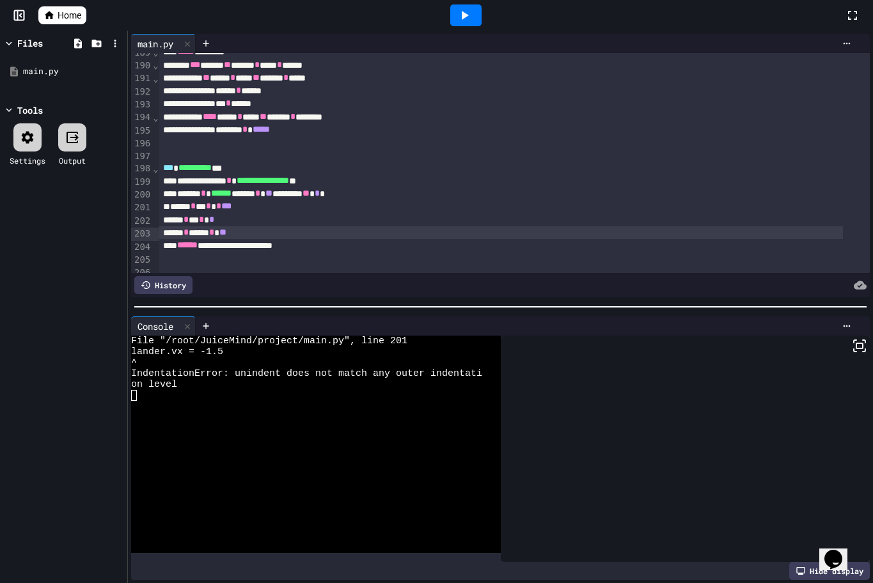
click at [249, 231] on div "****** * ***** * **" at bounding box center [500, 232] width 683 height 13
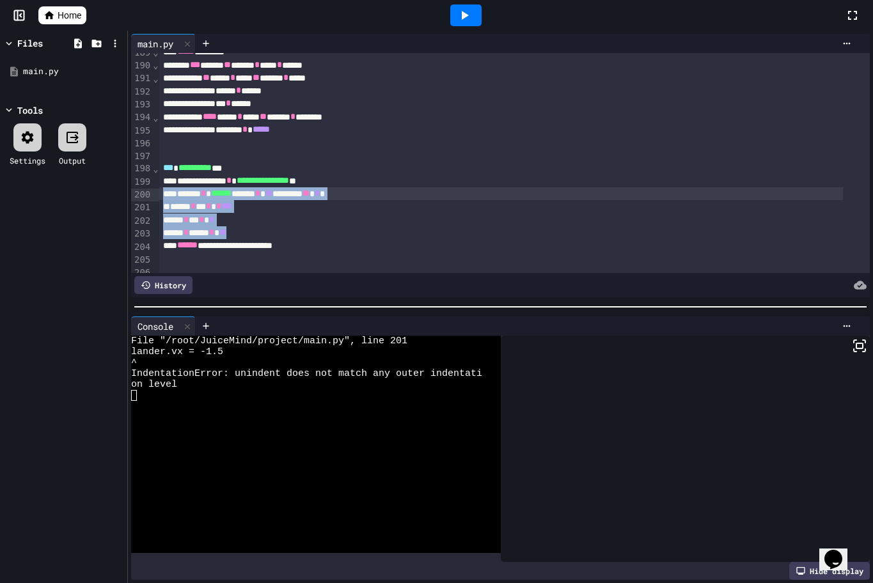
drag, startPoint x: 249, startPoint y: 231, endPoint x: 156, endPoint y: 192, distance: 101.2
click at [156, 192] on div "**********" at bounding box center [500, 163] width 738 height 220
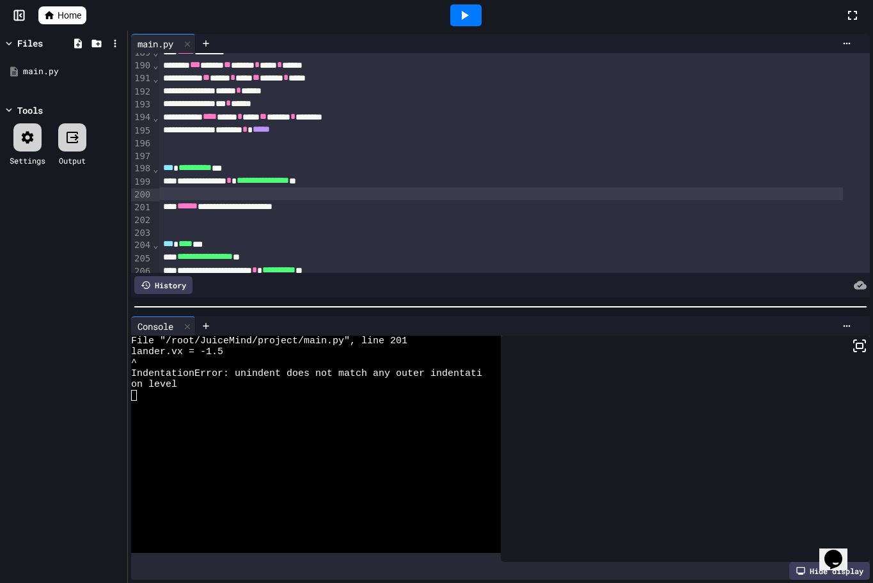
click at [188, 195] on div at bounding box center [500, 193] width 683 height 13
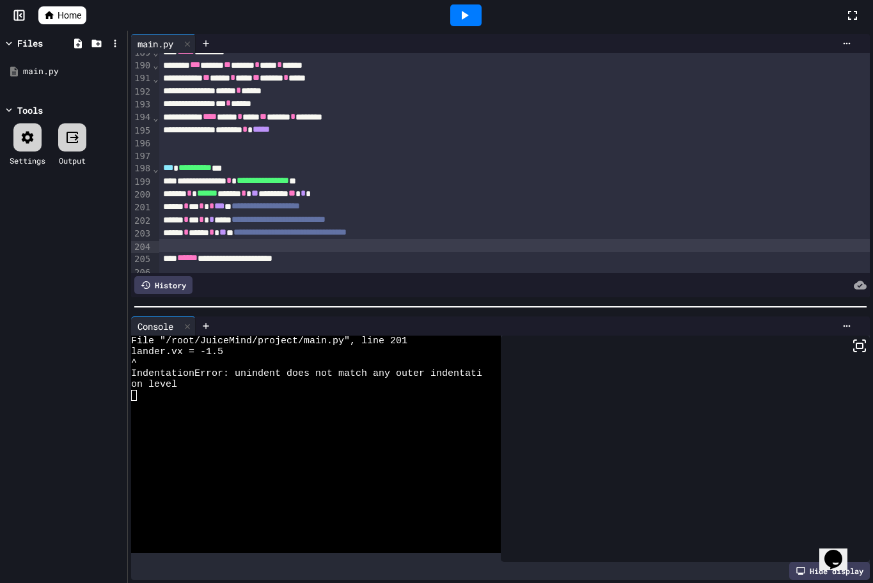
click at [464, 19] on icon at bounding box center [463, 15] width 15 height 15
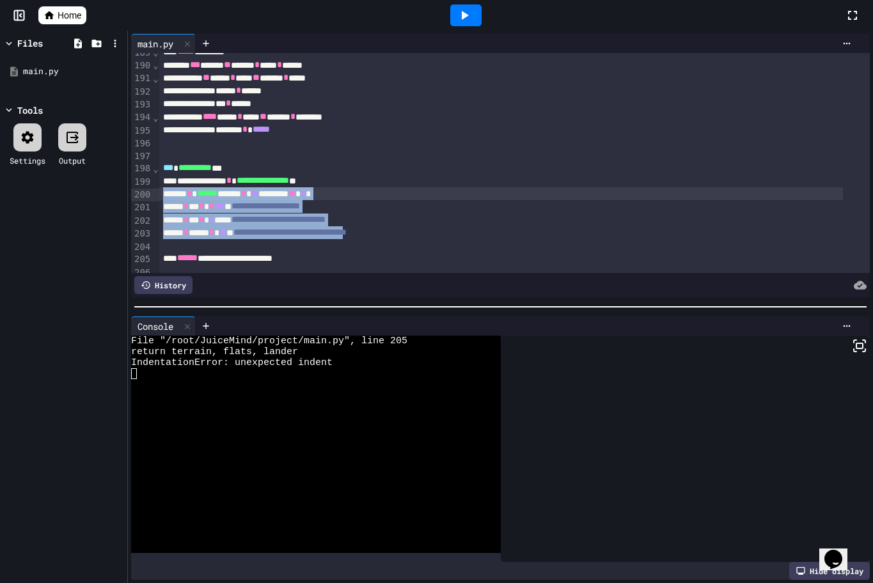
drag, startPoint x: 423, startPoint y: 233, endPoint x: 146, endPoint y: 195, distance: 280.0
click at [146, 195] on div "**********" at bounding box center [500, 163] width 738 height 220
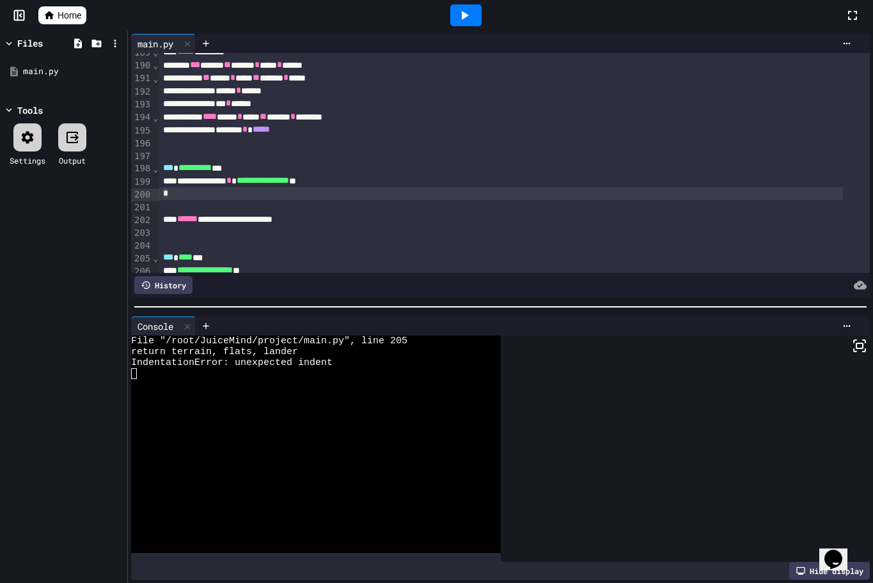
click at [176, 196] on div "*" at bounding box center [500, 193] width 683 height 13
click at [196, 197] on div at bounding box center [500, 193] width 683 height 13
click at [199, 196] on div at bounding box center [500, 193] width 683 height 13
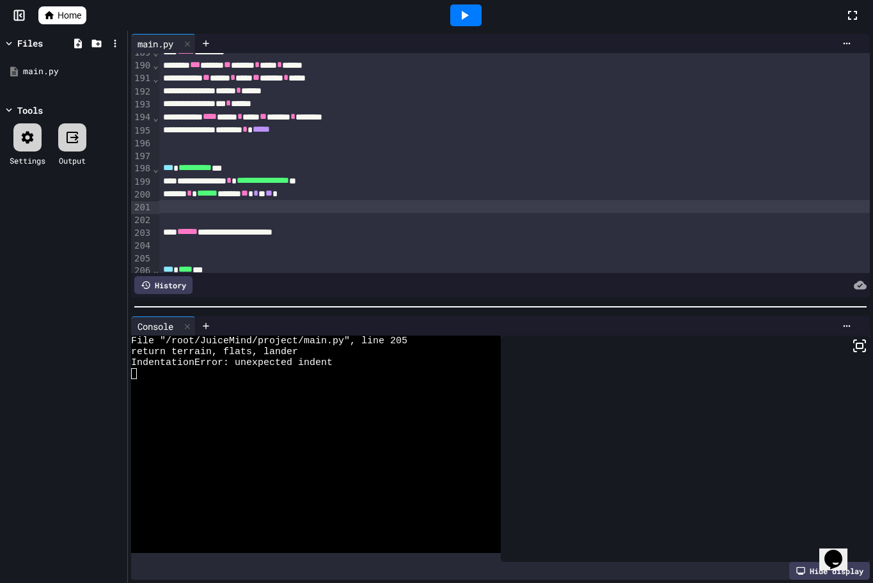
click at [461, 15] on icon at bounding box center [463, 15] width 15 height 15
click at [159, 194] on div "****** * ****** ****** ** * * ** *" at bounding box center [500, 193] width 683 height 13
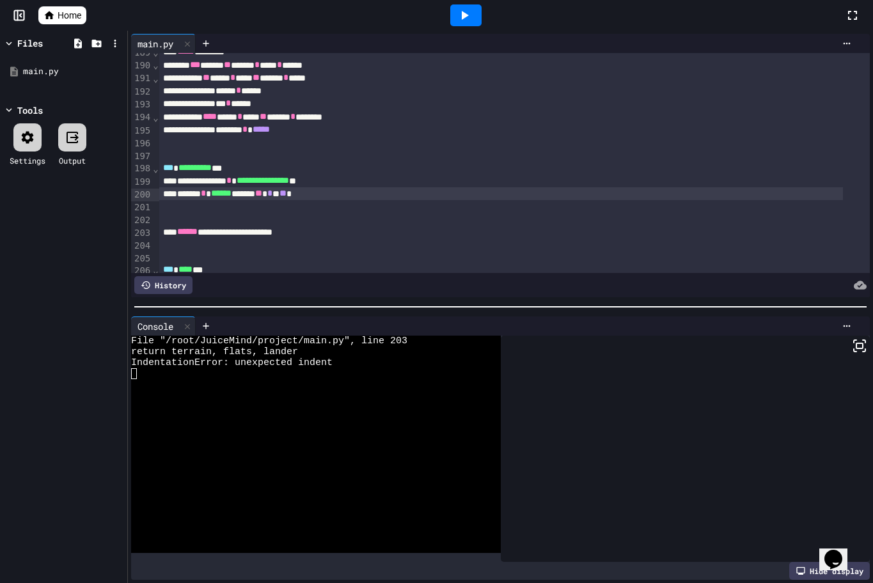
click at [460, 12] on icon at bounding box center [463, 15] width 15 height 15
click at [205, 217] on div at bounding box center [514, 219] width 710 height 13
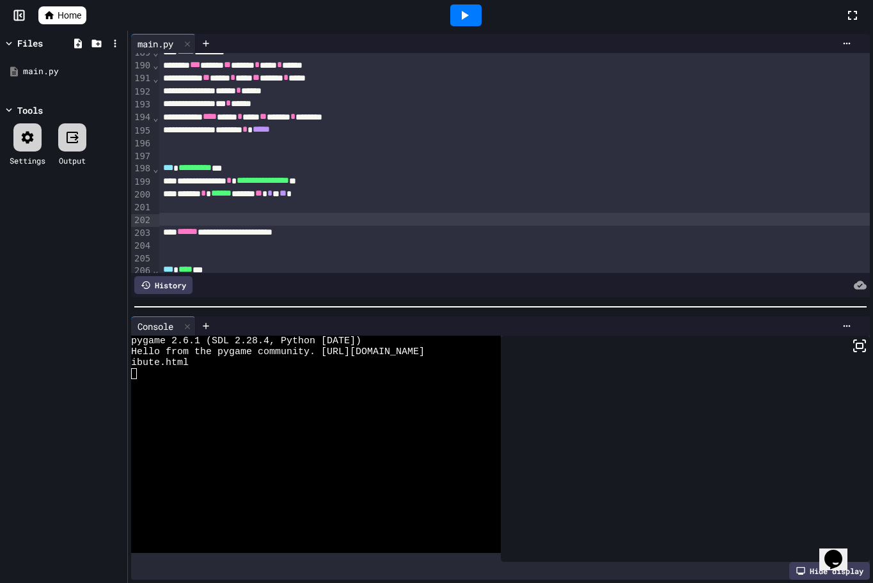
click at [852, 341] on icon at bounding box center [859, 345] width 15 height 15
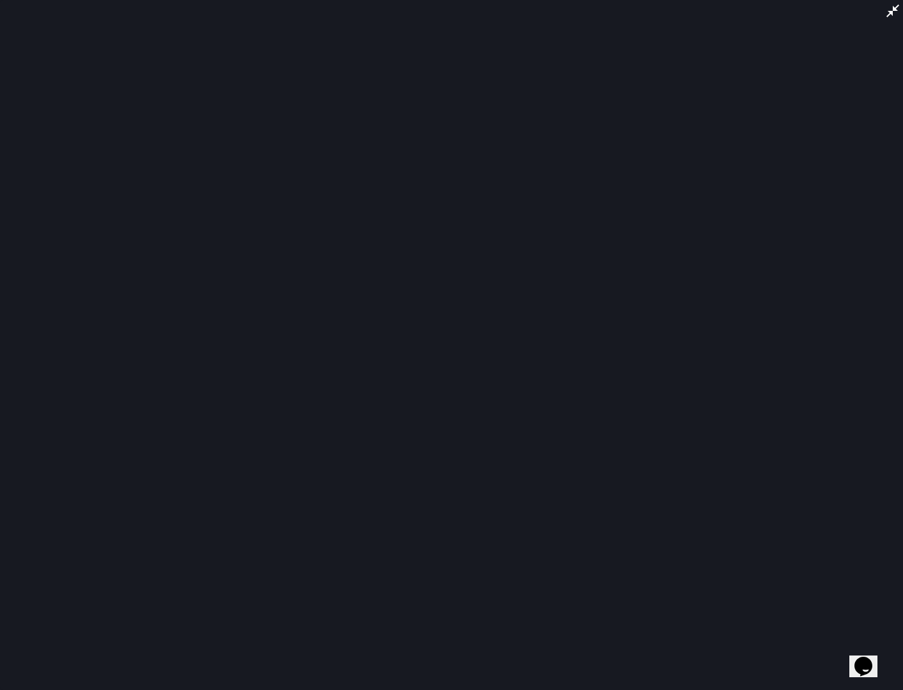
click at [454, 355] on div at bounding box center [451, 345] width 903 height 690
click at [889, 19] on div at bounding box center [451, 345] width 903 height 690
click at [893, 13] on icon at bounding box center [893, 10] width 13 height 13
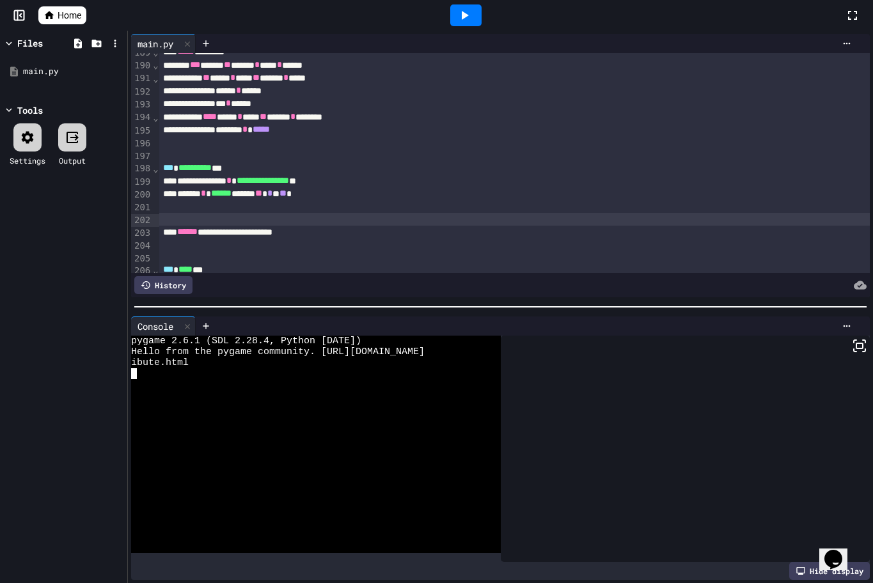
click at [160, 379] on div at bounding box center [306, 384] width 351 height 11
click at [661, 391] on div at bounding box center [686, 449] width 370 height 226
click at [226, 221] on div at bounding box center [514, 219] width 710 height 13
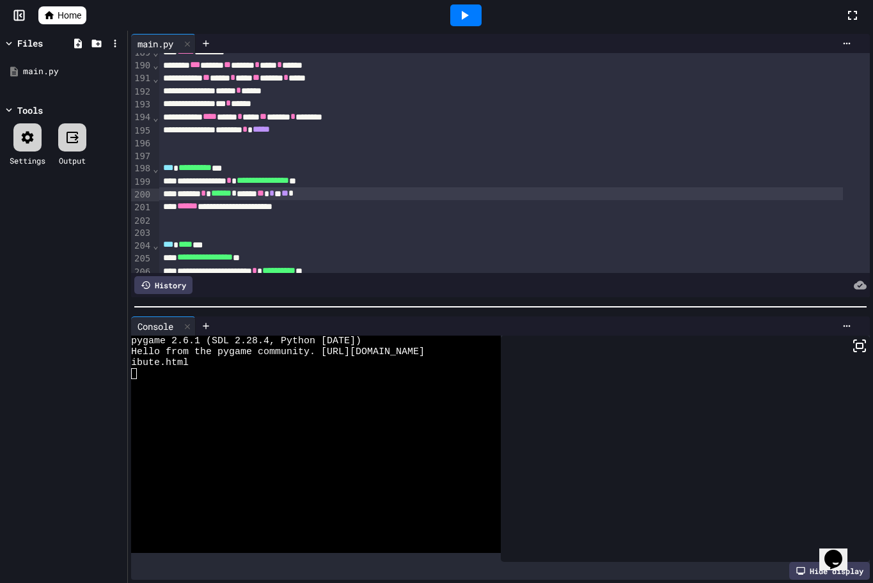
click at [464, 13] on icon at bounding box center [465, 15] width 7 height 9
click at [617, 396] on div at bounding box center [686, 449] width 370 height 226
click at [180, 279] on div "History" at bounding box center [163, 285] width 58 height 18
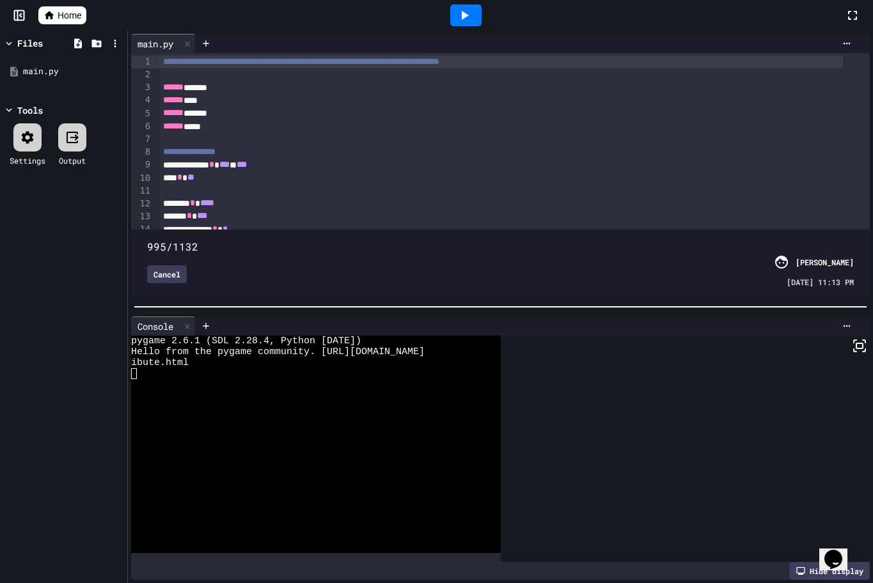
drag, startPoint x: 848, startPoint y: 224, endPoint x: 760, endPoint y: 222, distance: 88.3
click at [147, 240] on span at bounding box center [147, 240] width 0 height 0
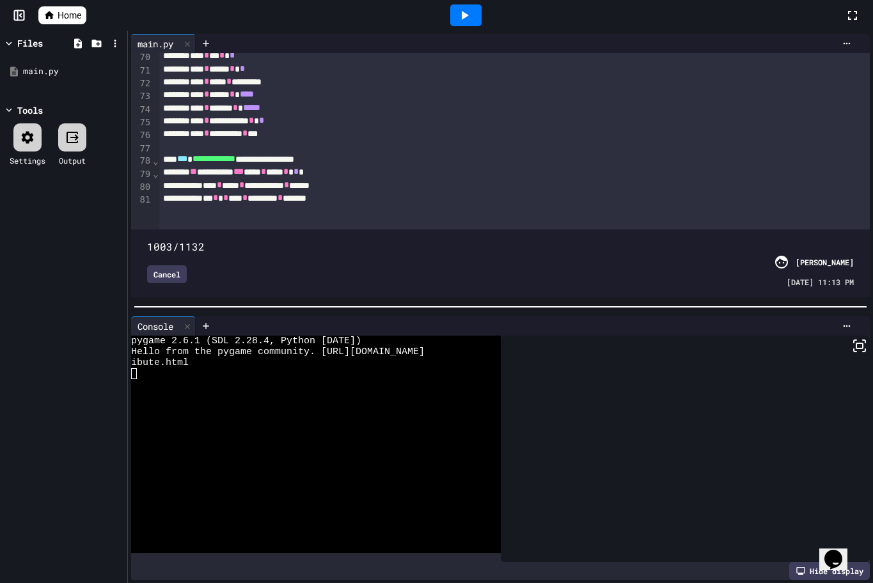
scroll to position [0, 0]
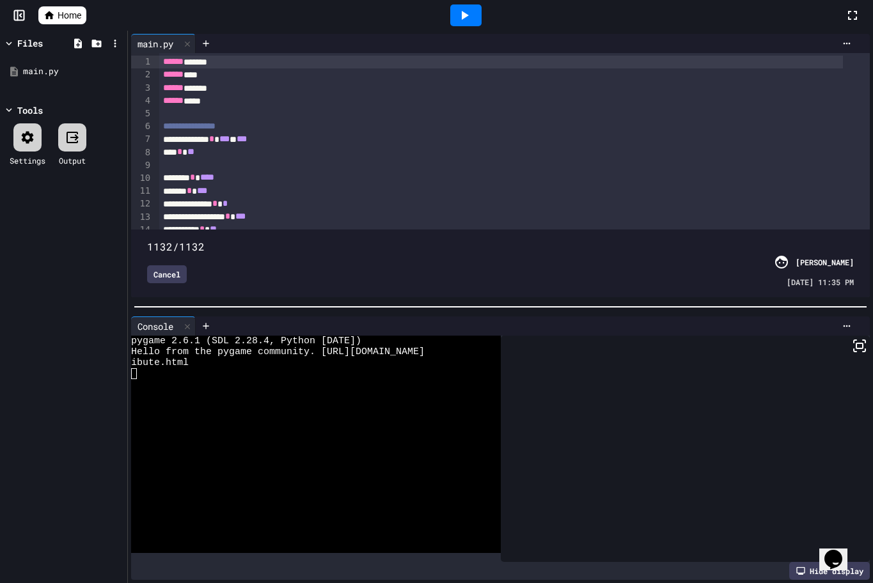
drag, startPoint x: 765, startPoint y: 224, endPoint x: 875, endPoint y: 220, distance: 110.0
click at [873, 220] on html "**********" at bounding box center [436, 291] width 873 height 583
drag, startPoint x: 841, startPoint y: 222, endPoint x: 875, endPoint y: 224, distance: 33.3
click at [873, 224] on html "**********" at bounding box center [436, 291] width 873 height 583
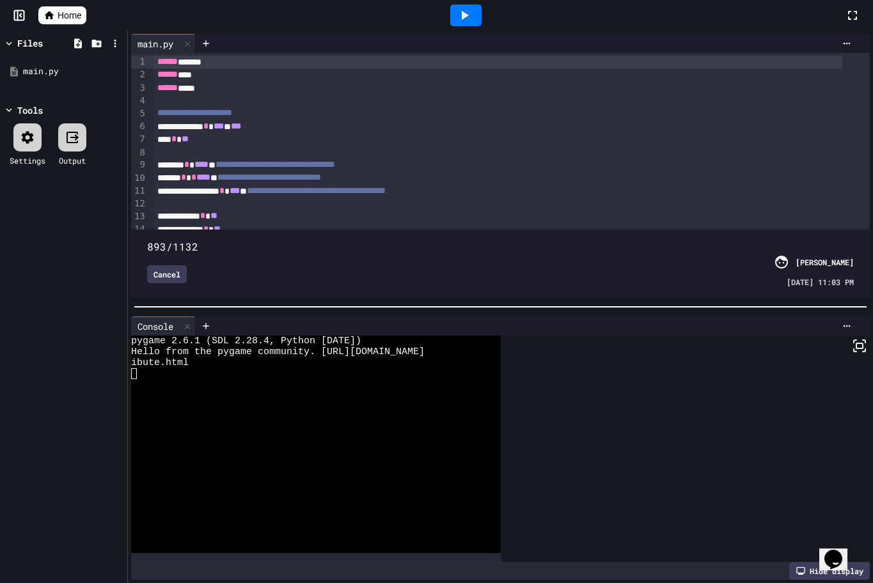
drag, startPoint x: 844, startPoint y: 216, endPoint x: 687, endPoint y: 222, distance: 157.4
click at [147, 240] on span at bounding box center [147, 240] width 0 height 0
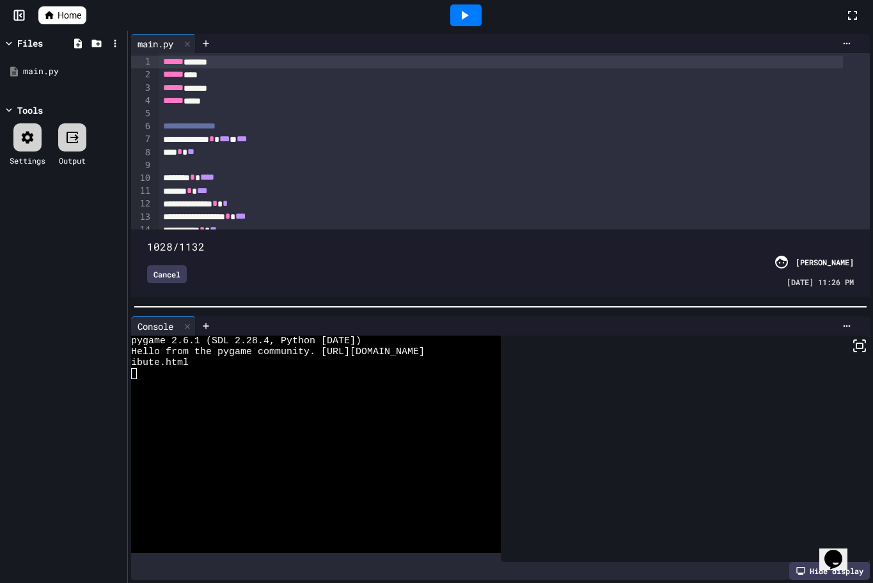
type input "****"
drag, startPoint x: 688, startPoint y: 222, endPoint x: 781, endPoint y: 222, distance: 92.7
click at [147, 240] on span at bounding box center [147, 240] width 0 height 0
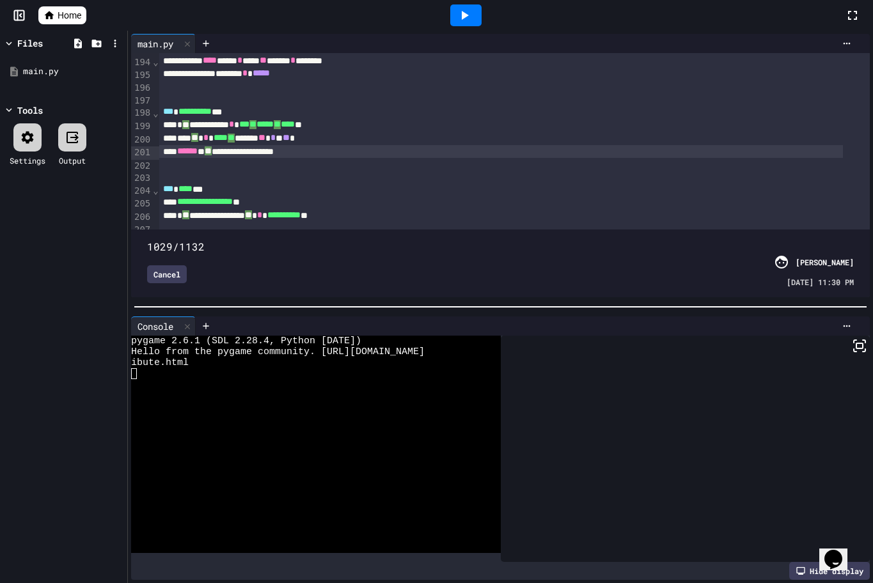
scroll to position [2494, 0]
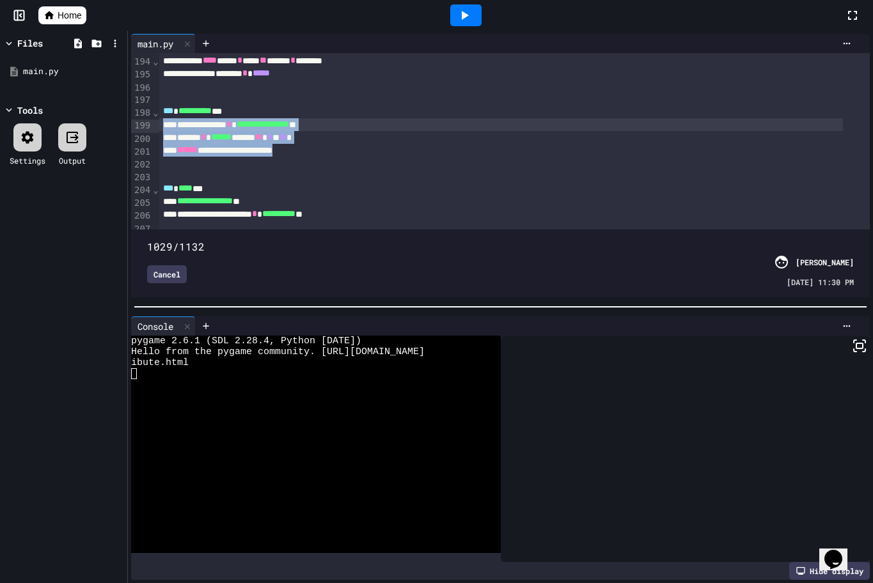
drag, startPoint x: 325, startPoint y: 152, endPoint x: 159, endPoint y: 125, distance: 168.4
click at [168, 272] on div "Cancel" at bounding box center [167, 274] width 40 height 18
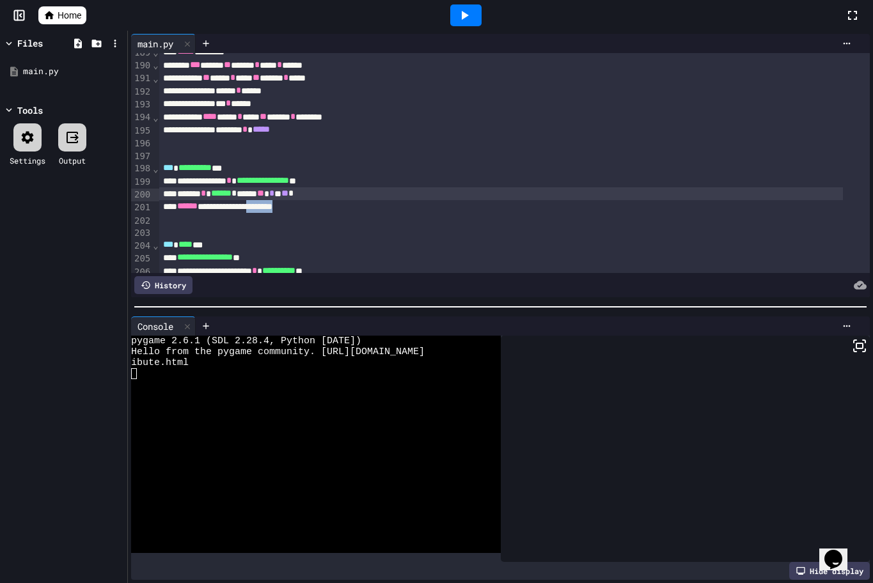
scroll to position [2375, 0]
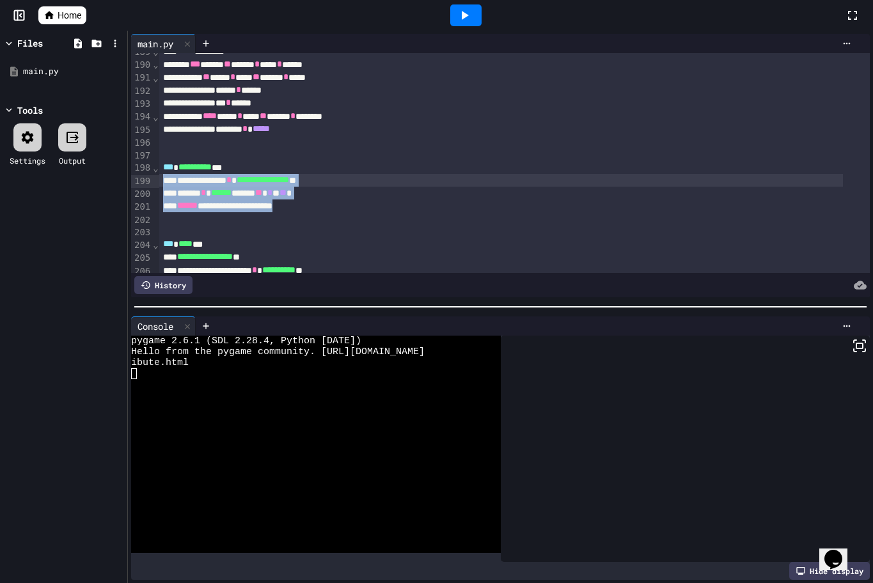
drag, startPoint x: 323, startPoint y: 214, endPoint x: 159, endPoint y: 183, distance: 166.5
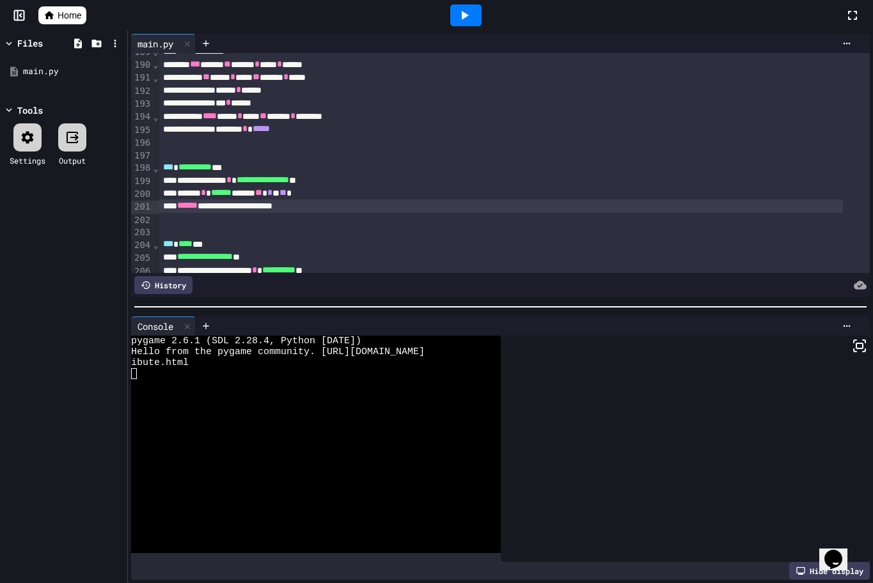
click at [464, 11] on icon at bounding box center [463, 15] width 15 height 15
click at [635, 426] on div at bounding box center [686, 449] width 370 height 226
click at [233, 226] on div at bounding box center [514, 231] width 710 height 13
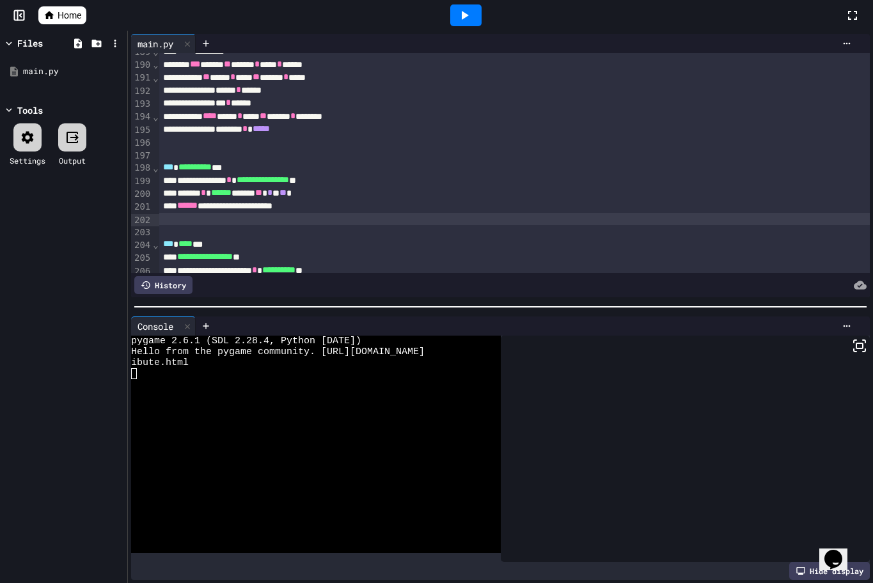
click at [214, 218] on div at bounding box center [514, 219] width 710 height 13
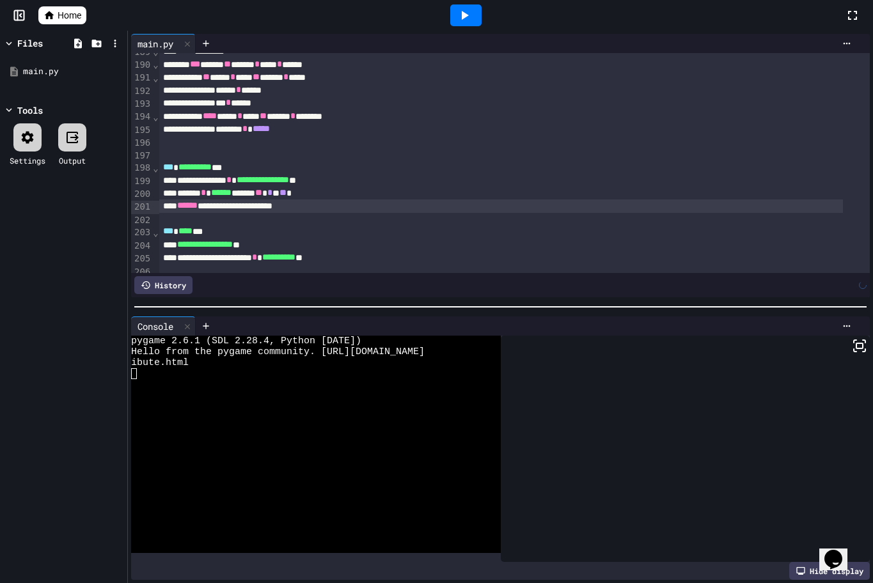
click at [448, 4] on div at bounding box center [466, 15] width 44 height 35
click at [464, 12] on icon at bounding box center [463, 15] width 15 height 15
click at [644, 439] on div at bounding box center [686, 449] width 370 height 226
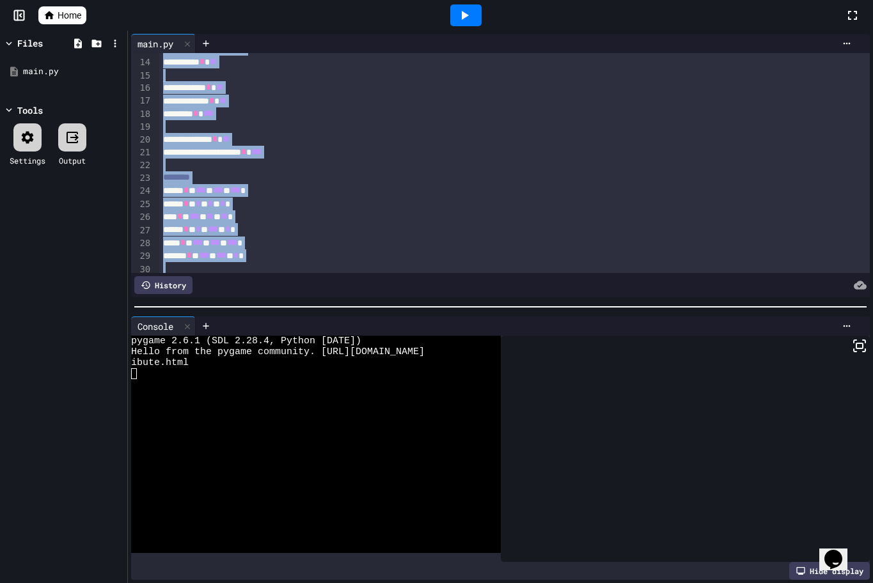
scroll to position [0, 0]
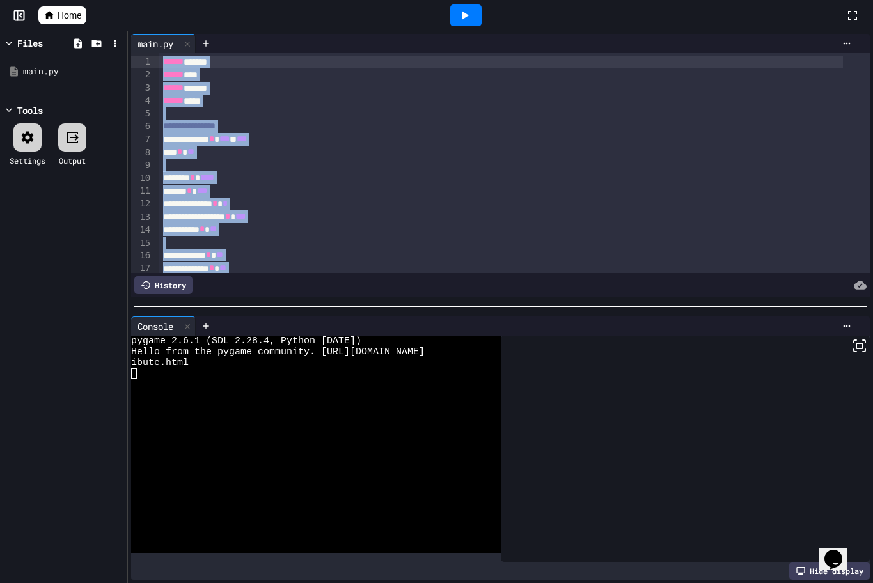
drag, startPoint x: 258, startPoint y: 153, endPoint x: 96, endPoint y: -74, distance: 279.2
click at [96, 0] on html "**********" at bounding box center [436, 291] width 873 height 583
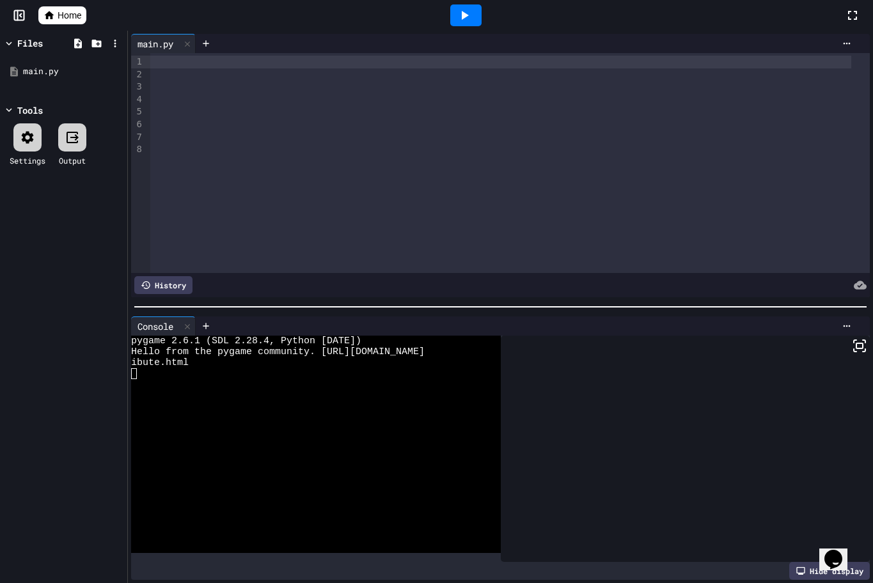
click at [194, 66] on div at bounding box center [500, 62] width 700 height 13
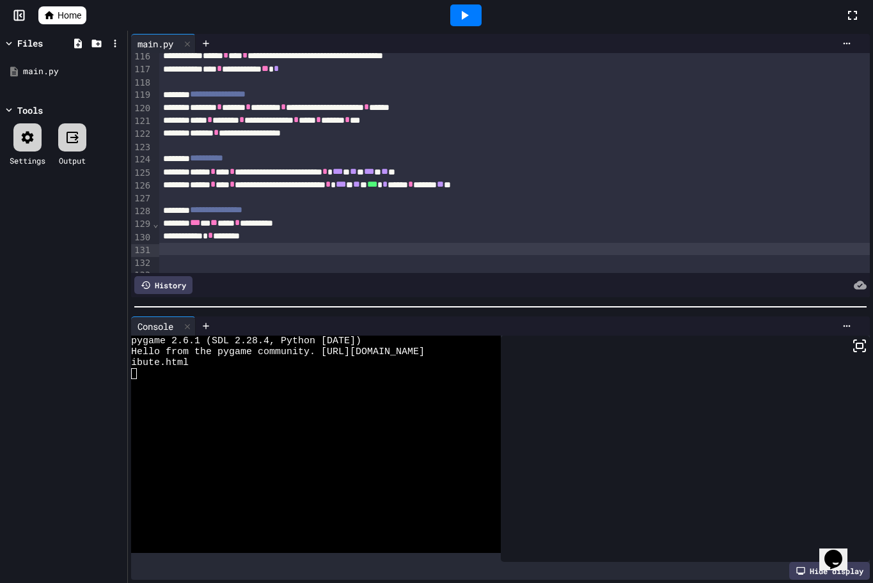
click at [464, 21] on icon at bounding box center [463, 15] width 15 height 15
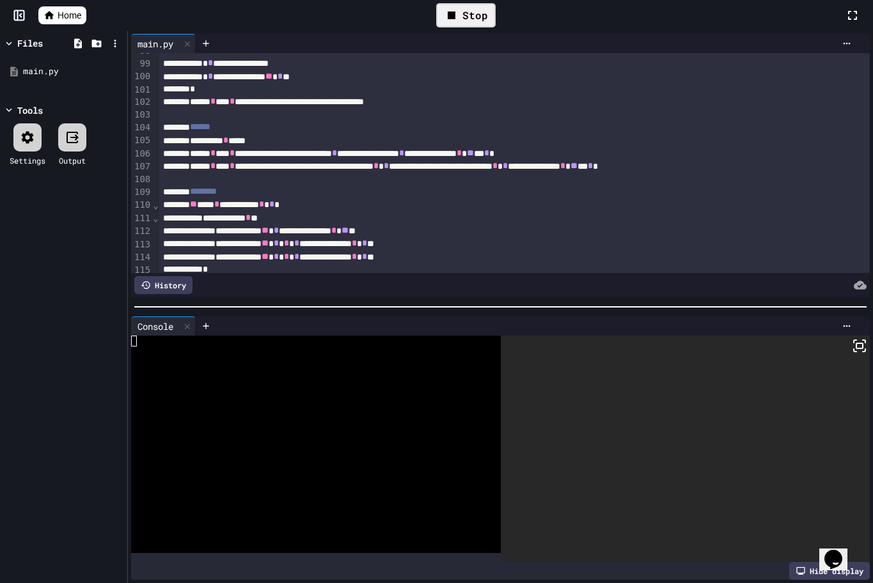
scroll to position [1199, 0]
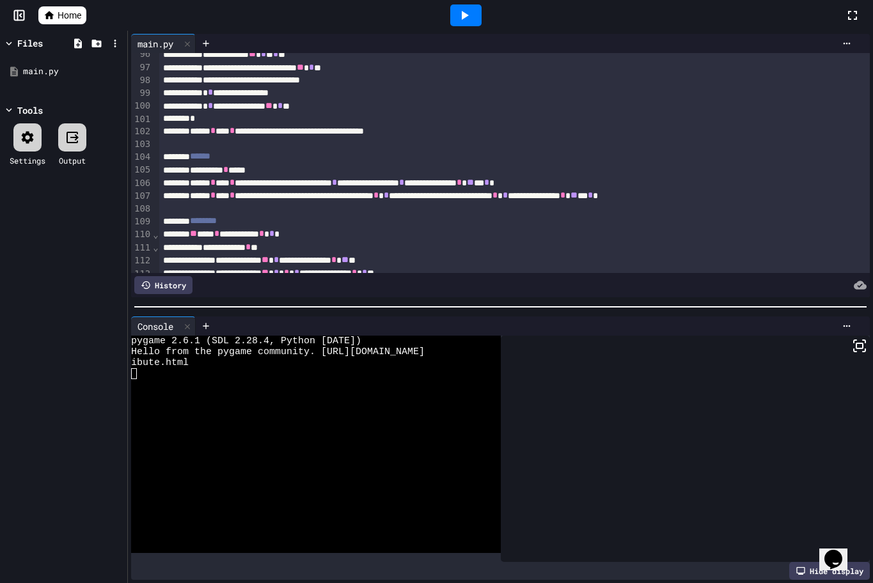
click at [637, 413] on div at bounding box center [686, 449] width 370 height 226
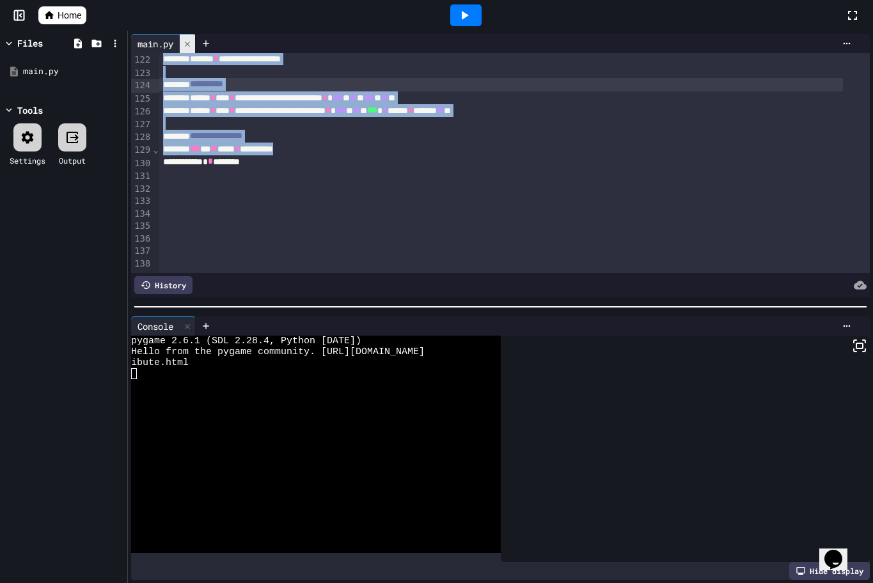
scroll to position [1497, 0]
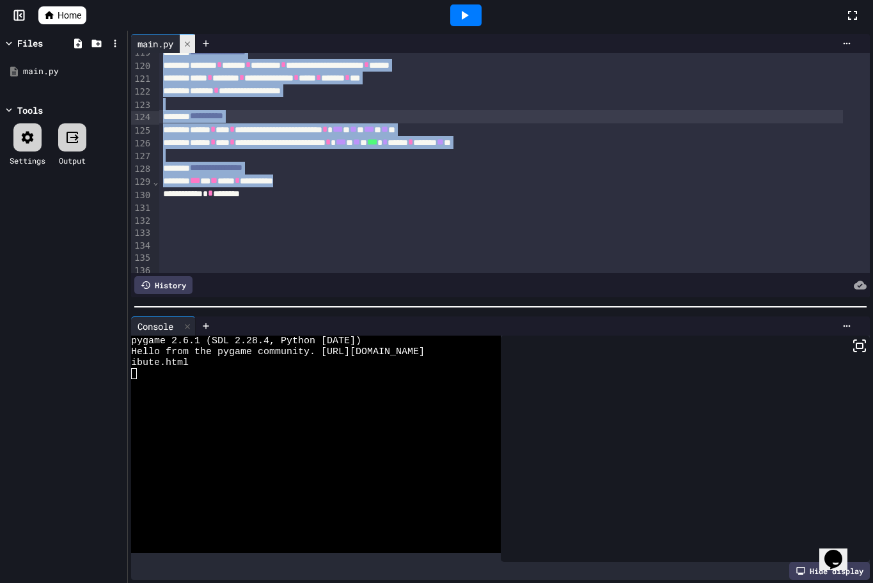
drag, startPoint x: 298, startPoint y: 129, endPoint x: 187, endPoint y: 36, distance: 144.8
click at [183, 24] on div "**********" at bounding box center [436, 291] width 873 height 583
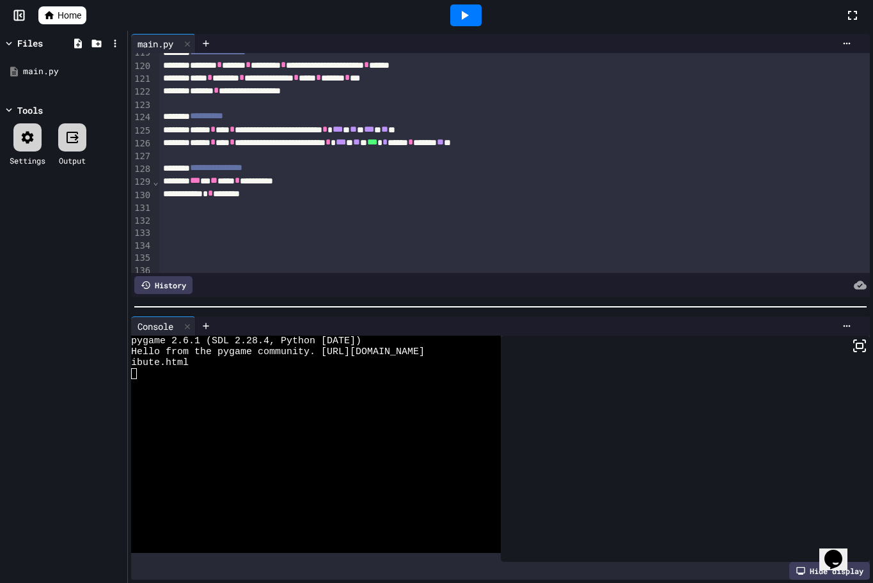
click at [288, 211] on div at bounding box center [514, 207] width 710 height 13
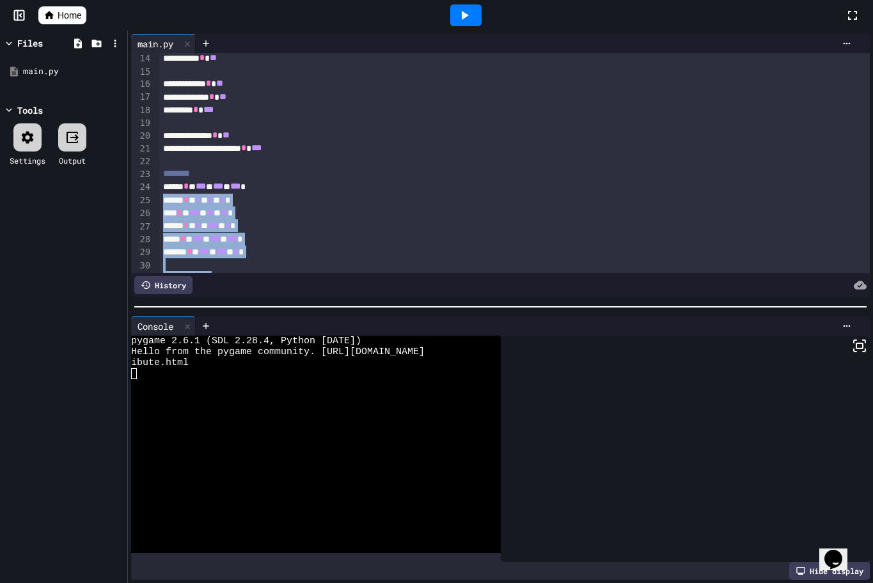
scroll to position [0, 0]
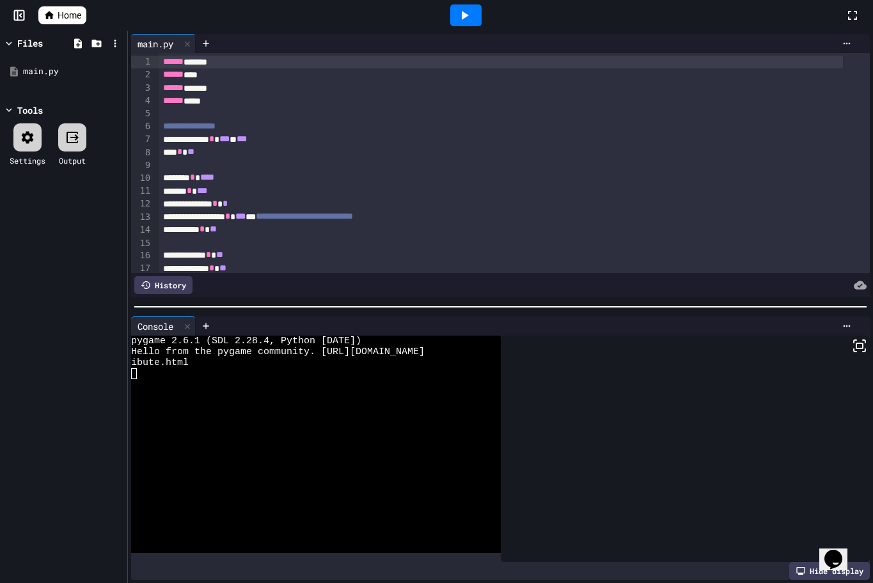
drag, startPoint x: 288, startPoint y: 205, endPoint x: 67, endPoint y: -74, distance: 355.9
click at [67, 0] on html "**********" at bounding box center [436, 291] width 873 height 583
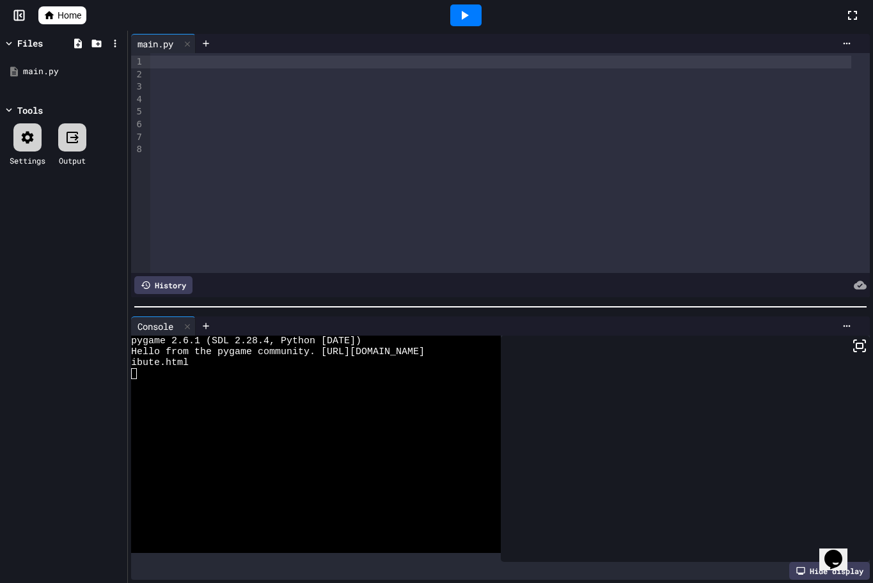
scroll to position [2700, 0]
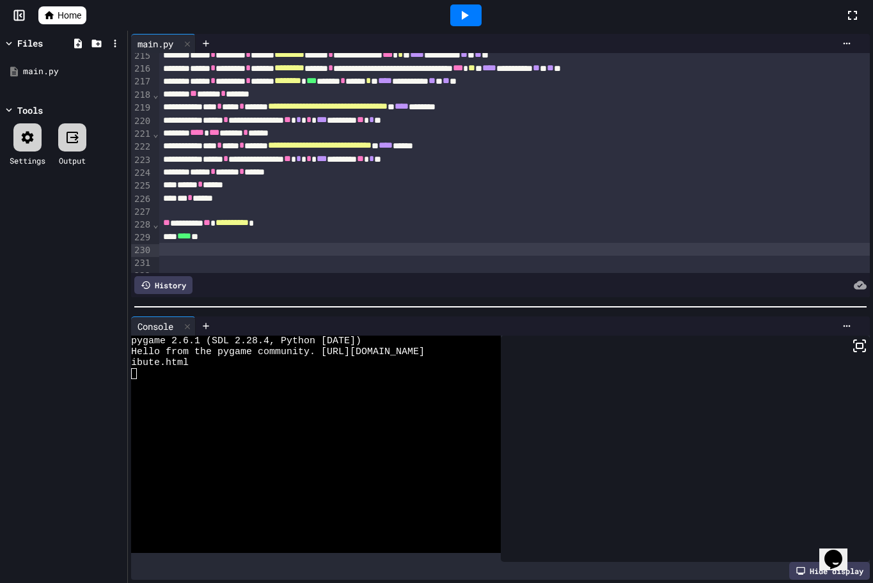
click at [467, 19] on icon at bounding box center [463, 15] width 15 height 15
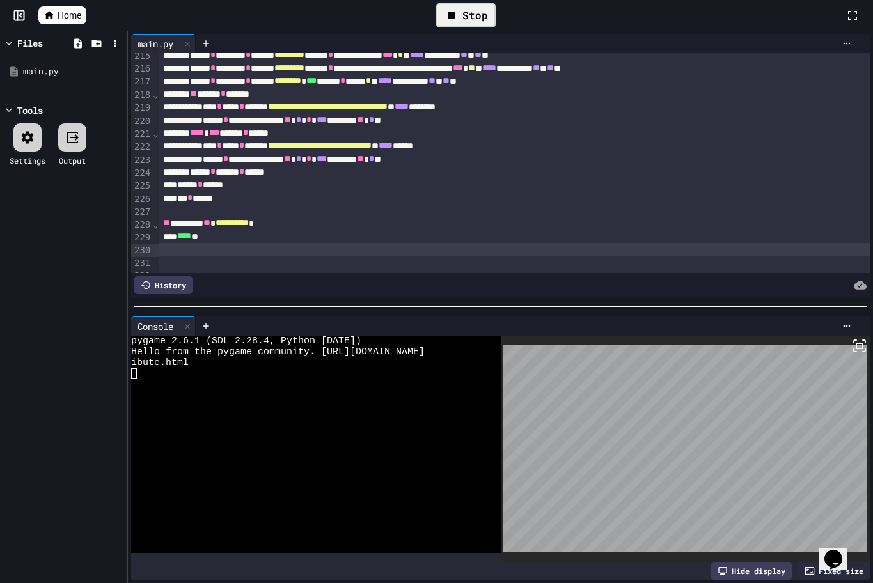
click at [852, 343] on icon at bounding box center [859, 345] width 15 height 15
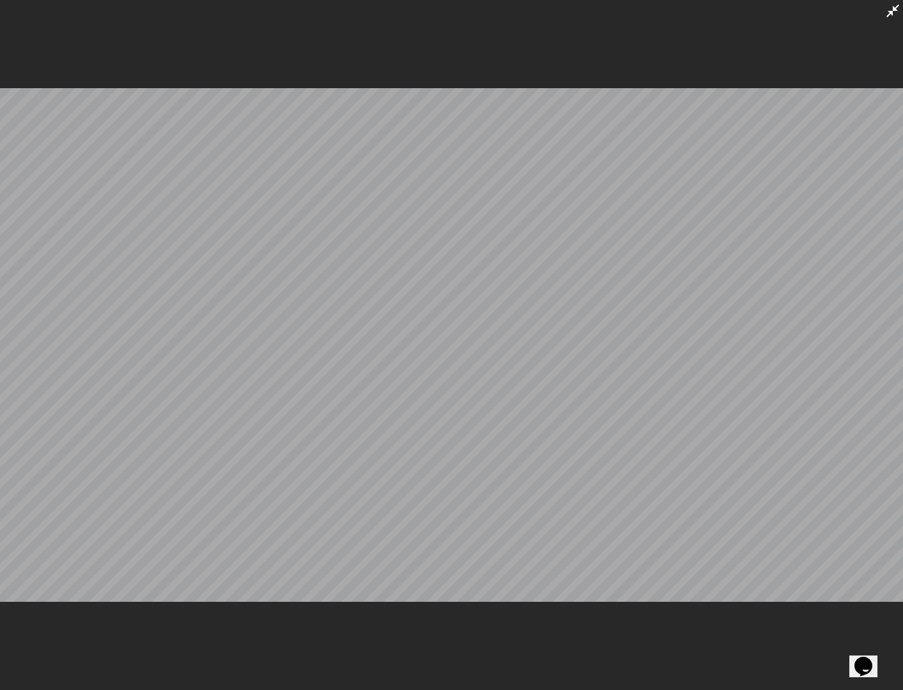
click at [894, 13] on icon at bounding box center [892, 10] width 15 height 15
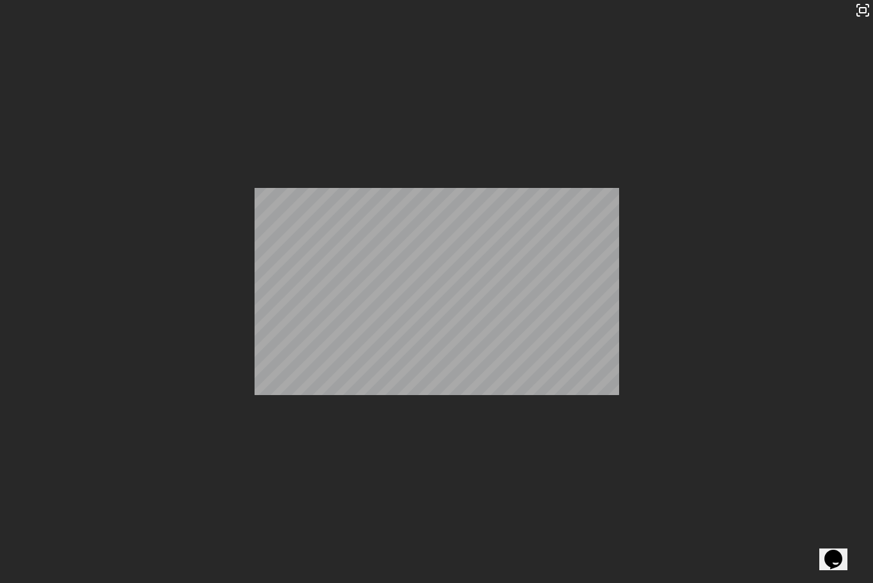
scroll to position [2282, 0]
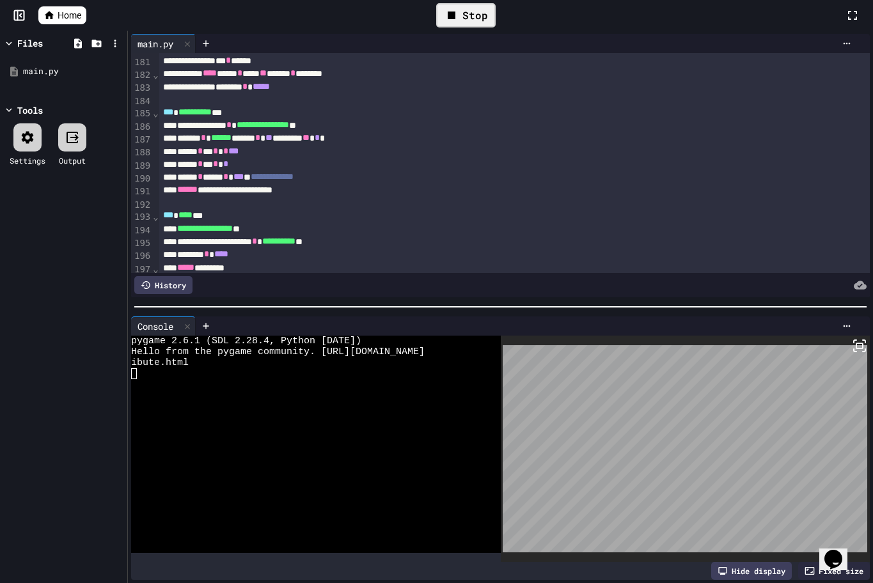
click at [78, 127] on div at bounding box center [72, 137] width 28 height 28
click at [109, 38] on icon at bounding box center [115, 44] width 12 height 12
click at [109, 38] on div at bounding box center [436, 291] width 873 height 583
click at [394, 176] on div "**********" at bounding box center [500, 177] width 683 height 13
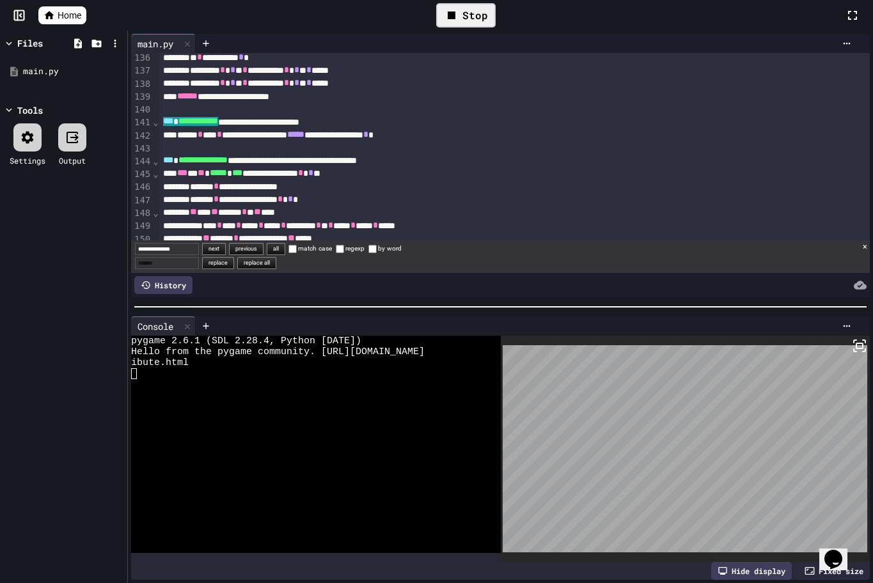
scroll to position [1709, 0]
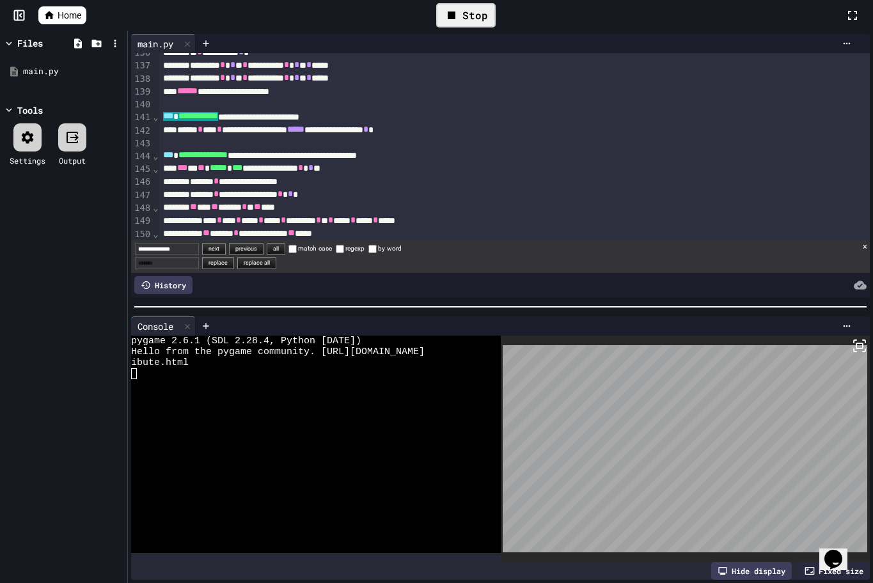
type input "**********"
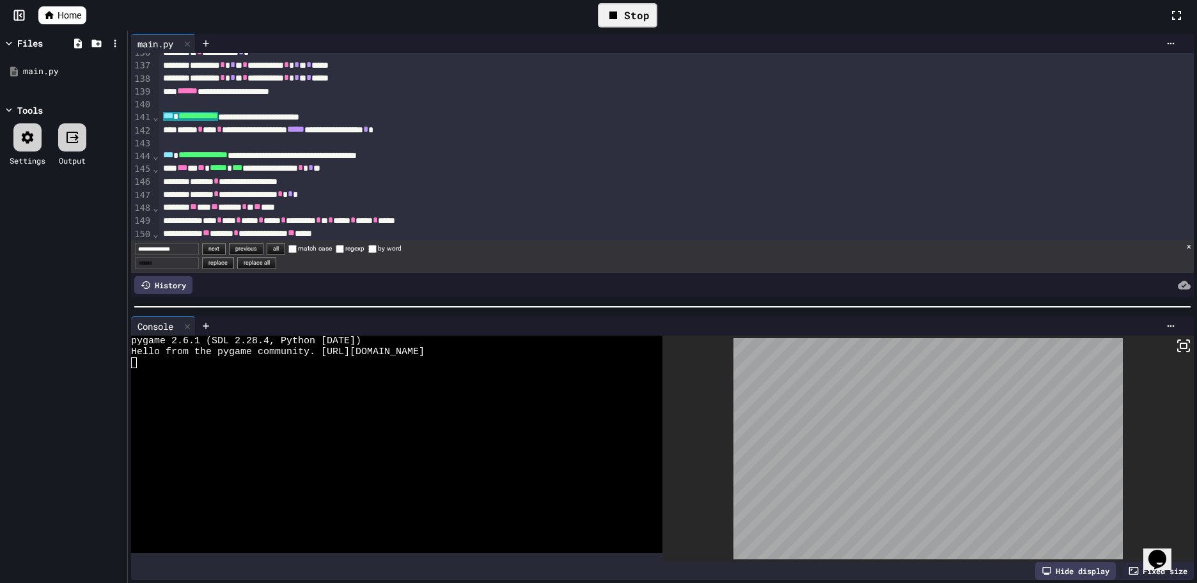
click at [600, 20] on div "Stop" at bounding box center [627, 15] width 59 height 24
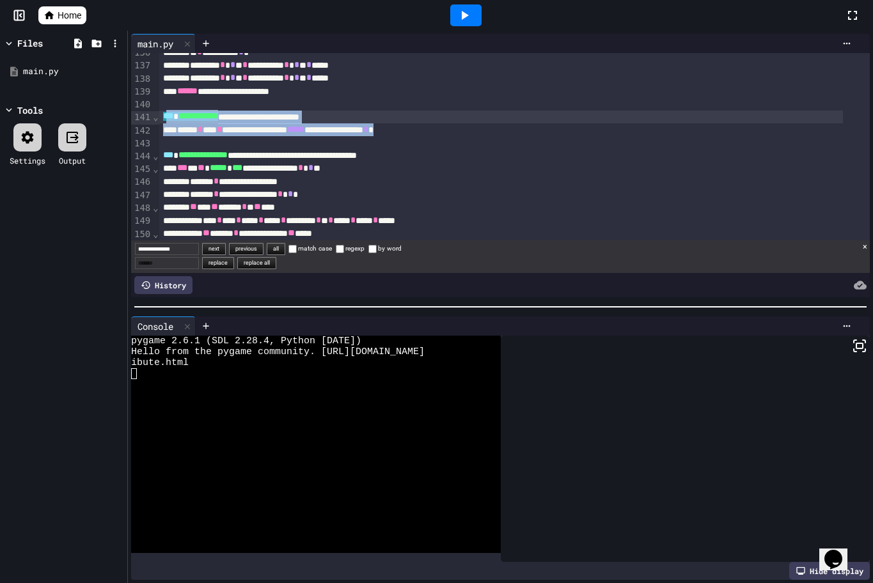
drag, startPoint x: 461, startPoint y: 132, endPoint x: 164, endPoint y: 117, distance: 297.0
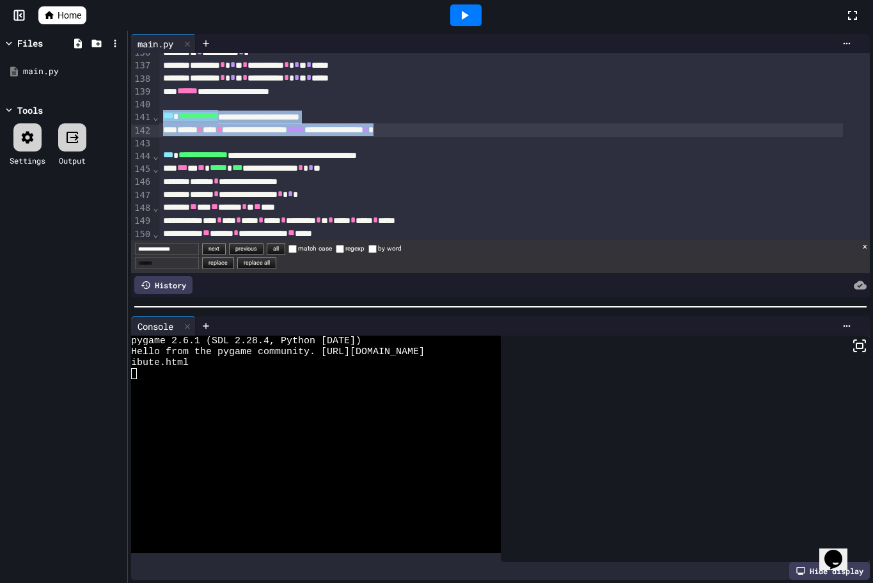
drag, startPoint x: 162, startPoint y: 118, endPoint x: 466, endPoint y: 130, distance: 304.6
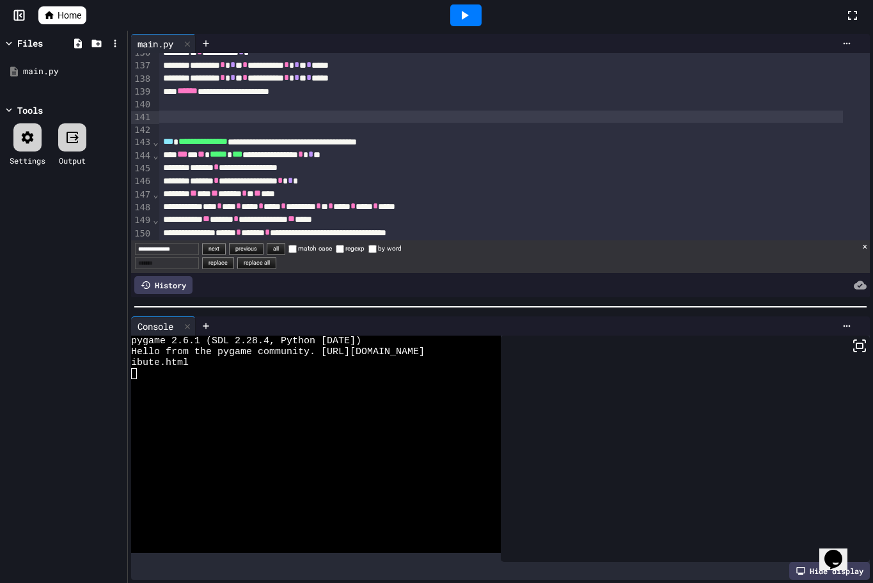
click at [169, 116] on div at bounding box center [500, 117] width 683 height 13
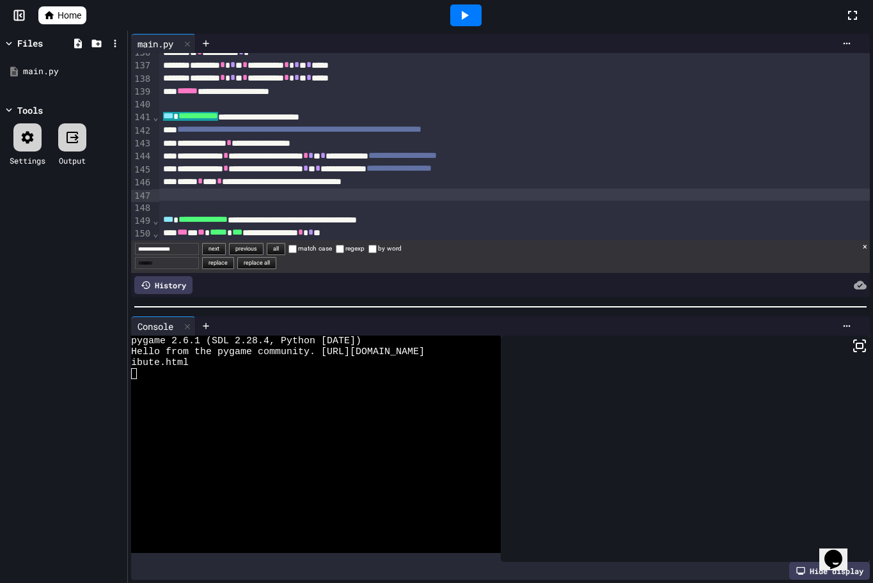
click at [463, 15] on icon at bounding box center [465, 15] width 7 height 9
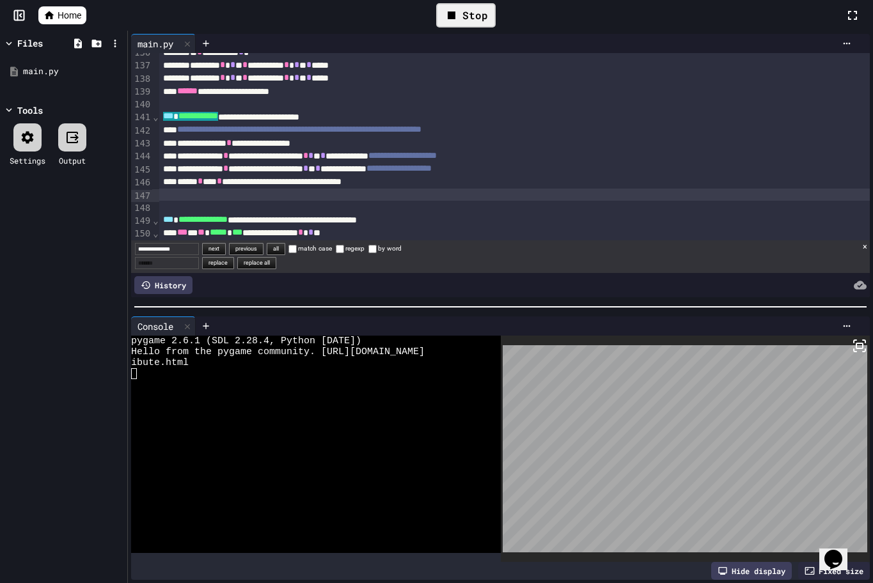
click at [856, 343] on rect at bounding box center [859, 345] width 6 height 5
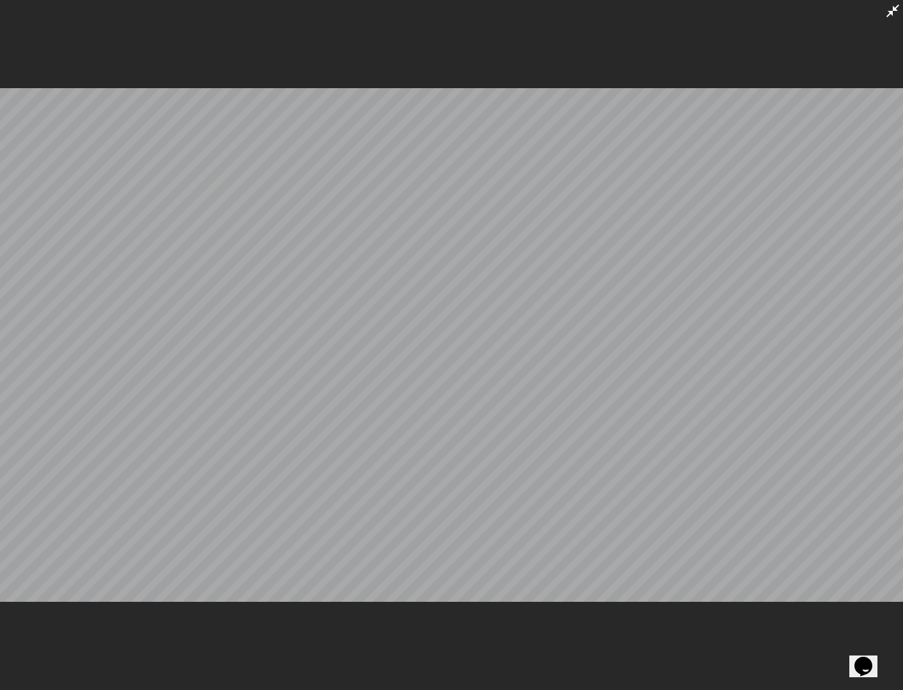
click at [892, 9] on icon at bounding box center [892, 10] width 15 height 15
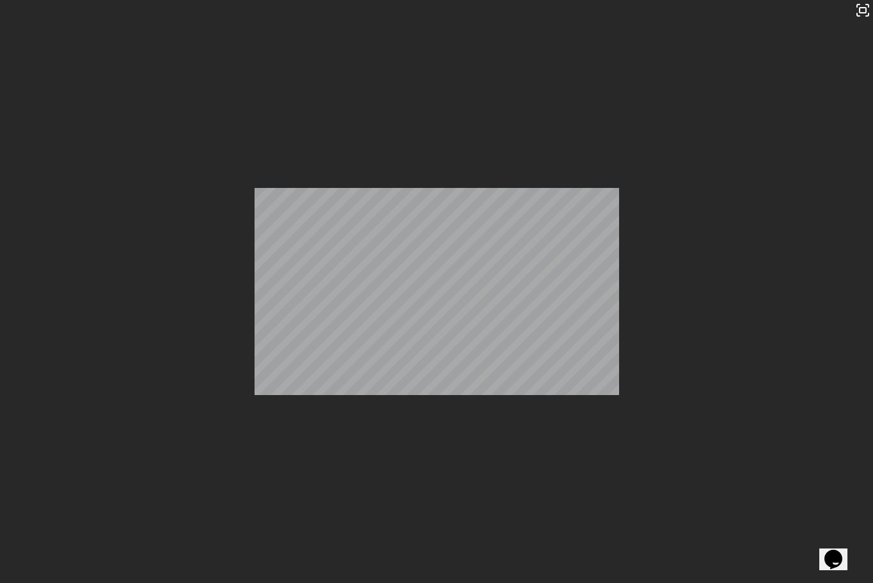
scroll to position [64, 0]
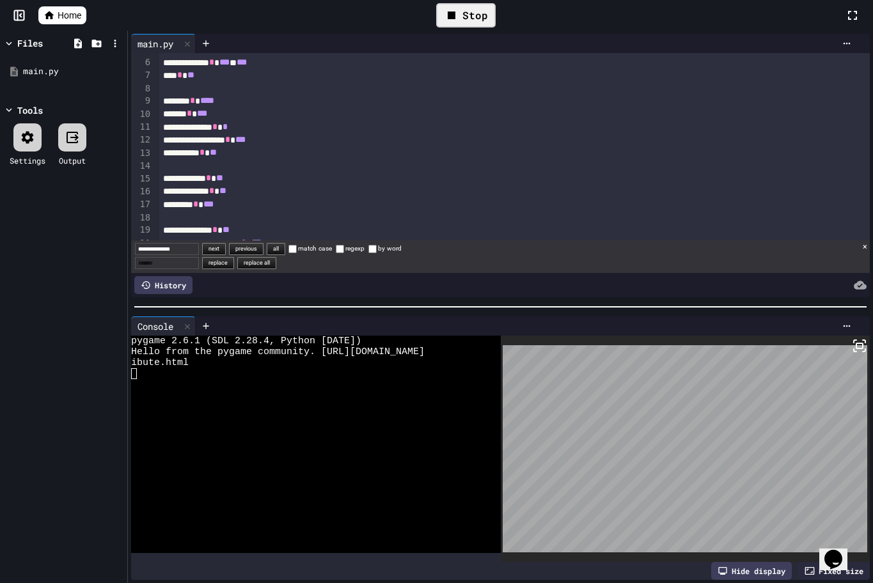
click at [246, 137] on span "***" at bounding box center [240, 139] width 10 height 9
click at [246, 139] on span "***" at bounding box center [240, 139] width 10 height 9
click at [475, 9] on div "Stop" at bounding box center [465, 15] width 59 height 24
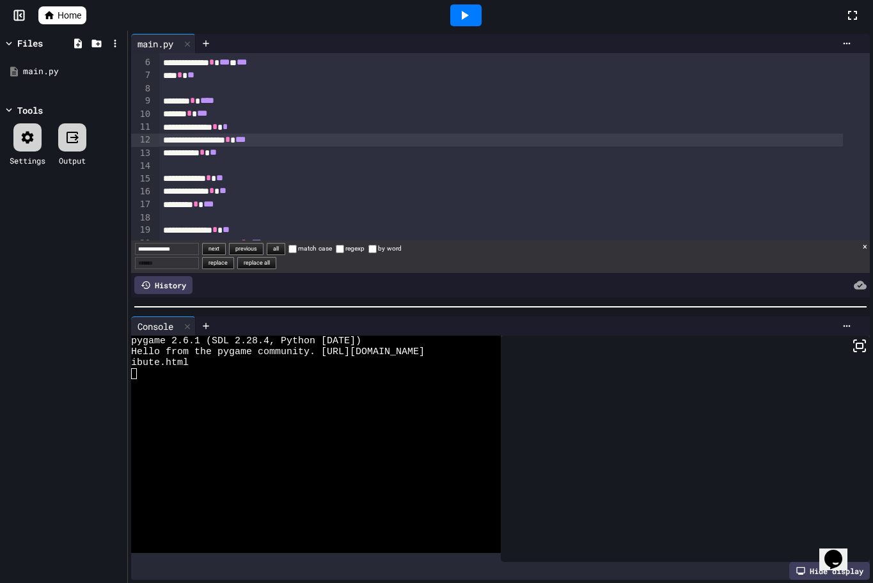
click at [469, 12] on icon at bounding box center [463, 15] width 15 height 15
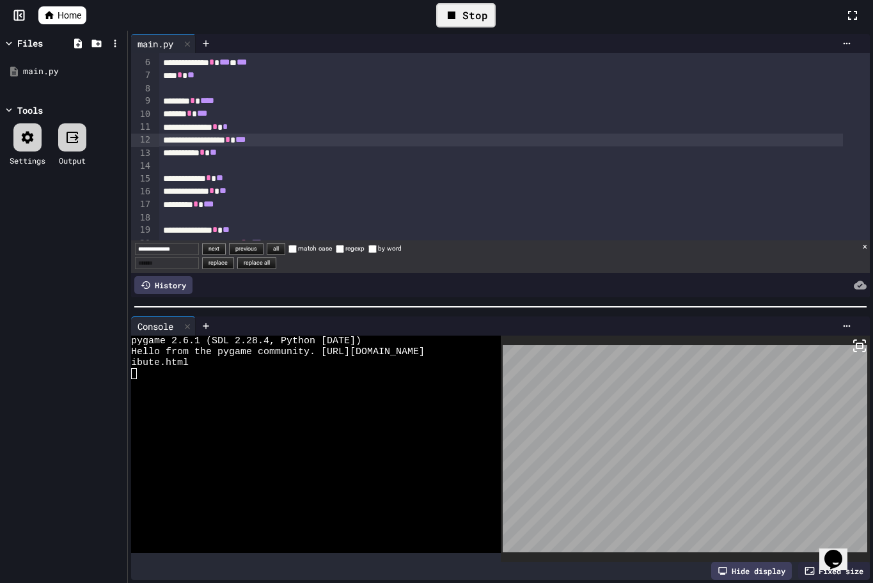
click at [852, 341] on icon at bounding box center [859, 345] width 15 height 15
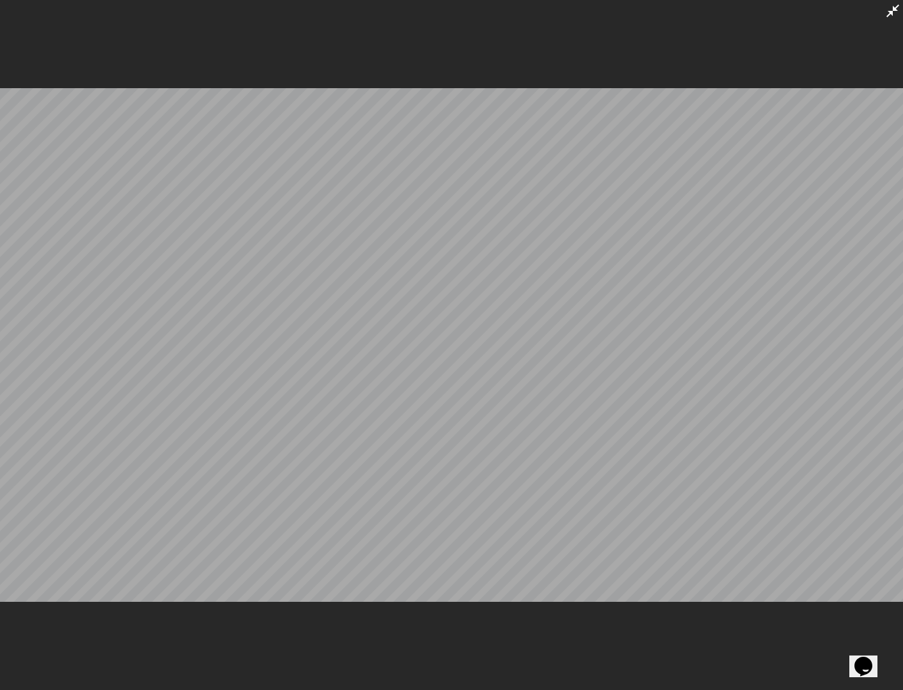
click at [895, 3] on div at bounding box center [892, 11] width 15 height 16
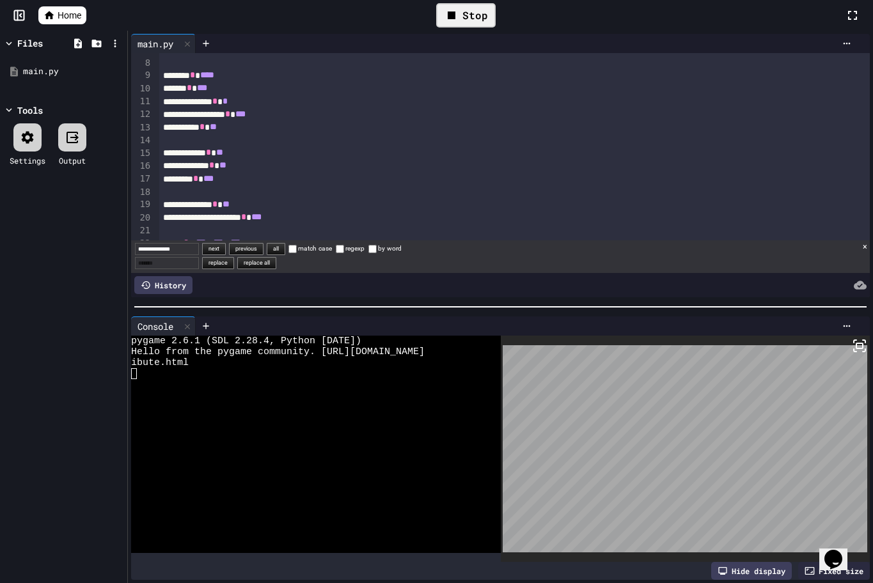
scroll to position [0, 0]
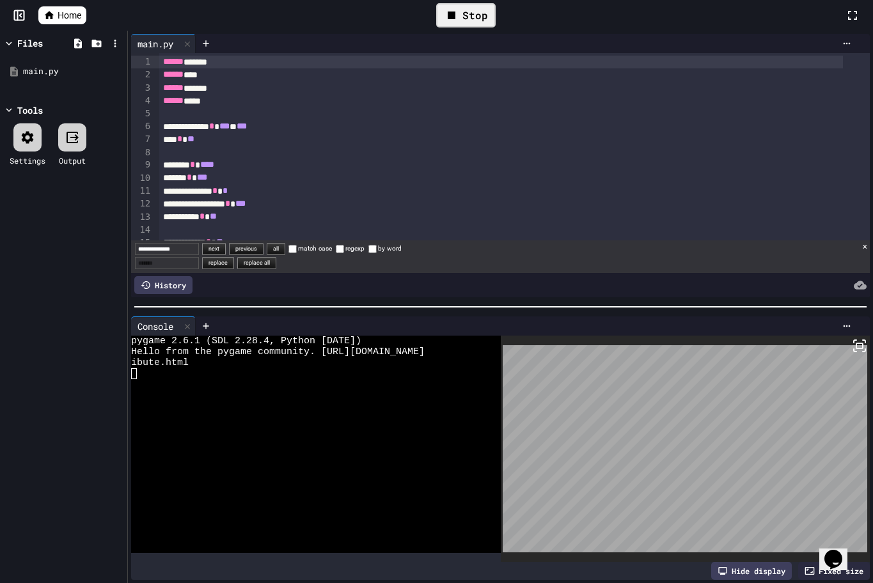
drag, startPoint x: 204, startPoint y: 97, endPoint x: 123, endPoint y: -74, distance: 189.0
click at [123, 0] on html "**********" at bounding box center [436, 291] width 873 height 583
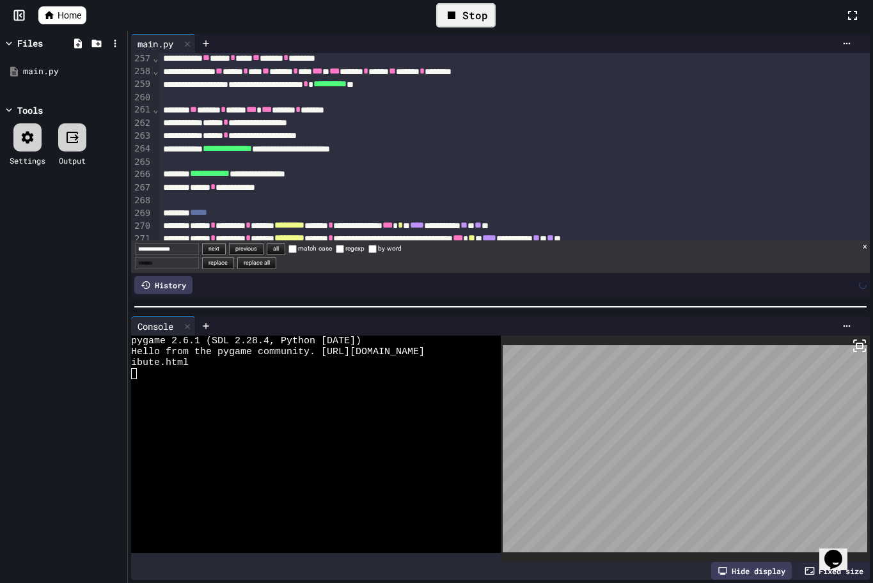
scroll to position [3135, 0]
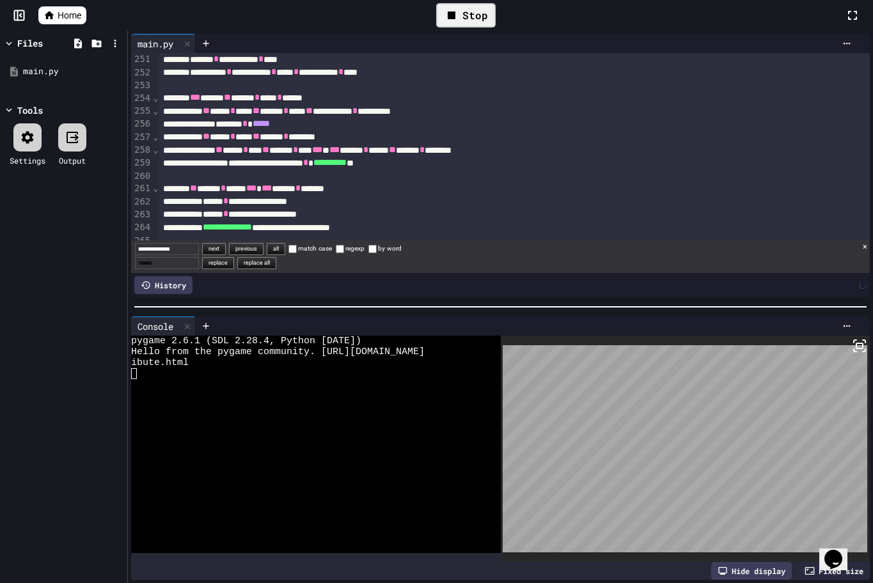
click at [442, 10] on div "Stop" at bounding box center [465, 15] width 59 height 24
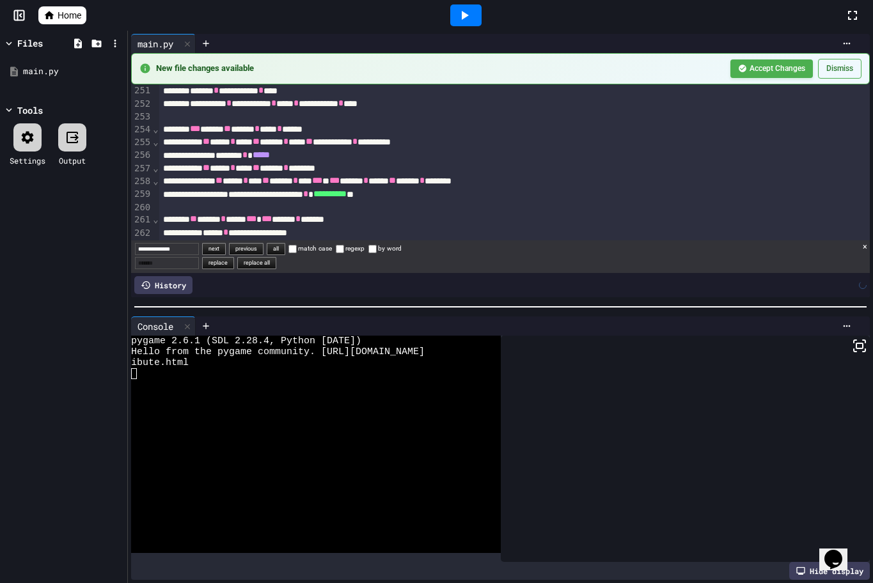
click at [456, 14] on icon at bounding box center [463, 15] width 15 height 15
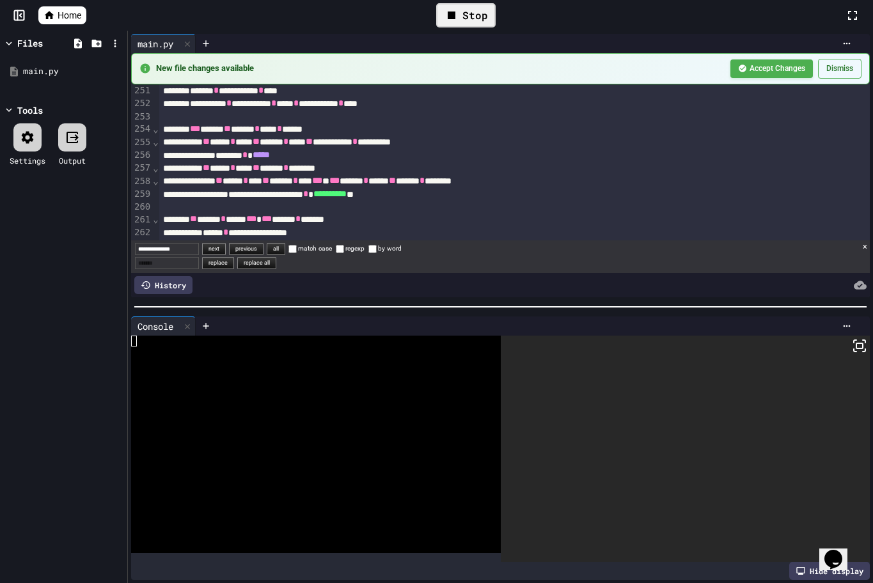
click at [852, 342] on icon at bounding box center [859, 345] width 15 height 15
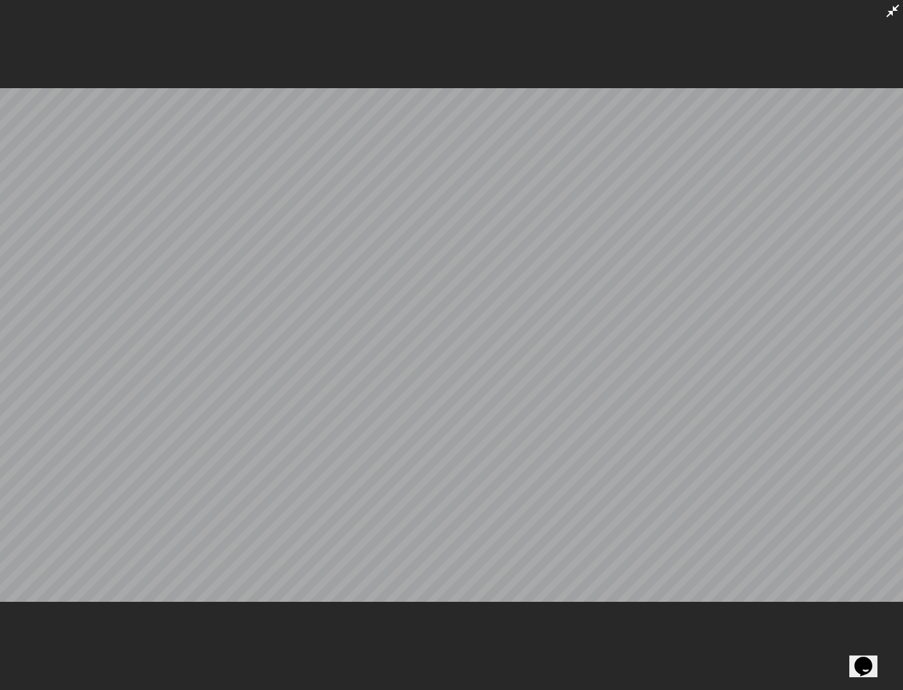
click at [894, 12] on icon at bounding box center [892, 10] width 15 height 15
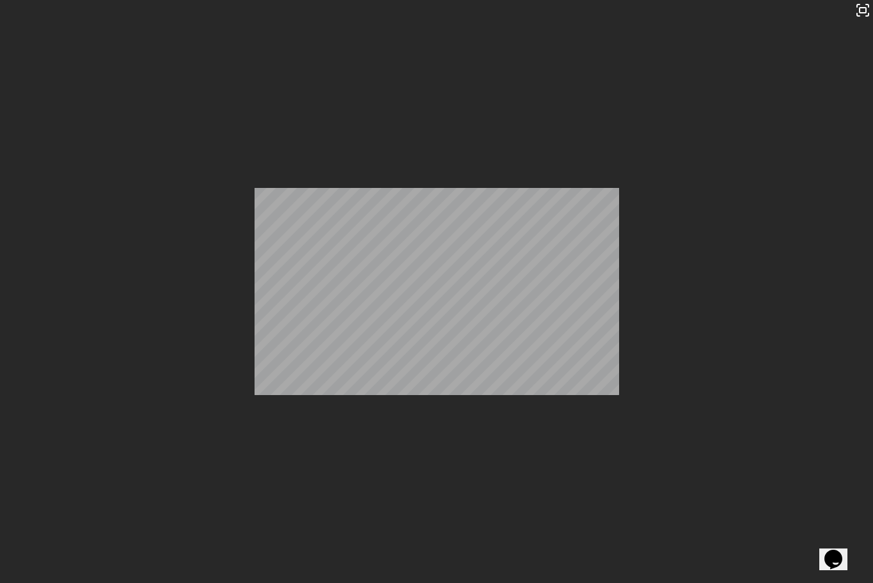
scroll to position [959, 0]
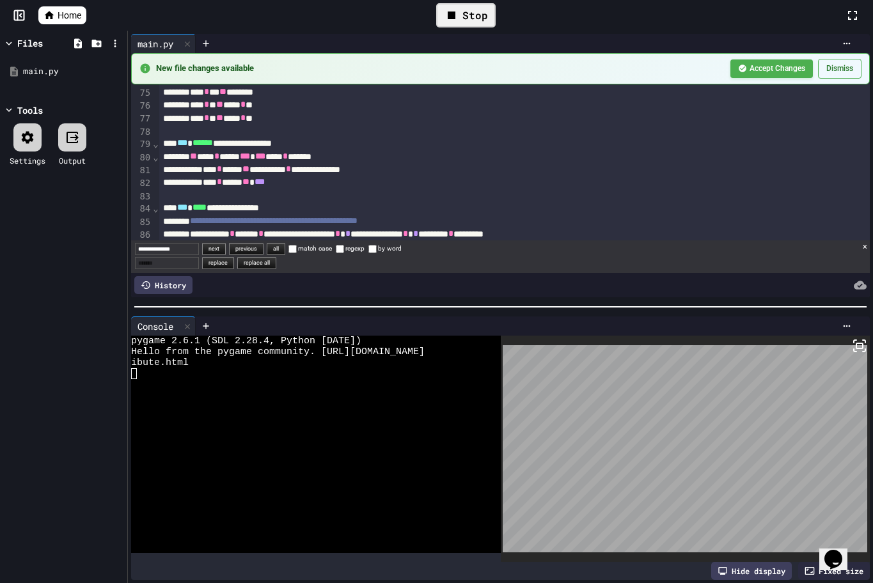
click at [148, 257] on input "Replace" at bounding box center [167, 263] width 64 height 12
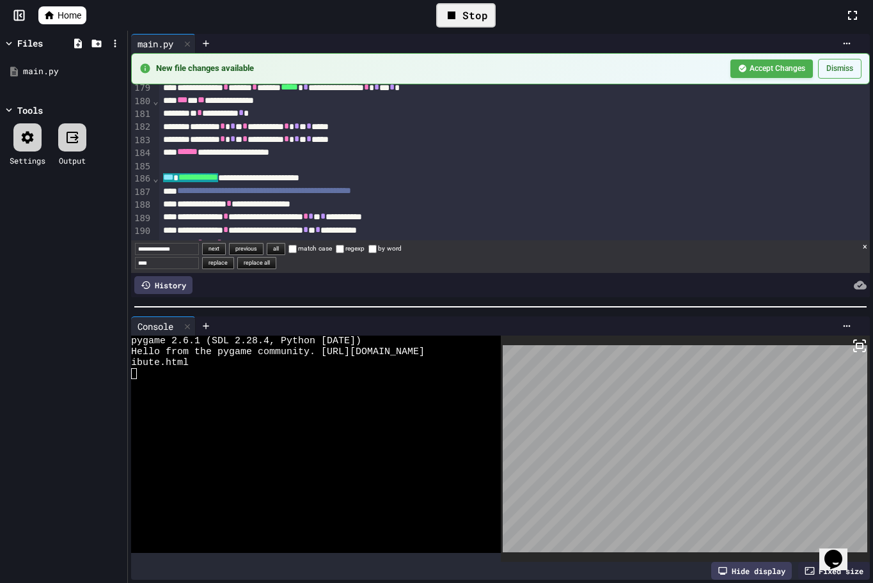
scroll to position [2302, 0]
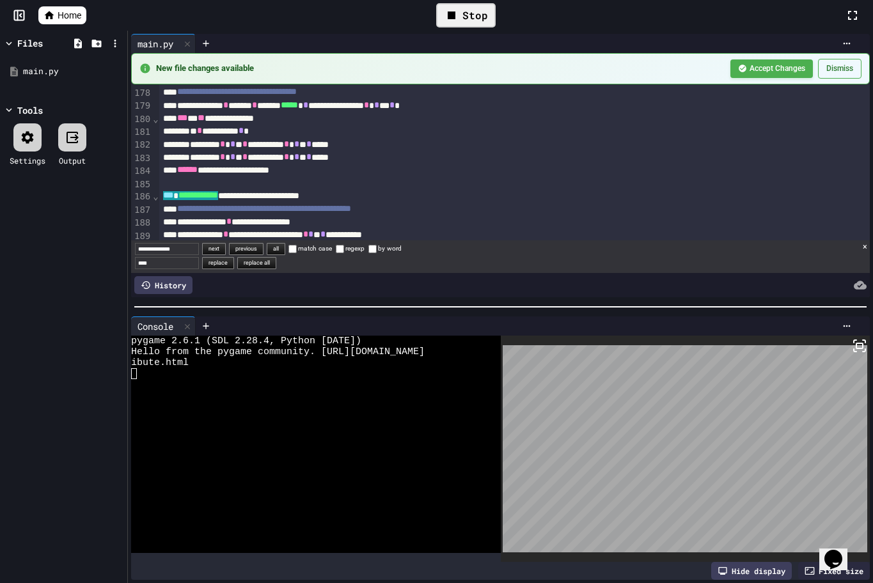
type input "****"
click at [198, 243] on input "**********" at bounding box center [167, 249] width 64 height 12
type input "*"
type input "****"
click at [173, 257] on input "****" at bounding box center [167, 263] width 64 height 12
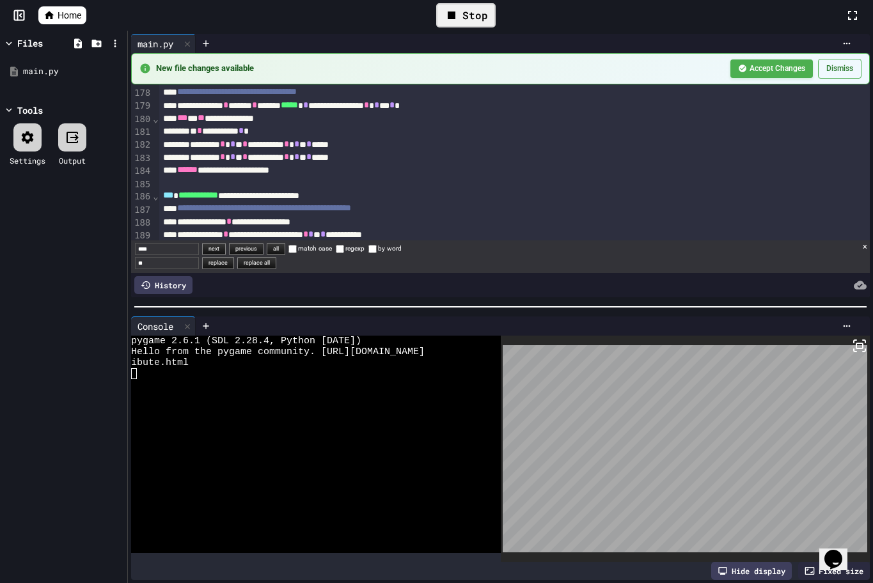
type input "*"
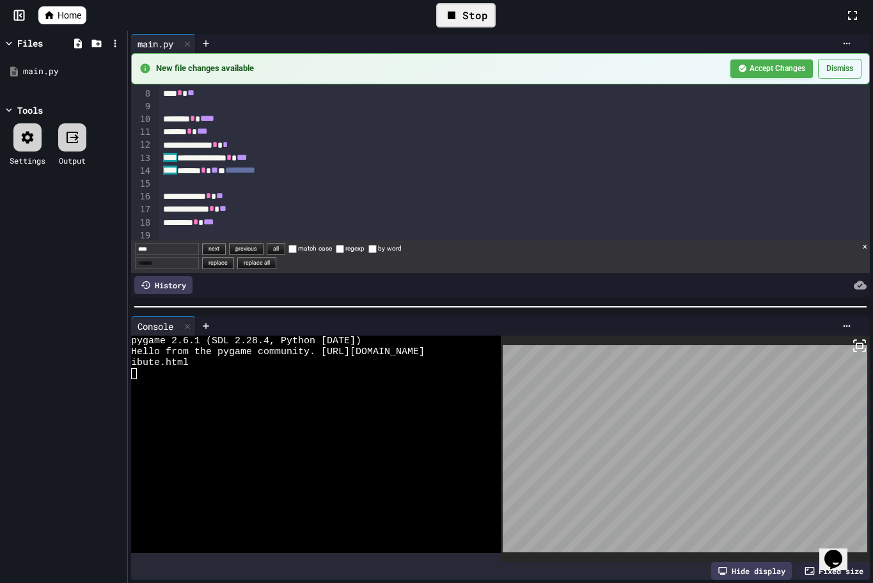
scroll to position [128, 0]
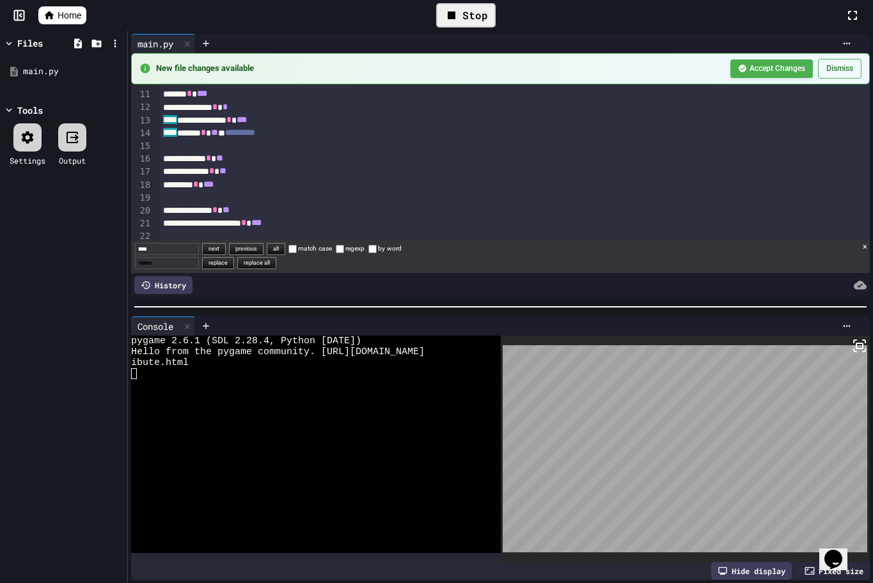
click at [218, 130] on span "**" at bounding box center [214, 132] width 7 height 9
click at [218, 134] on span "**" at bounding box center [214, 132] width 7 height 9
click at [247, 123] on span "***" at bounding box center [242, 119] width 10 height 9
click at [856, 343] on rect at bounding box center [859, 345] width 6 height 5
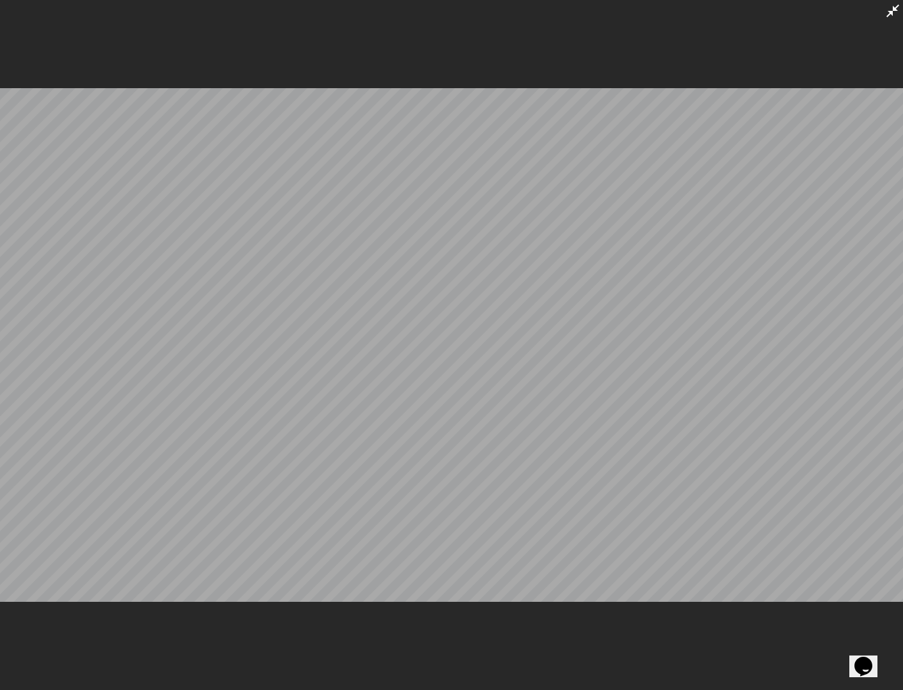
click at [902, 8] on div at bounding box center [451, 345] width 903 height 690
click at [900, 6] on icon at bounding box center [892, 10] width 15 height 15
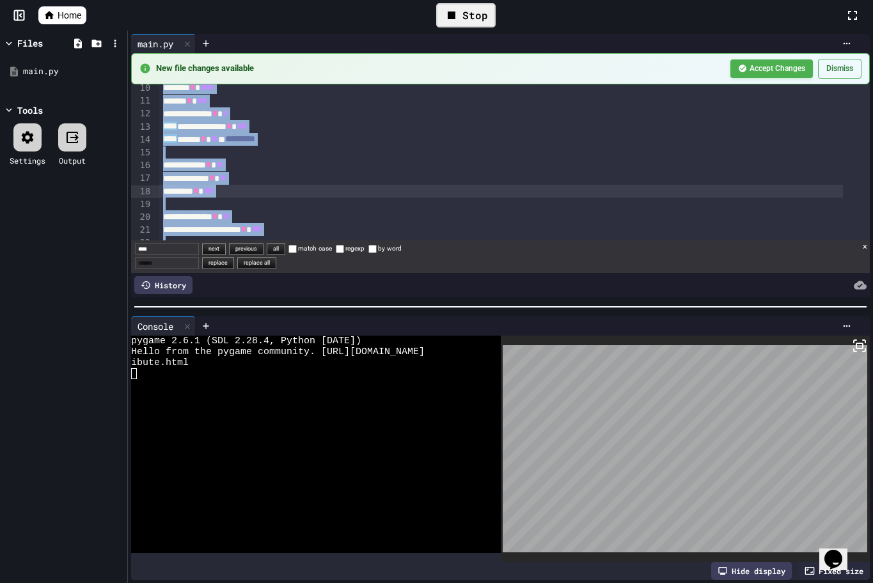
scroll to position [0, 0]
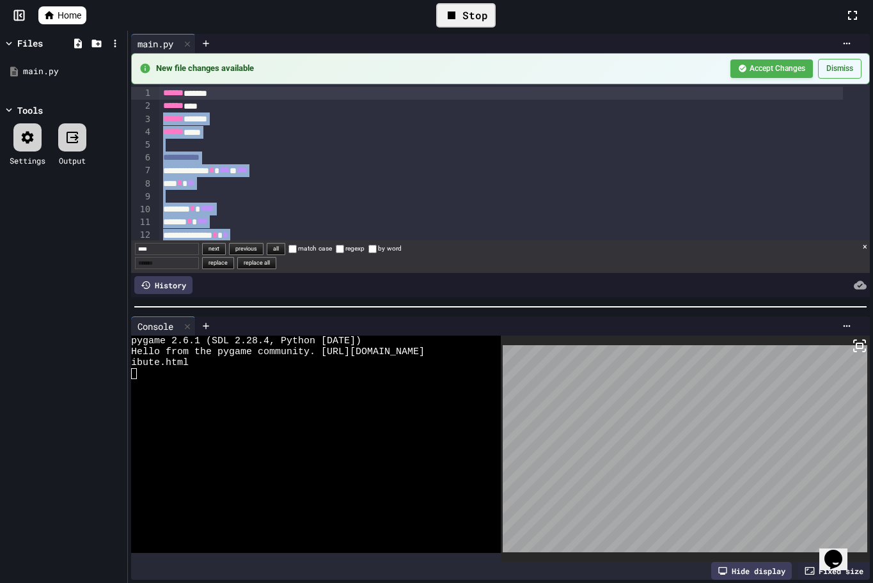
drag, startPoint x: 241, startPoint y: 130, endPoint x: 110, endPoint y: -1, distance: 185.8
click at [110, 0] on html "**********" at bounding box center [436, 291] width 873 height 583
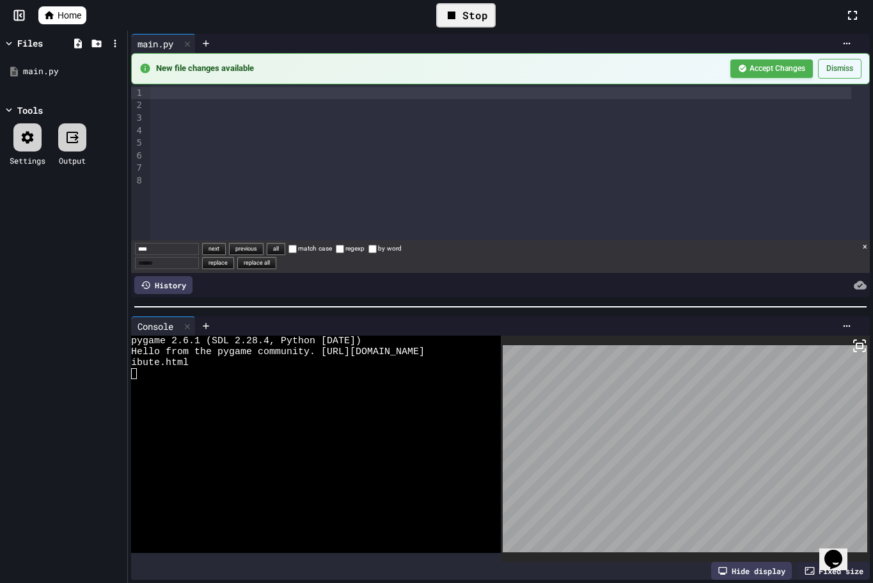
click at [167, 93] on div at bounding box center [500, 93] width 700 height 13
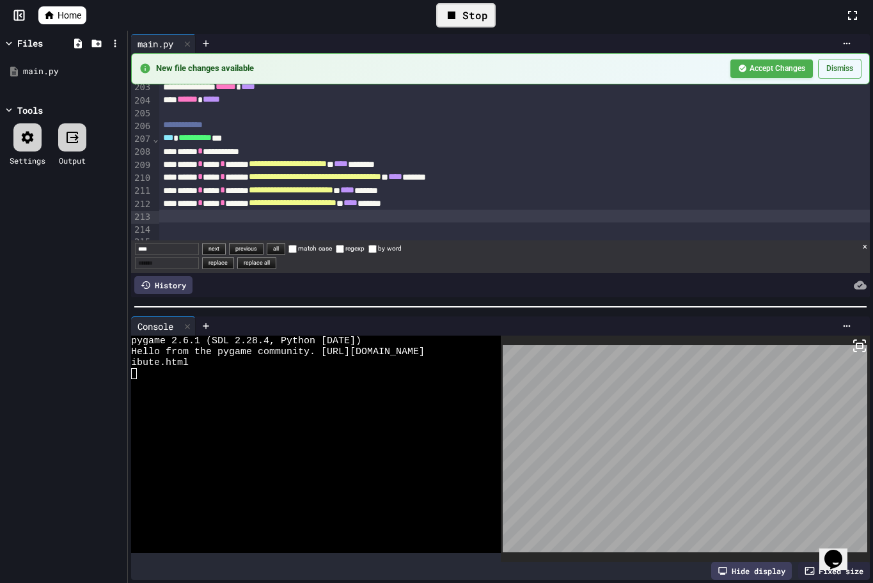
click at [854, 340] on icon at bounding box center [855, 341] width 3 height 3
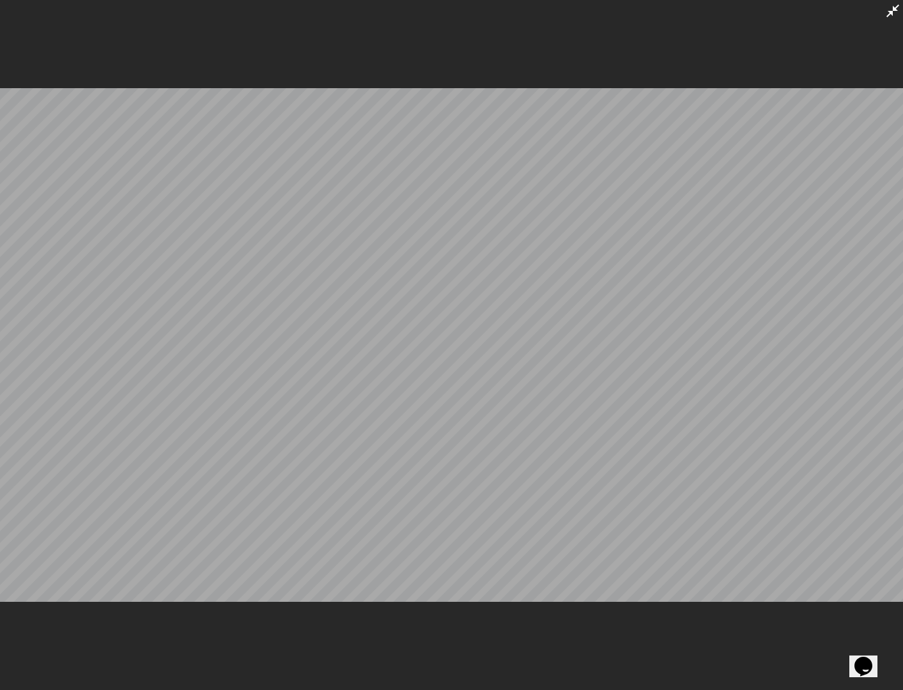
click at [892, 11] on icon at bounding box center [892, 10] width 15 height 15
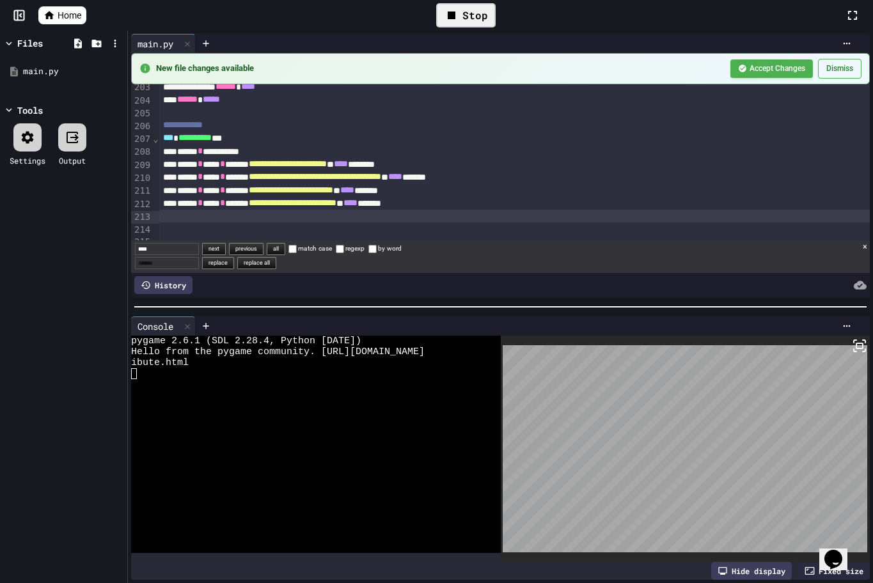
click at [453, 13] on icon at bounding box center [452, 16] width 8 height 8
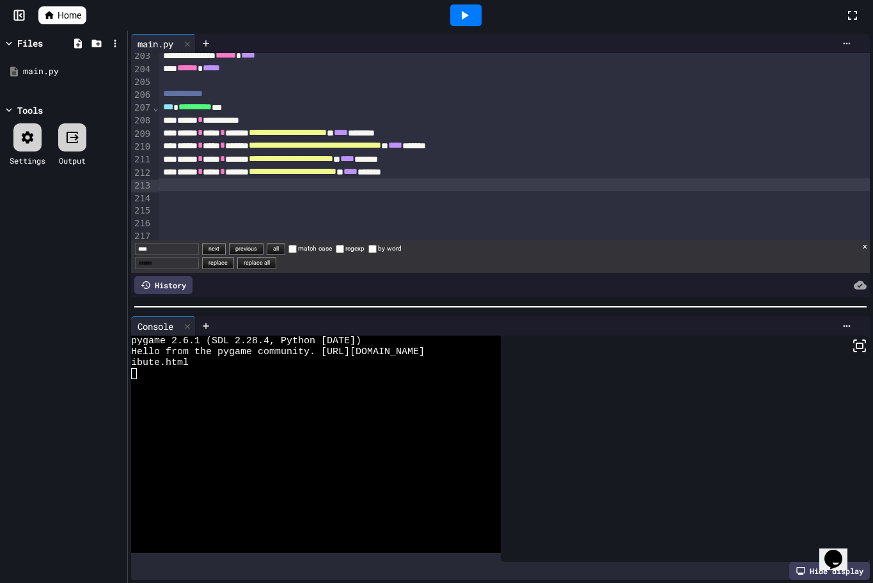
click at [453, 13] on div at bounding box center [465, 15] width 31 height 22
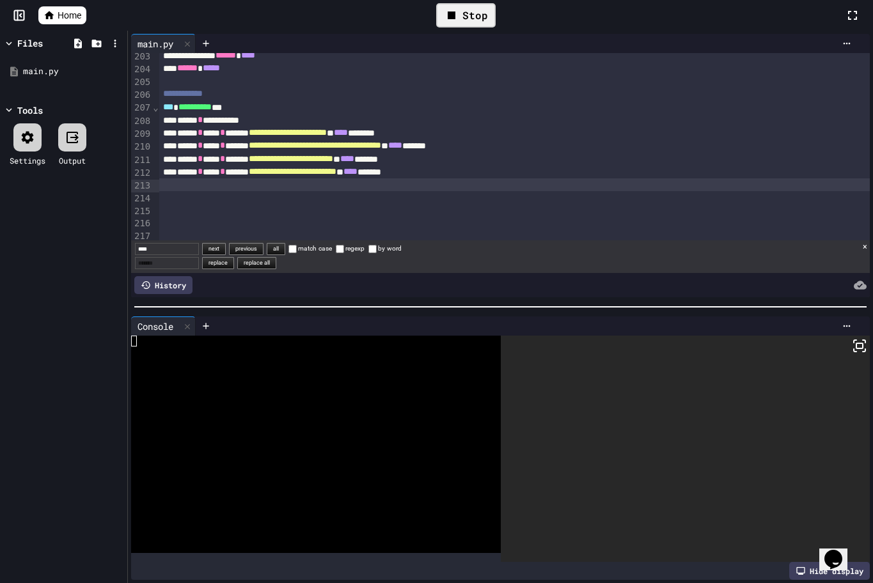
click at [852, 342] on icon at bounding box center [859, 345] width 15 height 15
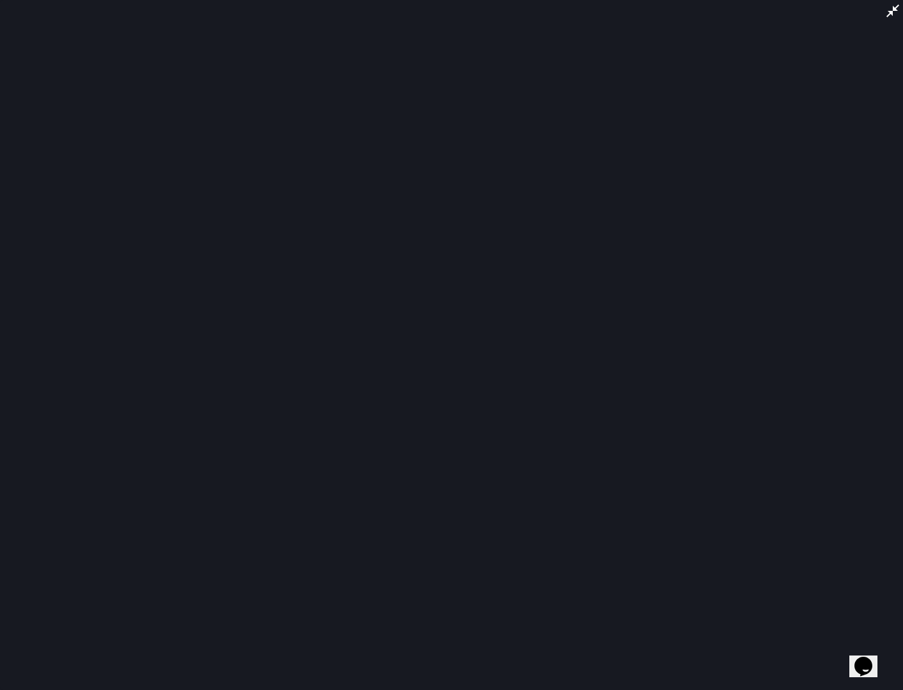
click at [512, 429] on div at bounding box center [451, 345] width 903 height 690
click at [890, 17] on icon at bounding box center [892, 10] width 15 height 15
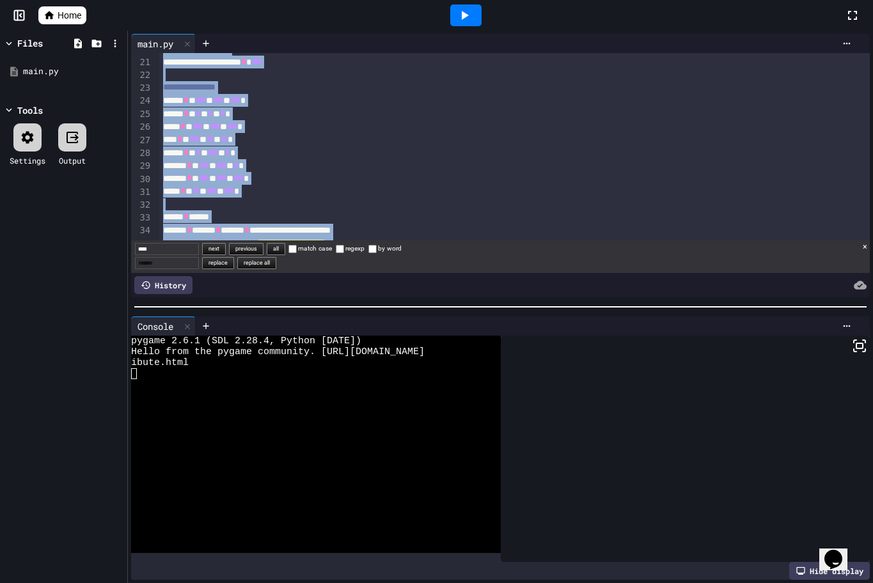
scroll to position [0, 0]
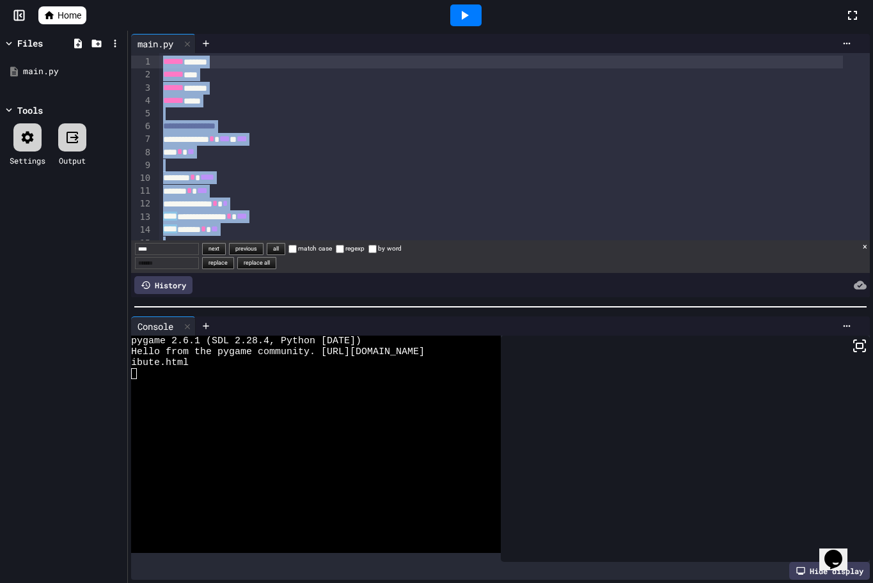
drag, startPoint x: 462, startPoint y: 115, endPoint x: 2, endPoint y: -59, distance: 492.1
click at [2, 0] on html "**********" at bounding box center [436, 291] width 873 height 583
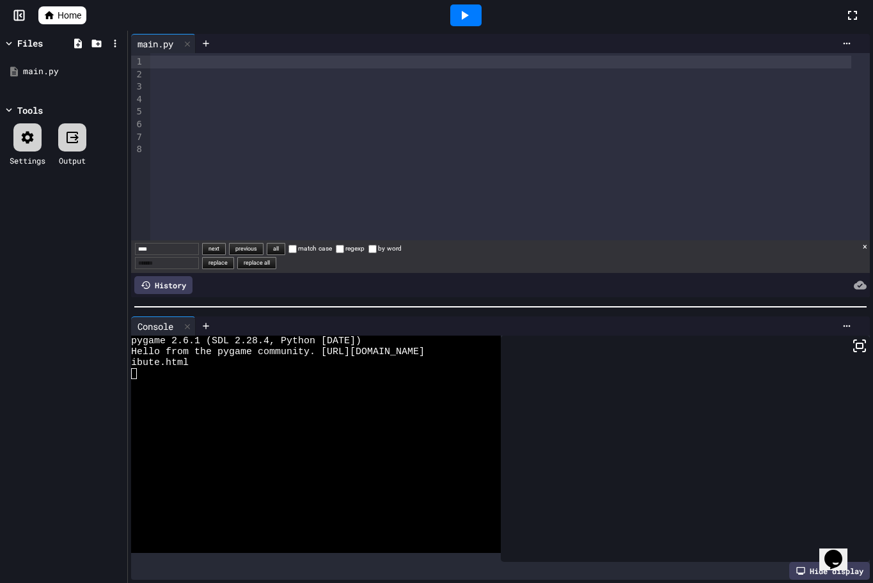
scroll to position [2517, 0]
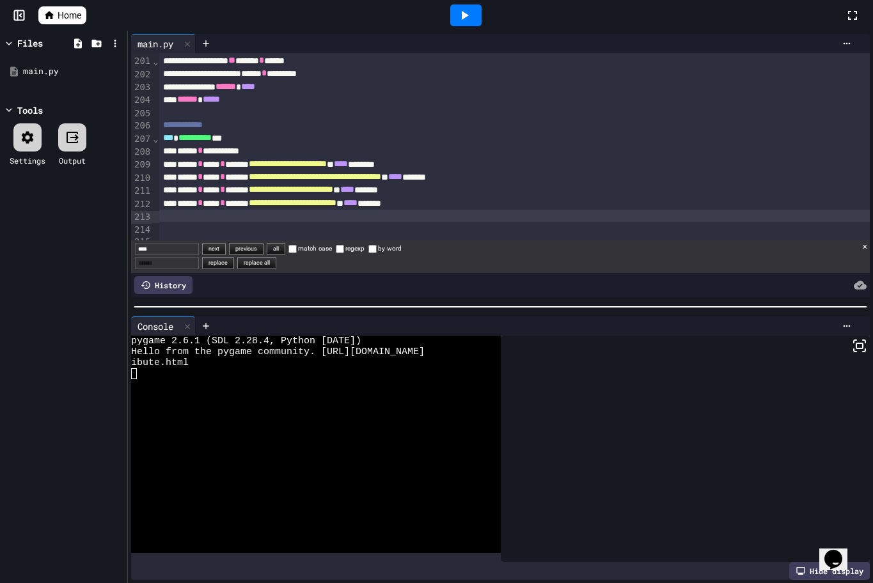
click at [471, 11] on icon at bounding box center [463, 15] width 15 height 15
click at [675, 448] on div at bounding box center [686, 449] width 370 height 226
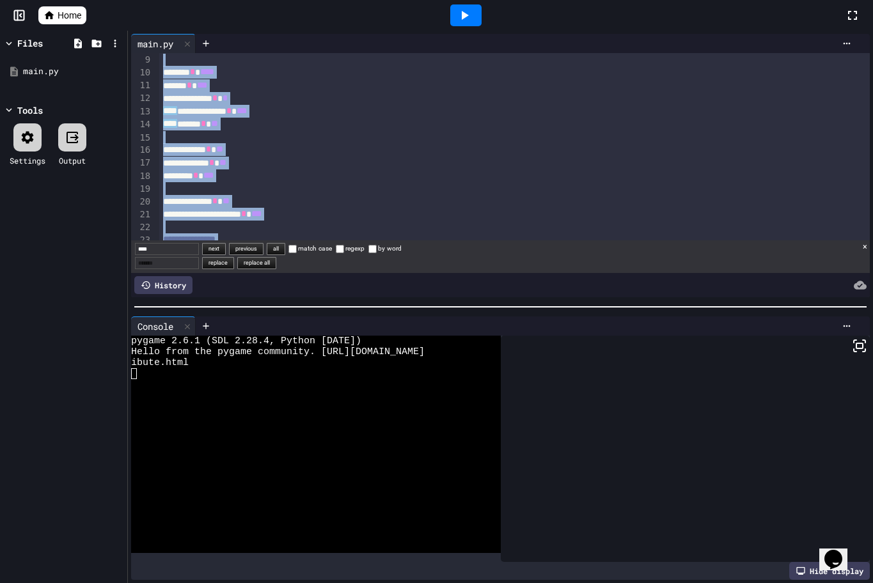
scroll to position [0, 0]
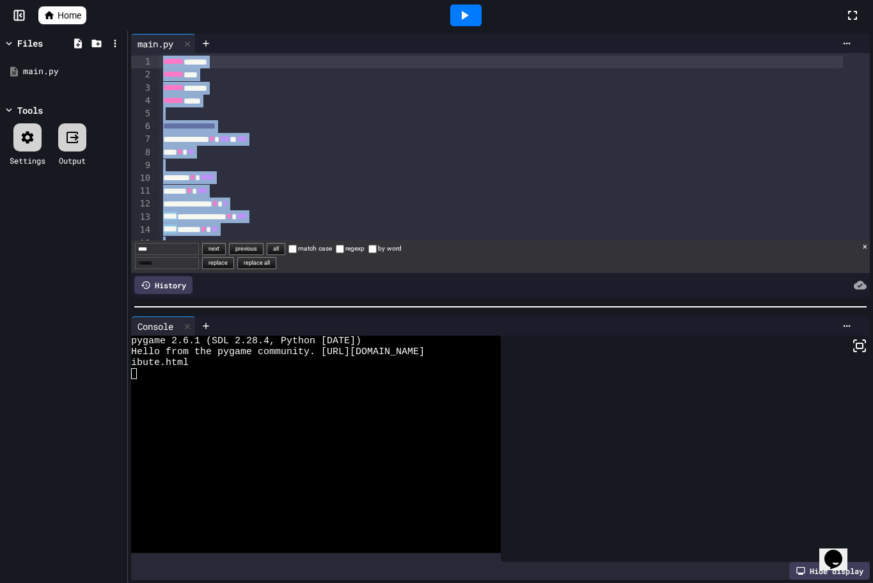
drag, startPoint x: 377, startPoint y: 111, endPoint x: 105, endPoint y: -18, distance: 300.6
click at [105, 0] on html "**********" at bounding box center [436, 291] width 873 height 583
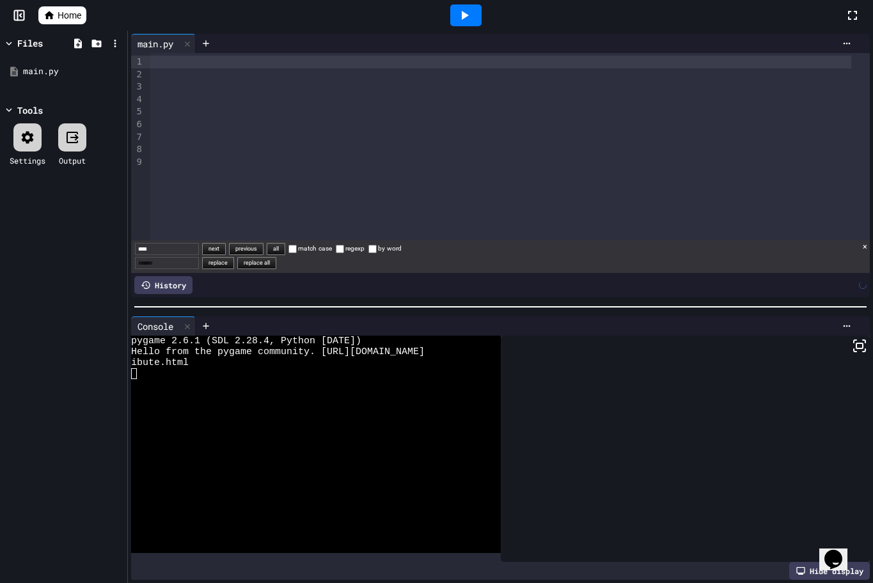
click at [214, 60] on div at bounding box center [500, 62] width 700 height 13
click at [168, 63] on div at bounding box center [436, 291] width 873 height 583
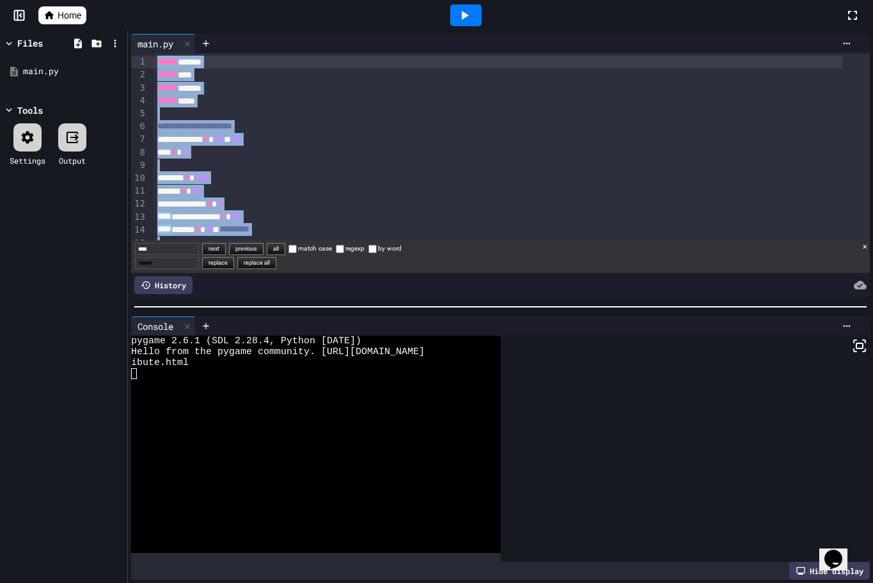
drag, startPoint x: 299, startPoint y: 98, endPoint x: 47, endPoint y: -26, distance: 280.2
click at [47, 0] on html "**********" at bounding box center [436, 291] width 873 height 583
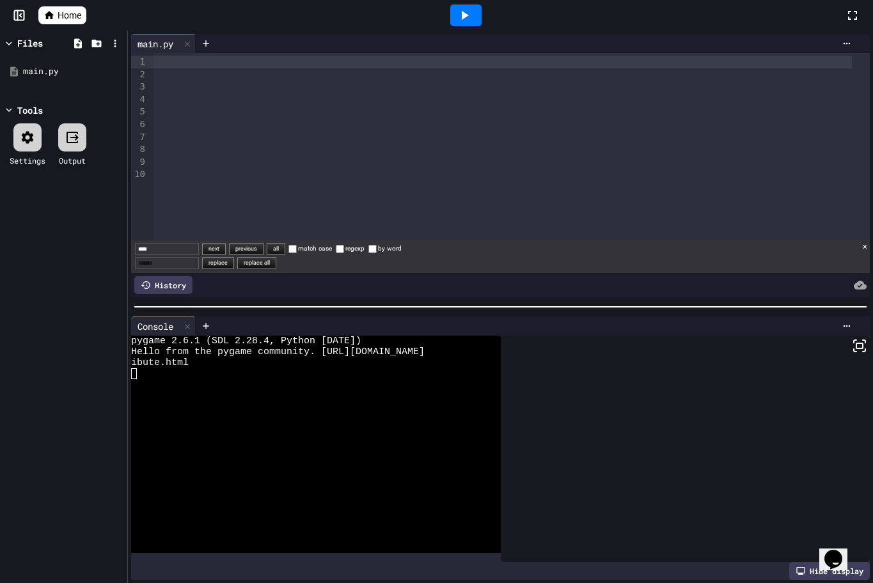
click at [178, 63] on div at bounding box center [502, 62] width 698 height 13
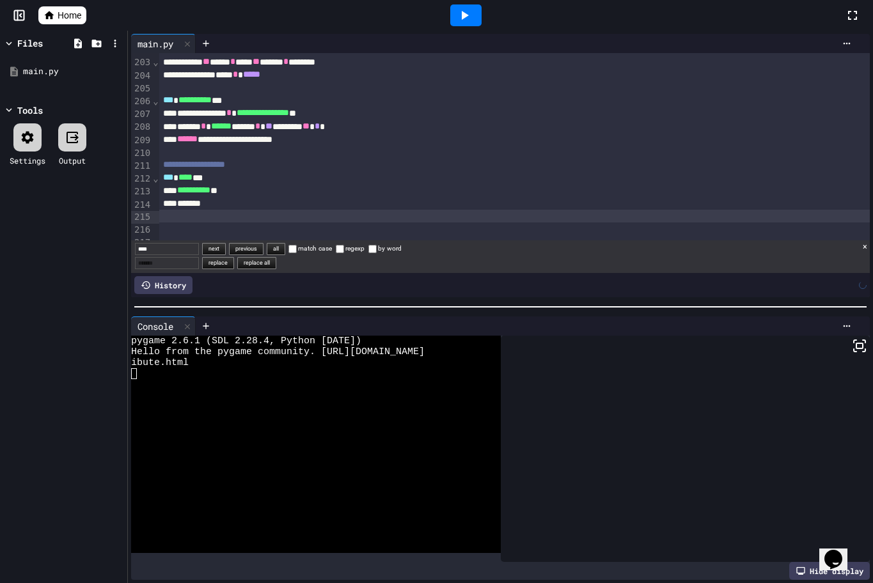
click at [458, 18] on icon at bounding box center [463, 15] width 15 height 15
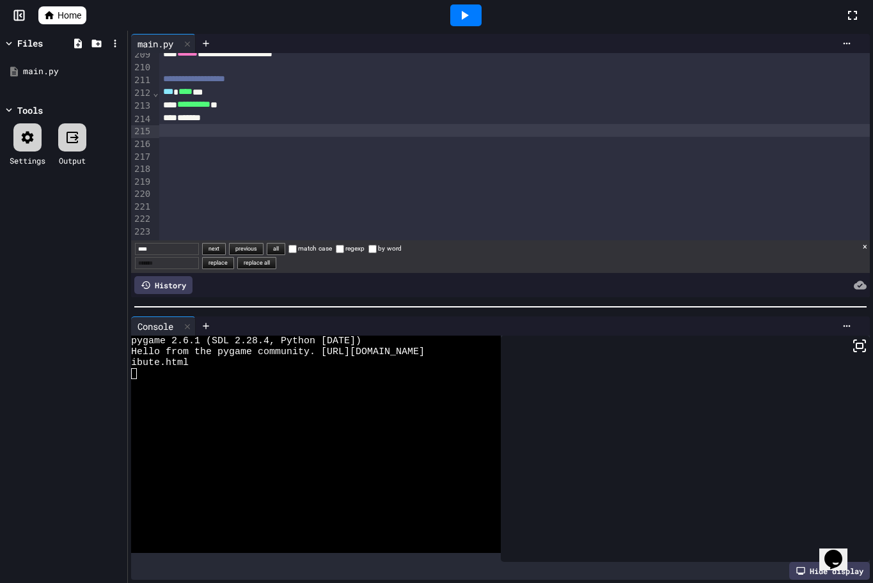
scroll to position [2655, 0]
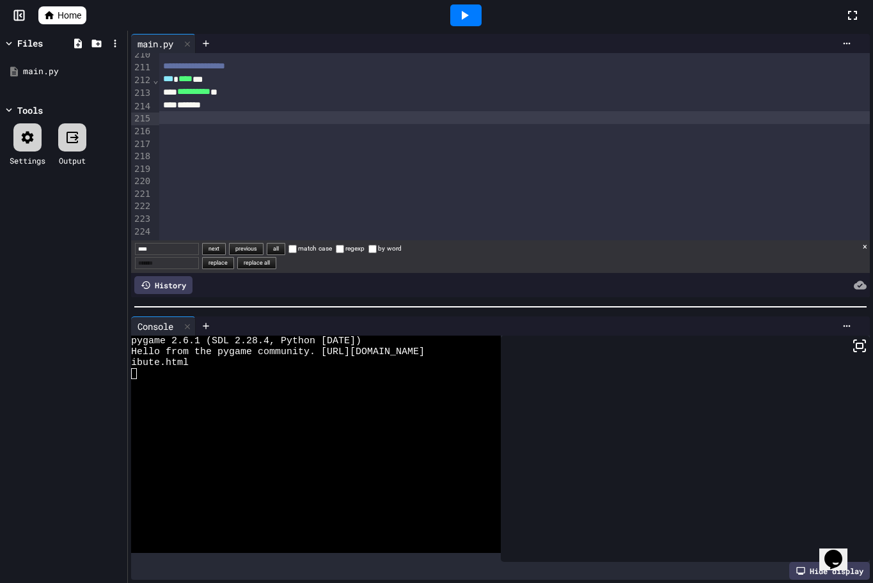
click at [460, 19] on icon at bounding box center [463, 15] width 15 height 15
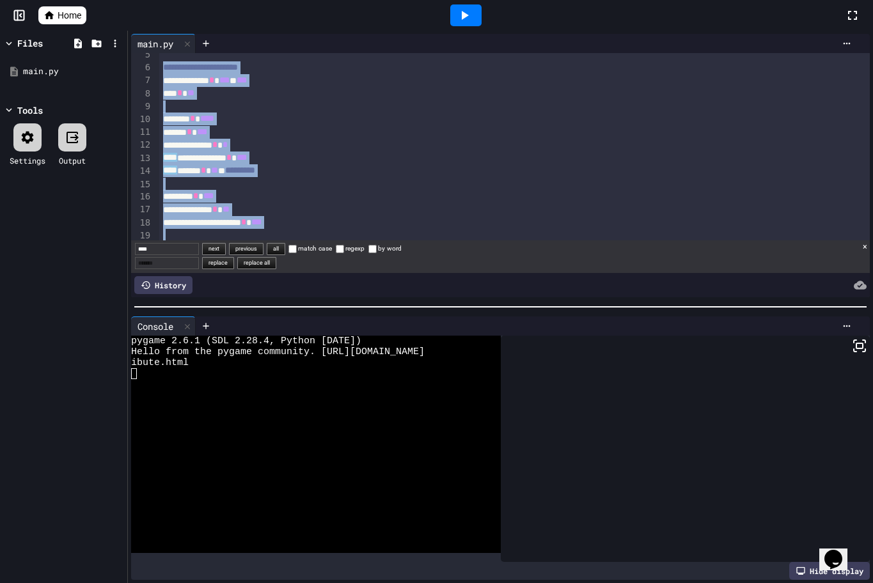
scroll to position [0, 0]
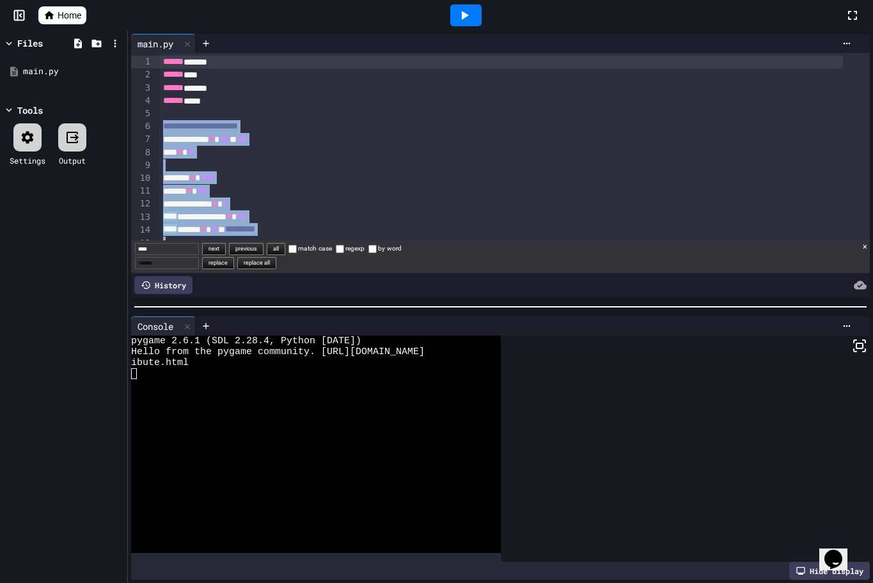
drag, startPoint x: 247, startPoint y: 109, endPoint x: 82, endPoint y: -12, distance: 205.0
click at [82, 0] on html "**********" at bounding box center [436, 291] width 873 height 583
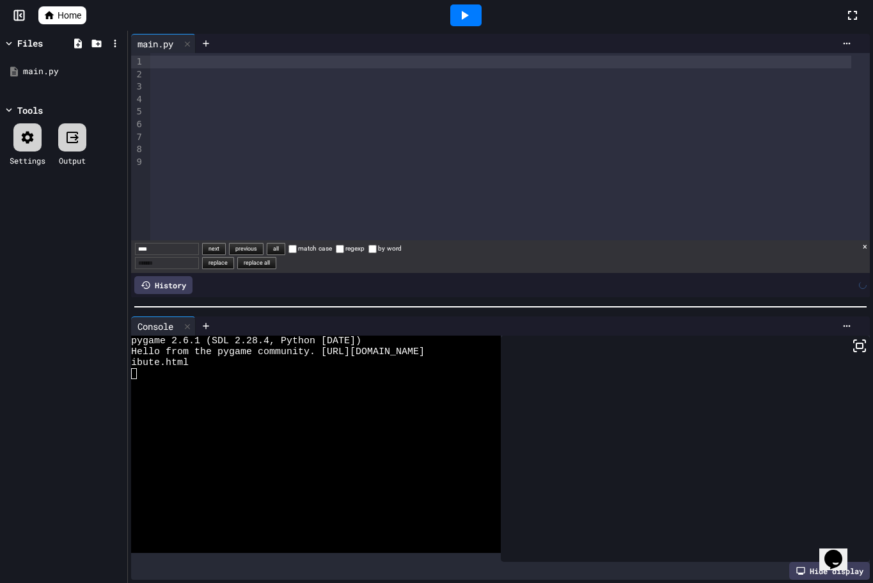
click at [175, 64] on div at bounding box center [500, 62] width 700 height 13
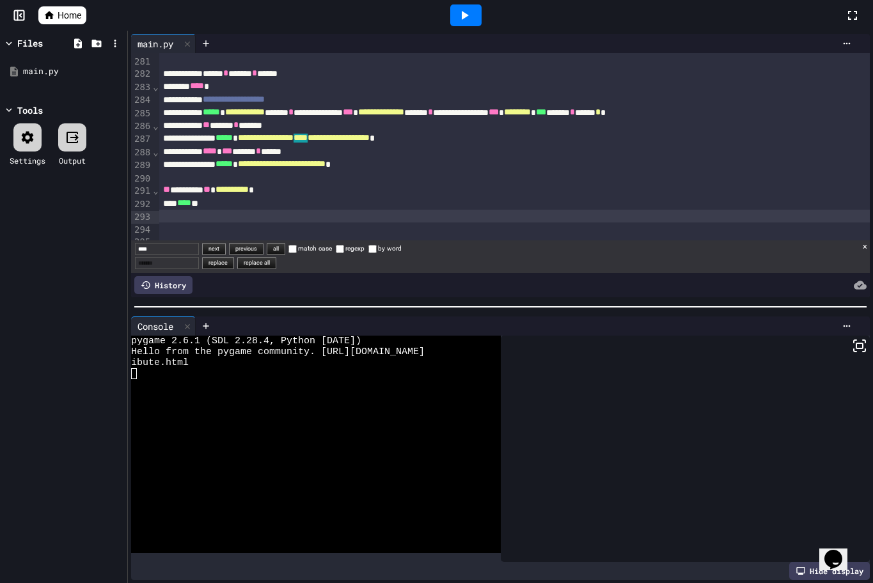
click at [459, 24] on div at bounding box center [465, 15] width 31 height 22
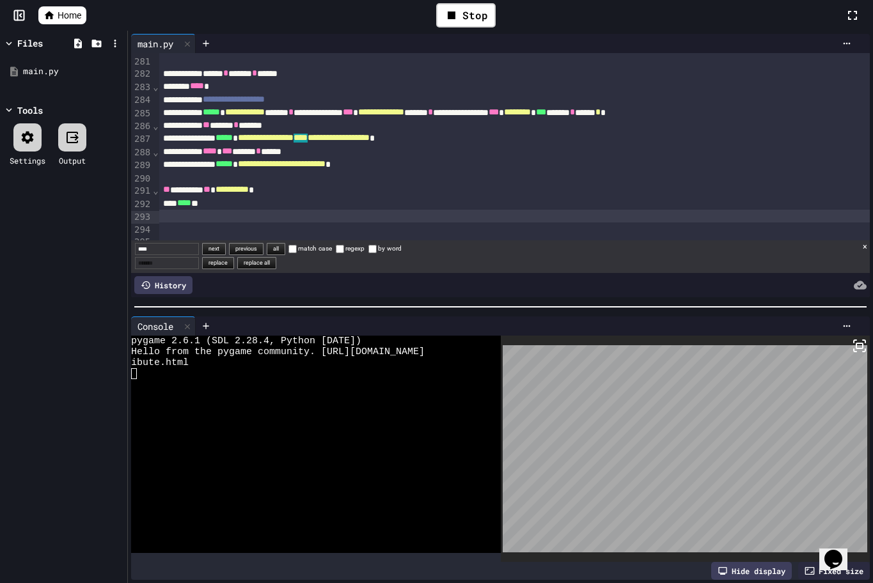
click at [852, 346] on icon at bounding box center [859, 345] width 15 height 15
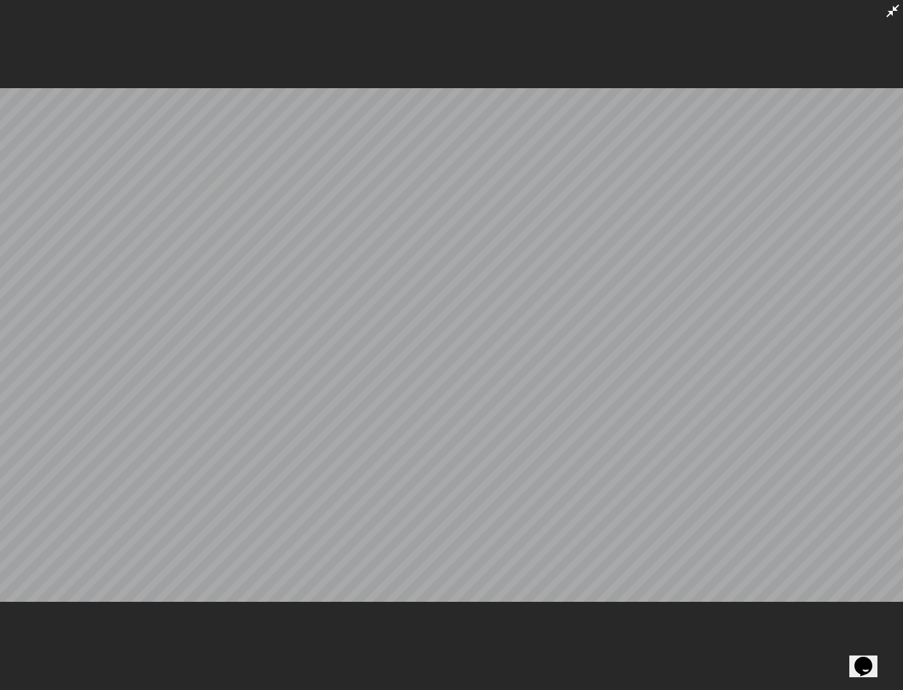
click at [891, 6] on icon at bounding box center [892, 10] width 15 height 15
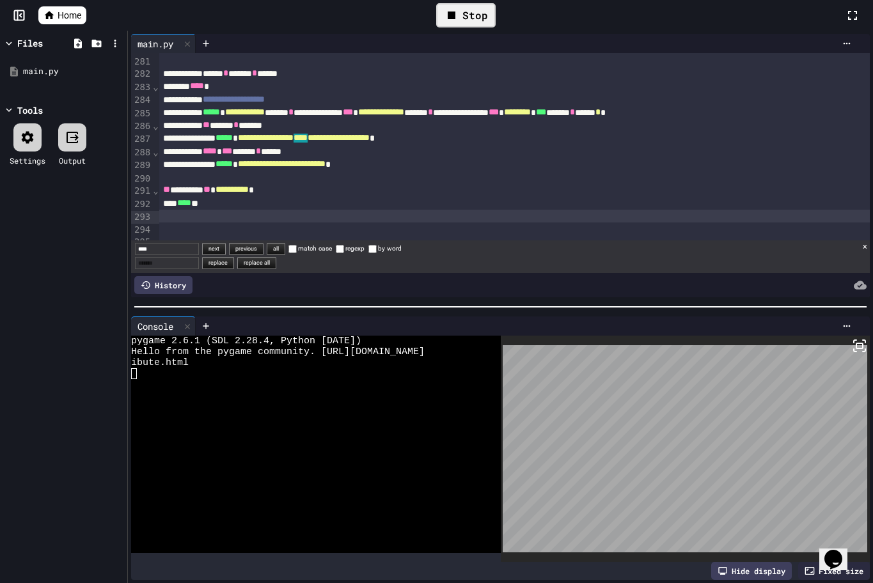
click at [460, 4] on div "Stop" at bounding box center [465, 15] width 59 height 24
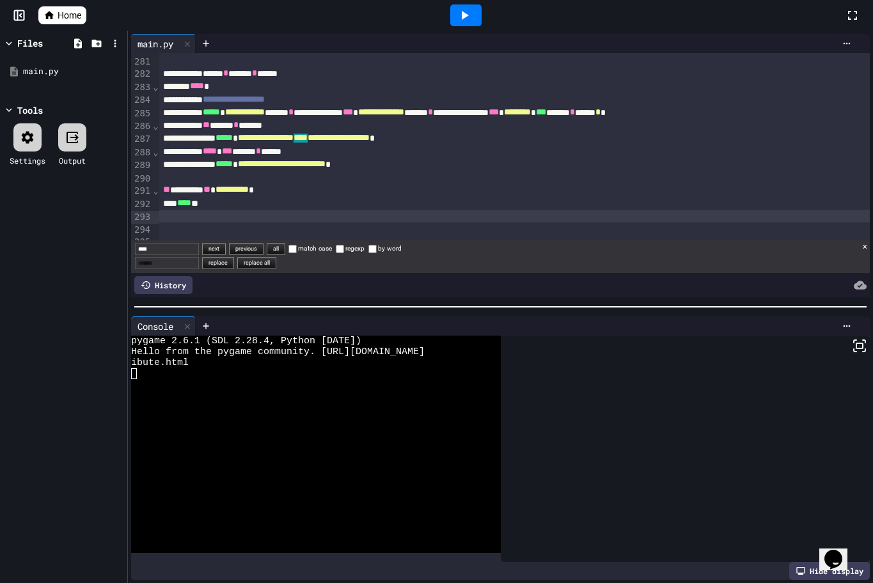
click at [460, 13] on icon at bounding box center [463, 15] width 15 height 15
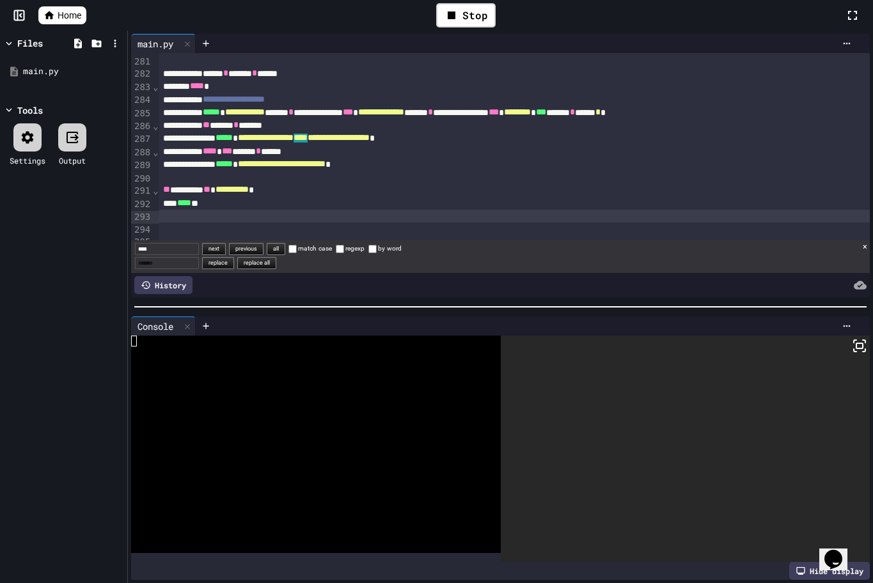
click at [855, 342] on icon at bounding box center [859, 345] width 15 height 15
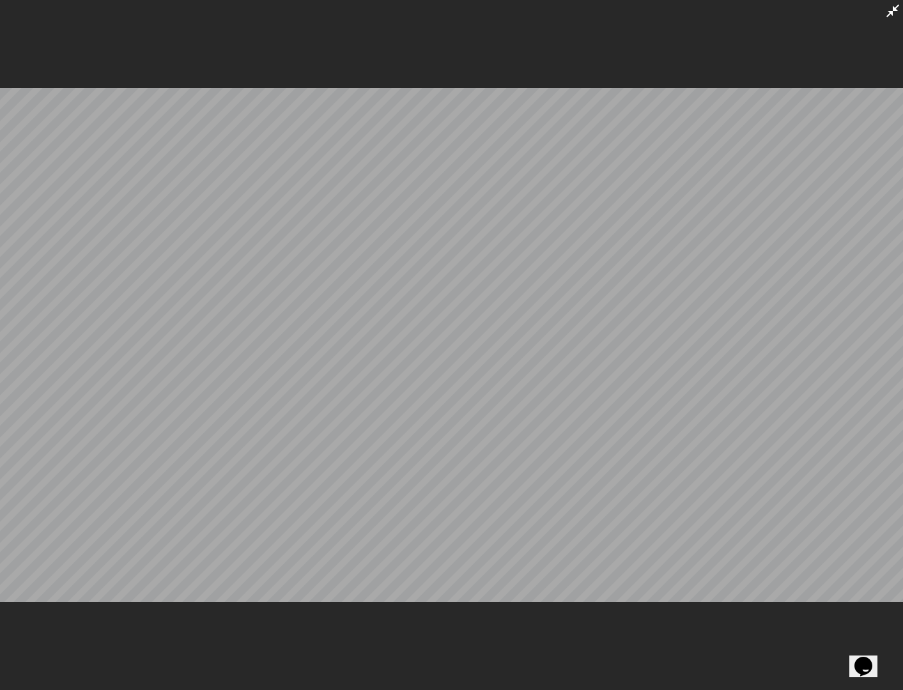
click at [891, 15] on icon at bounding box center [893, 10] width 13 height 13
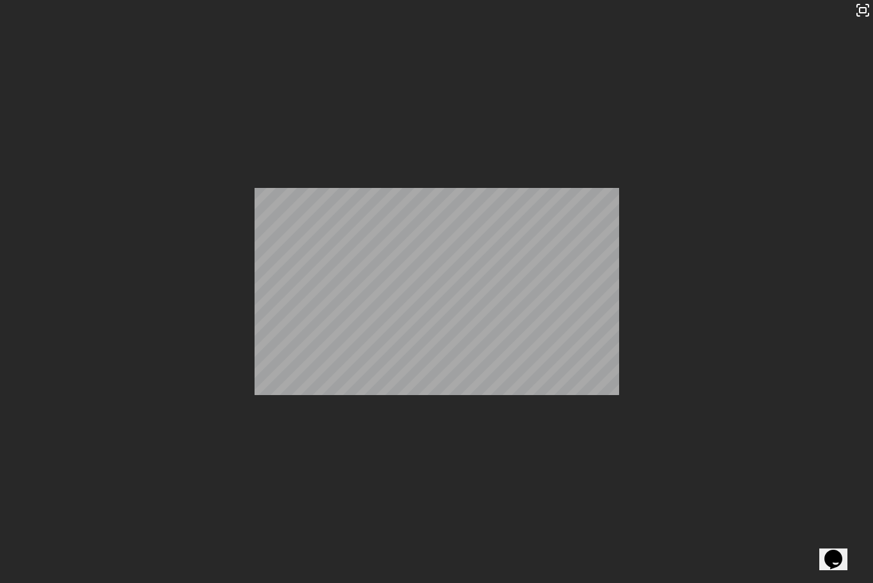
scroll to position [128, 0]
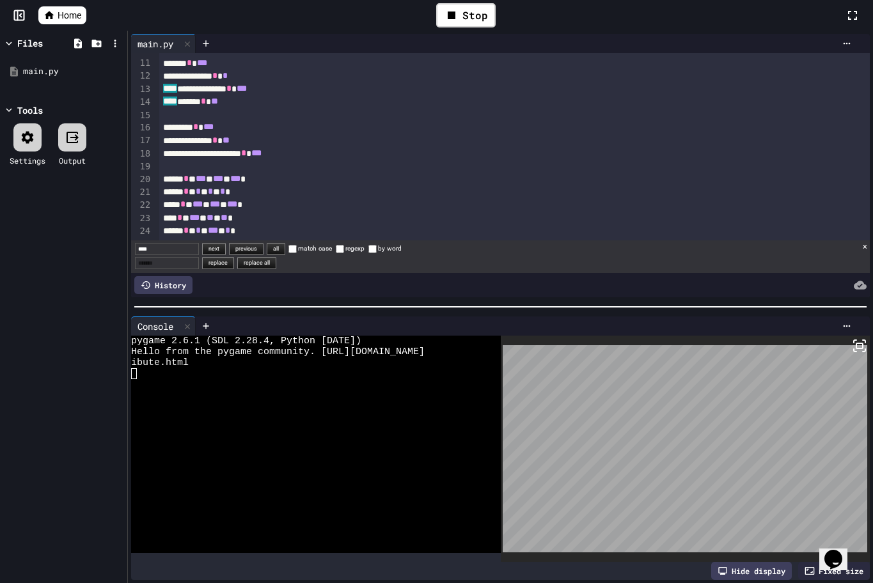
click at [245, 104] on div "**** ****** * **" at bounding box center [500, 101] width 683 height 13
click at [281, 90] on div "**********" at bounding box center [500, 88] width 683 height 13
click at [855, 343] on icon at bounding box center [859, 345] width 15 height 15
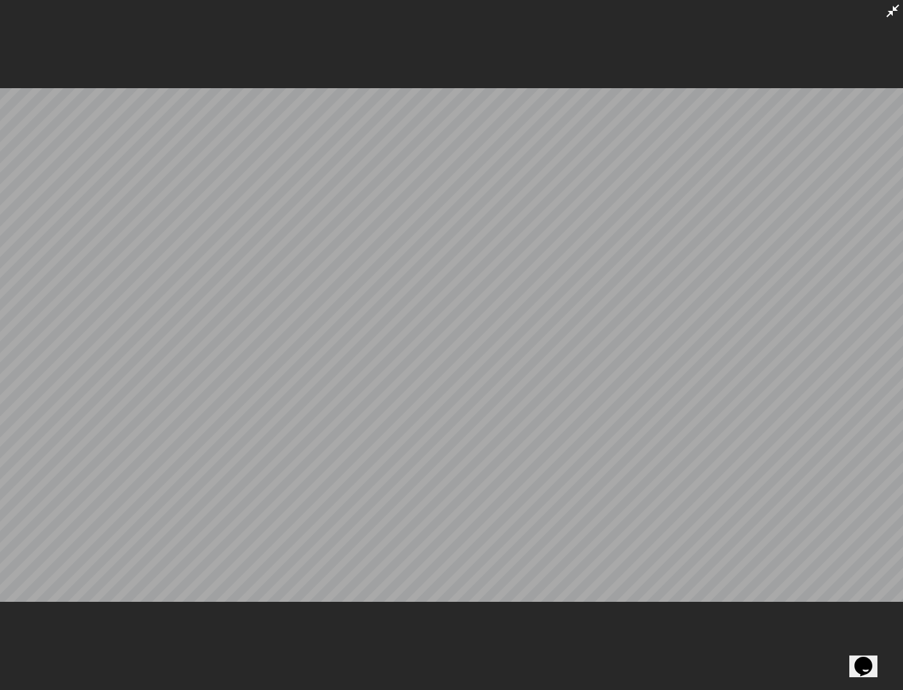
click at [889, 10] on icon at bounding box center [892, 10] width 15 height 15
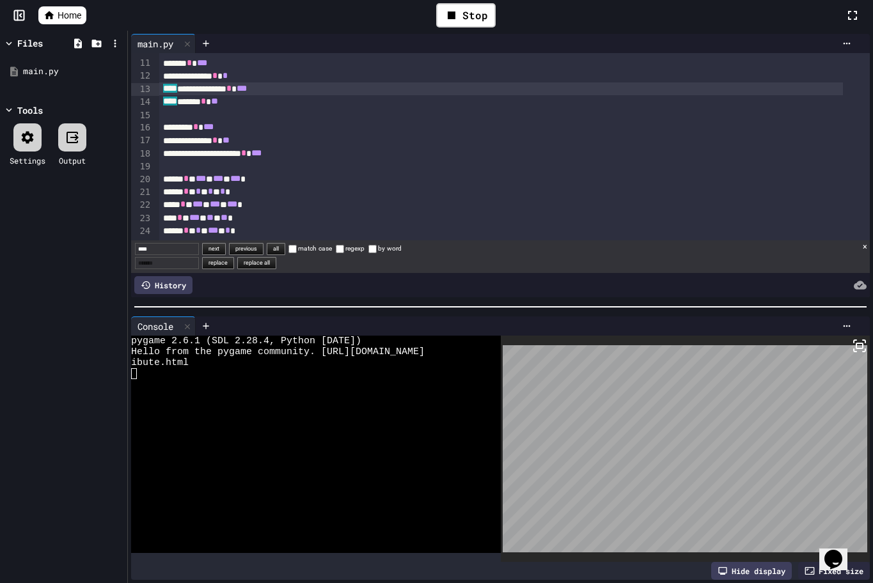
click at [237, 104] on div "**** ****** * **" at bounding box center [500, 101] width 683 height 13
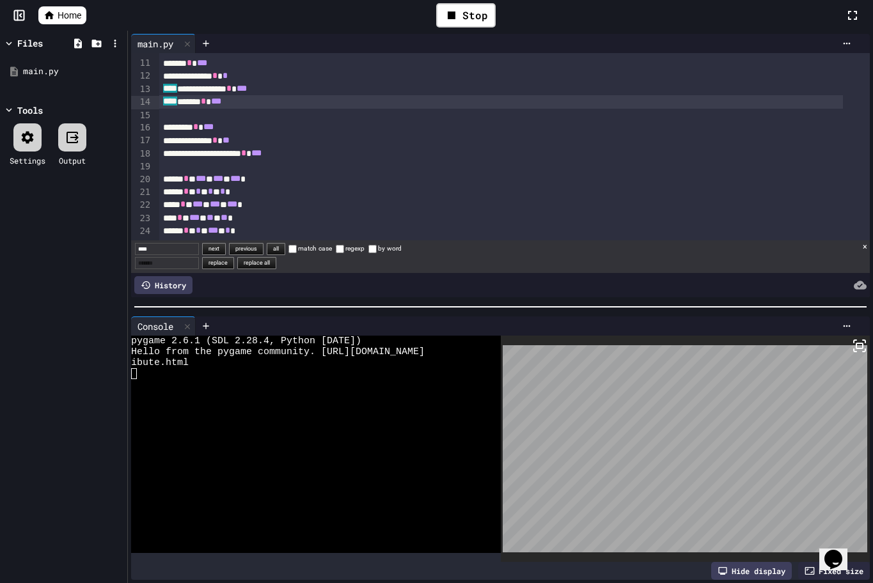
click at [853, 345] on icon at bounding box center [859, 345] width 15 height 15
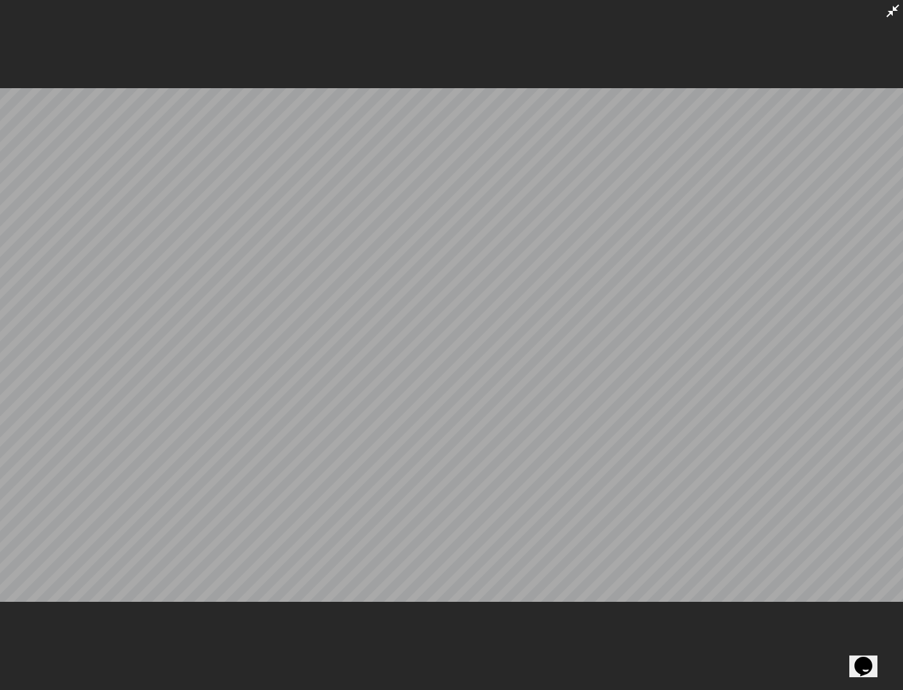
click at [898, 10] on icon at bounding box center [892, 10] width 15 height 15
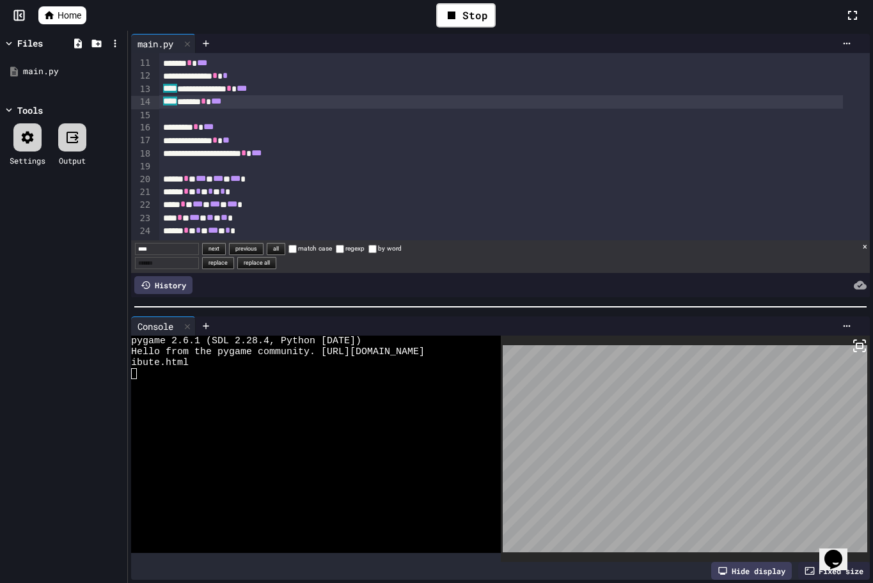
click at [221, 104] on span "***" at bounding box center [216, 101] width 10 height 9
click at [476, 14] on div "Stop" at bounding box center [465, 15] width 59 height 24
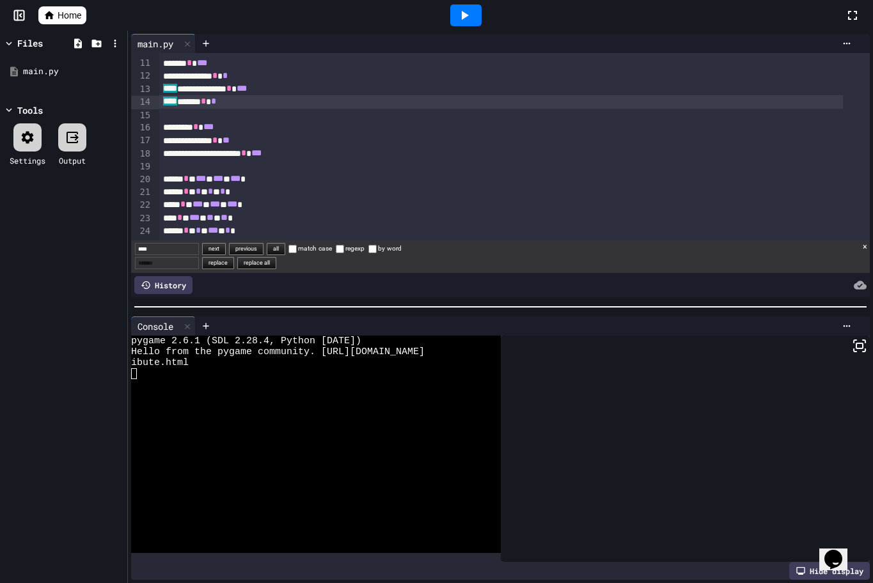
click at [242, 111] on div at bounding box center [514, 115] width 710 height 13
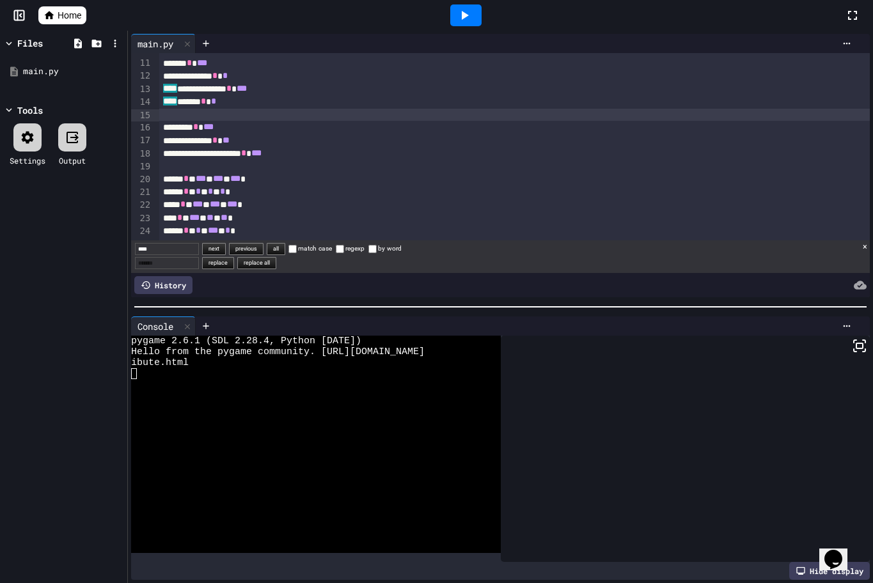
click at [255, 104] on div "**** ****** * *" at bounding box center [500, 101] width 683 height 13
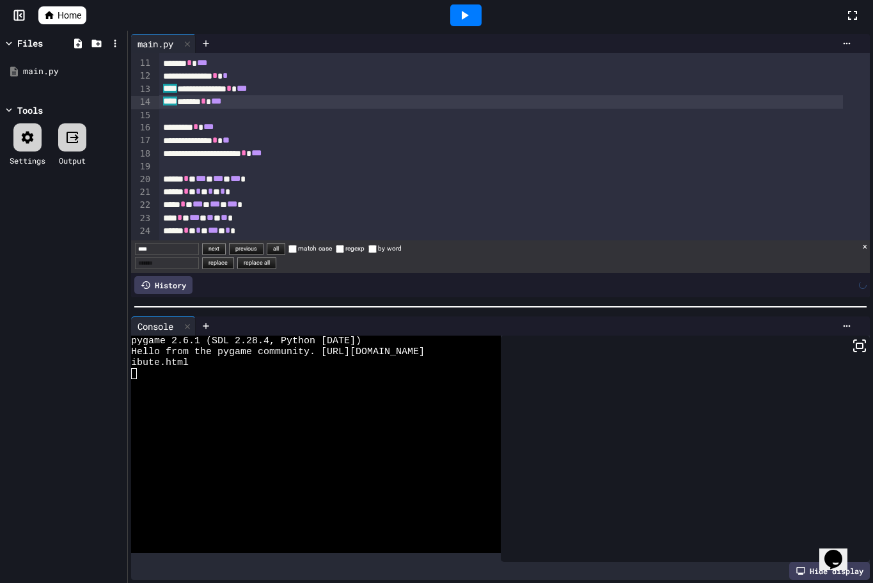
click at [458, 12] on icon at bounding box center [463, 15] width 15 height 15
click at [852, 338] on icon at bounding box center [859, 345] width 15 height 15
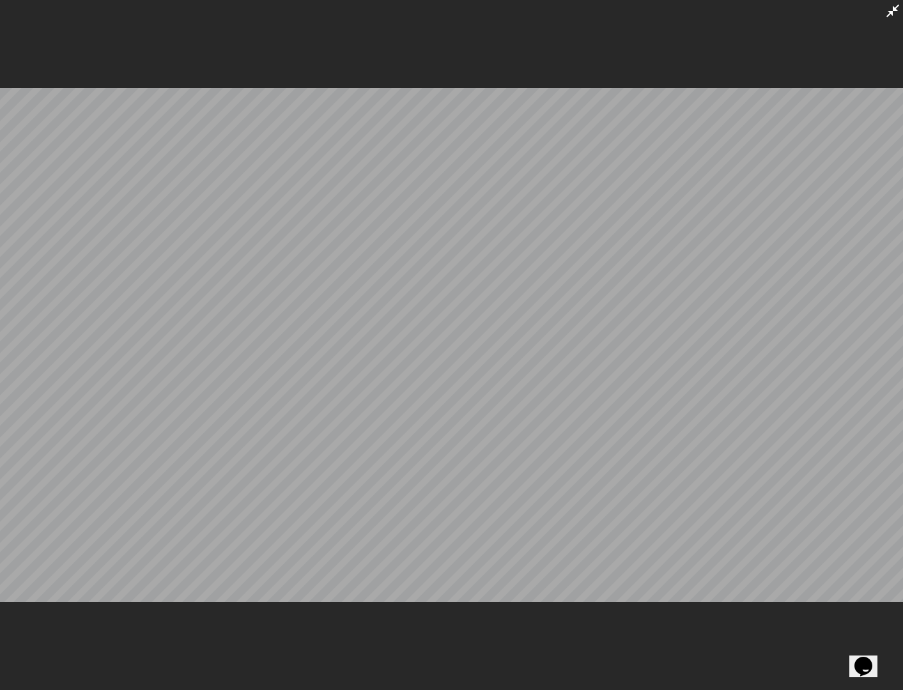
click at [898, 12] on icon at bounding box center [893, 10] width 13 height 13
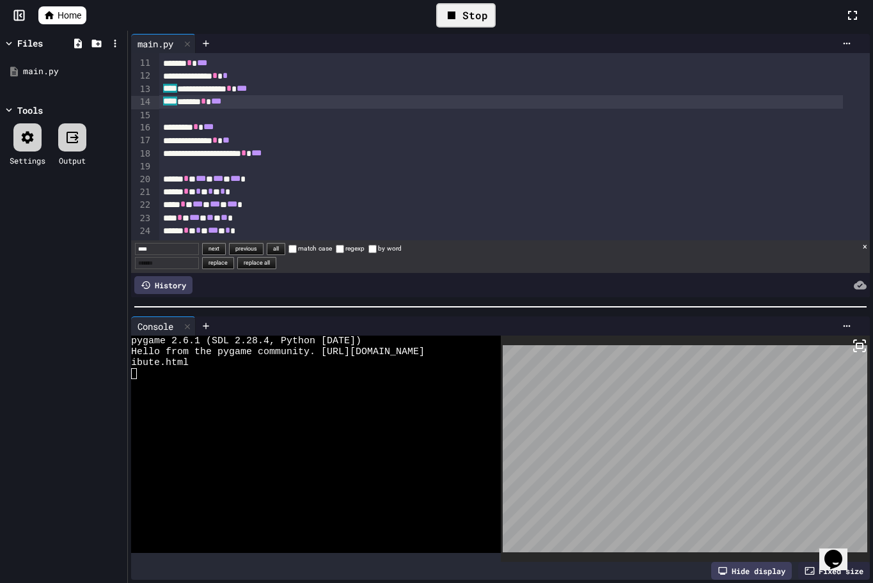
click at [247, 92] on span "***" at bounding box center [242, 88] width 10 height 9
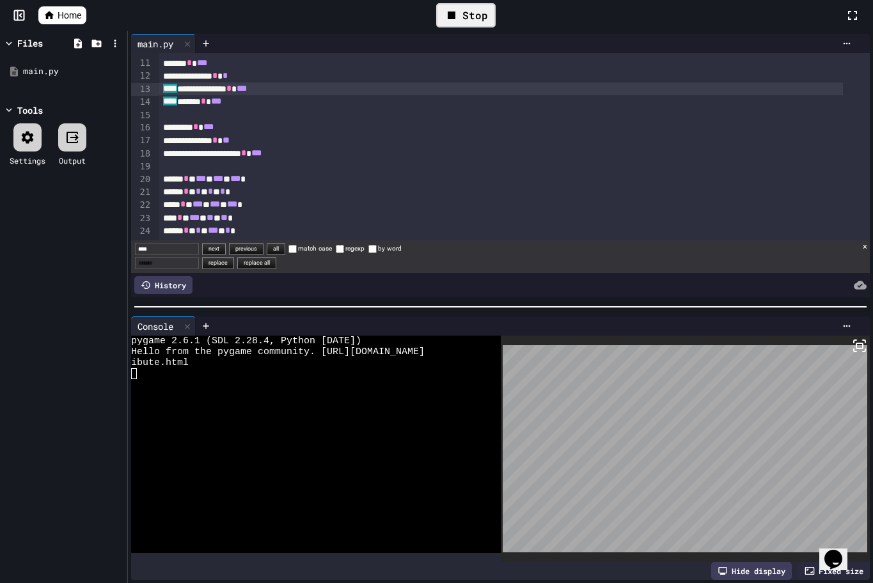
click at [856, 343] on rect at bounding box center [859, 345] width 6 height 5
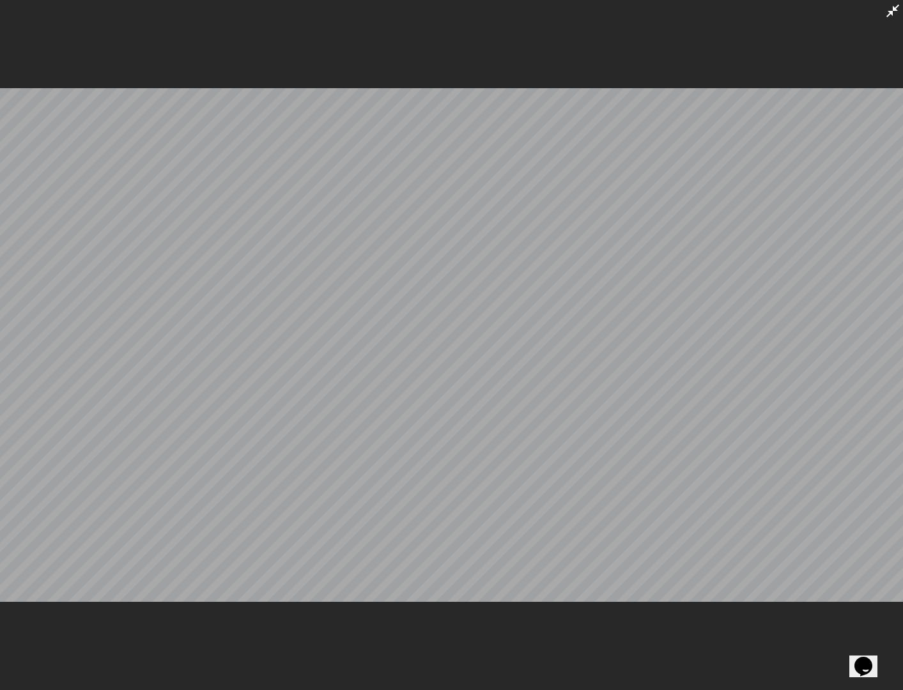
click at [887, 4] on icon at bounding box center [892, 10] width 15 height 15
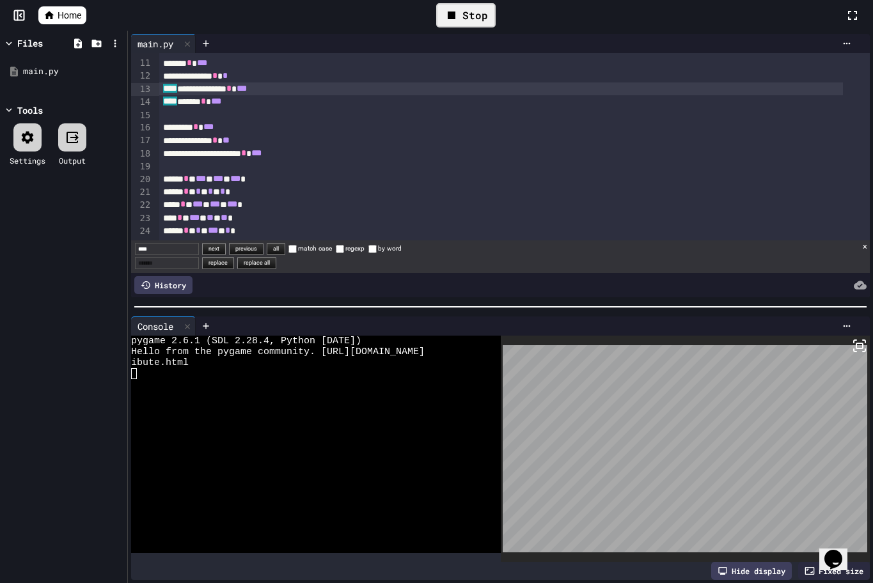
click at [78, 10] on span "Home" at bounding box center [70, 15] width 24 height 13
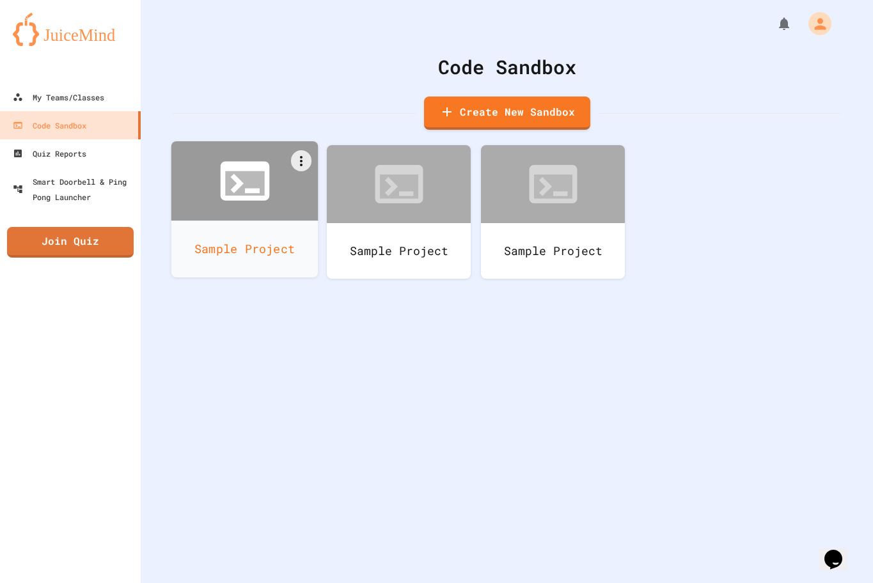
click at [241, 204] on icon at bounding box center [244, 181] width 59 height 59
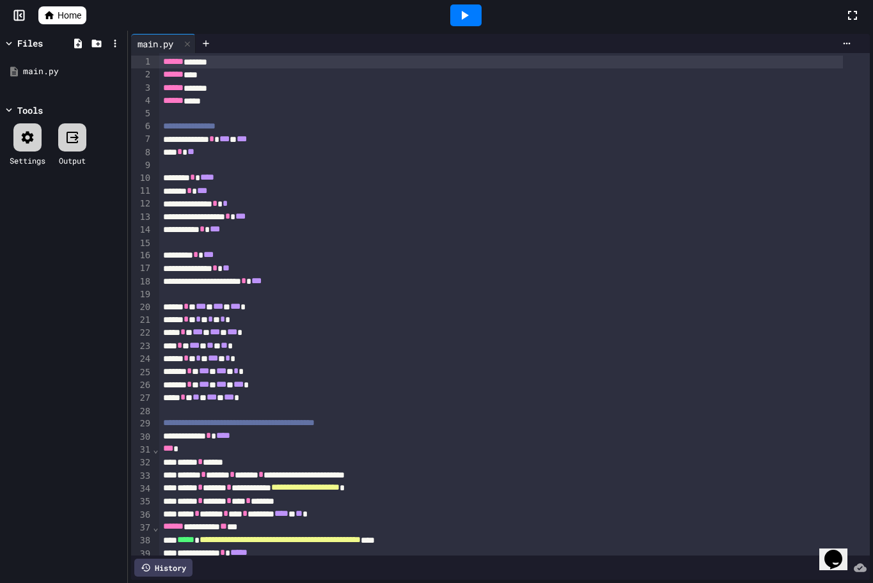
click at [463, 14] on icon at bounding box center [465, 15] width 7 height 9
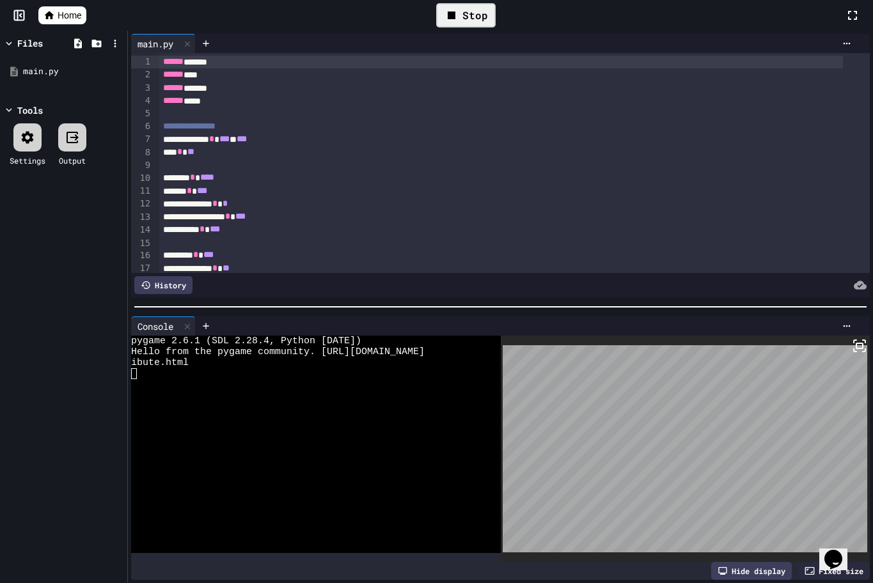
click at [77, 7] on link "Home" at bounding box center [62, 15] width 48 height 18
